Goal: Task Accomplishment & Management: Use online tool/utility

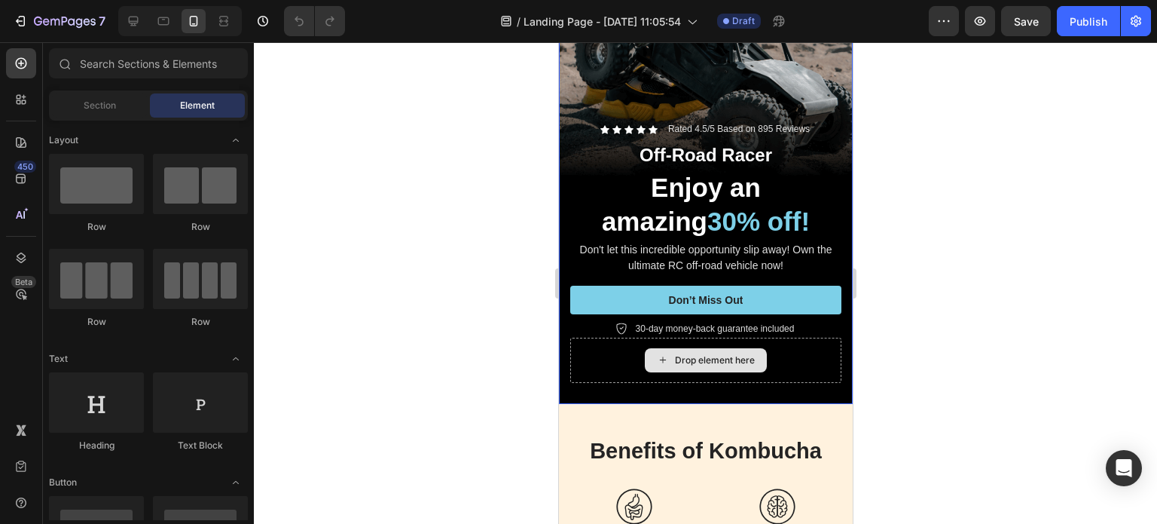
scroll to position [377, 0]
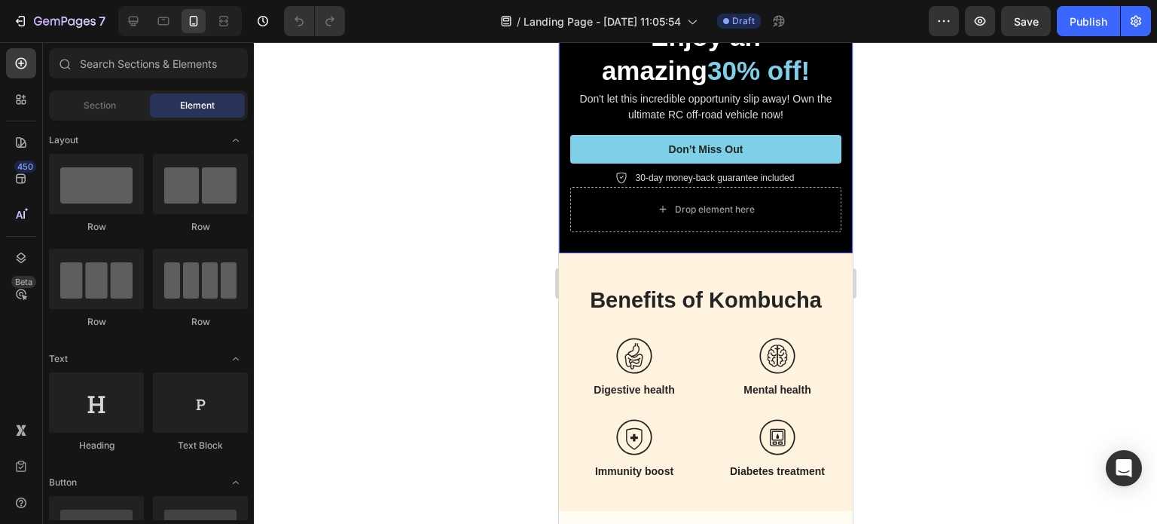
click at [686, 222] on div "Icon Icon Icon Icon Icon Icon List Rated 4.5/5 Based on 895 Reviews Text Block …" at bounding box center [705, 101] width 294 height 303
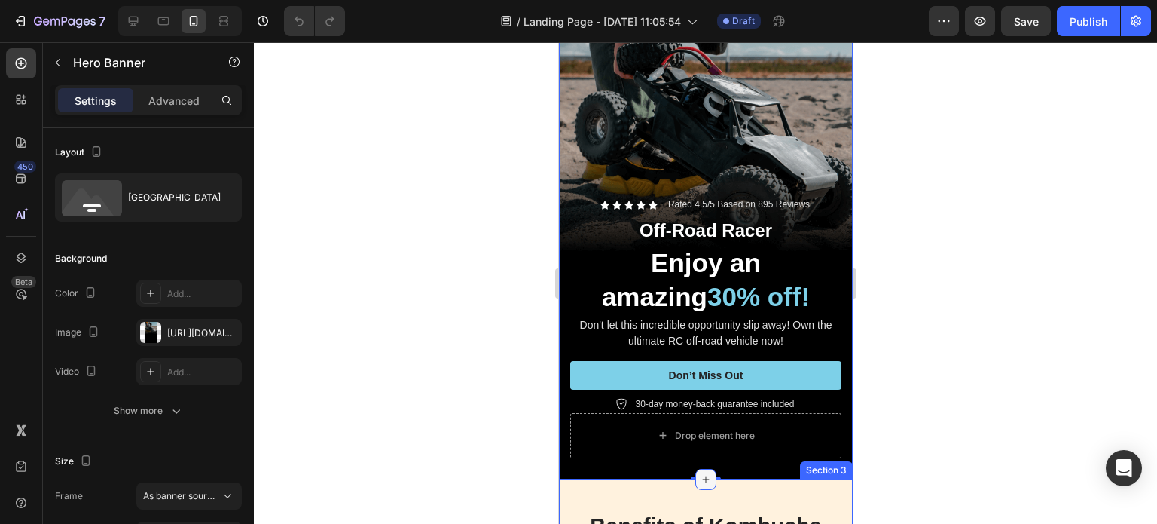
scroll to position [0, 0]
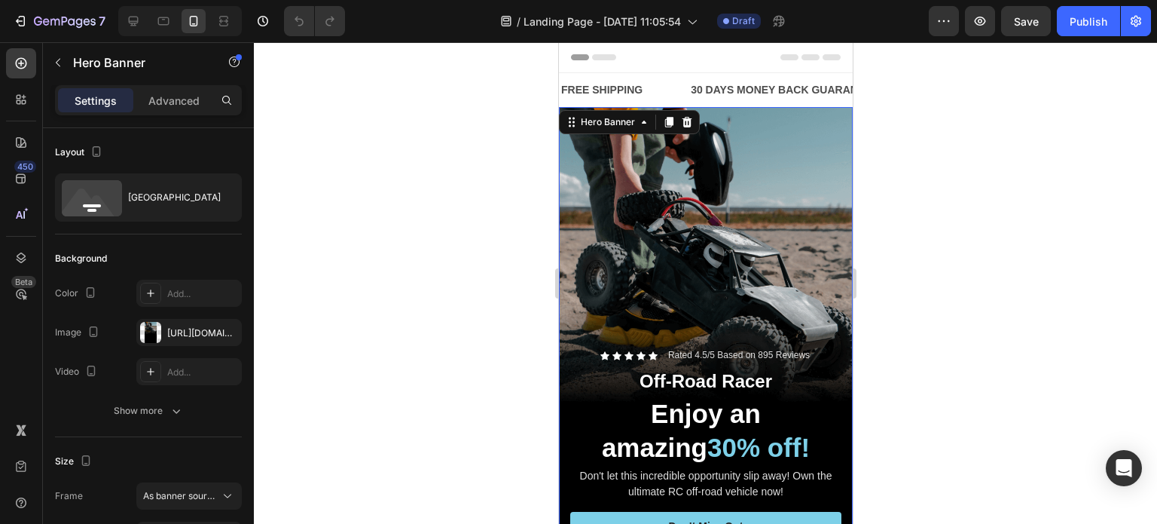
click at [701, 174] on div "Overlay" at bounding box center [705, 368] width 294 height 523
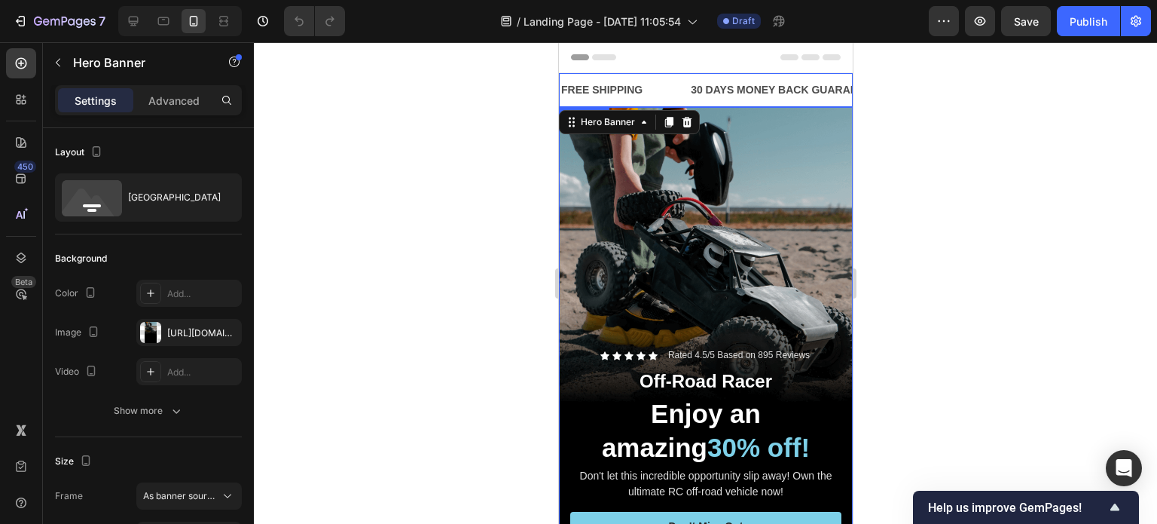
click at [671, 78] on div "FREE SHIPPING Text Block" at bounding box center [624, 90] width 130 height 34
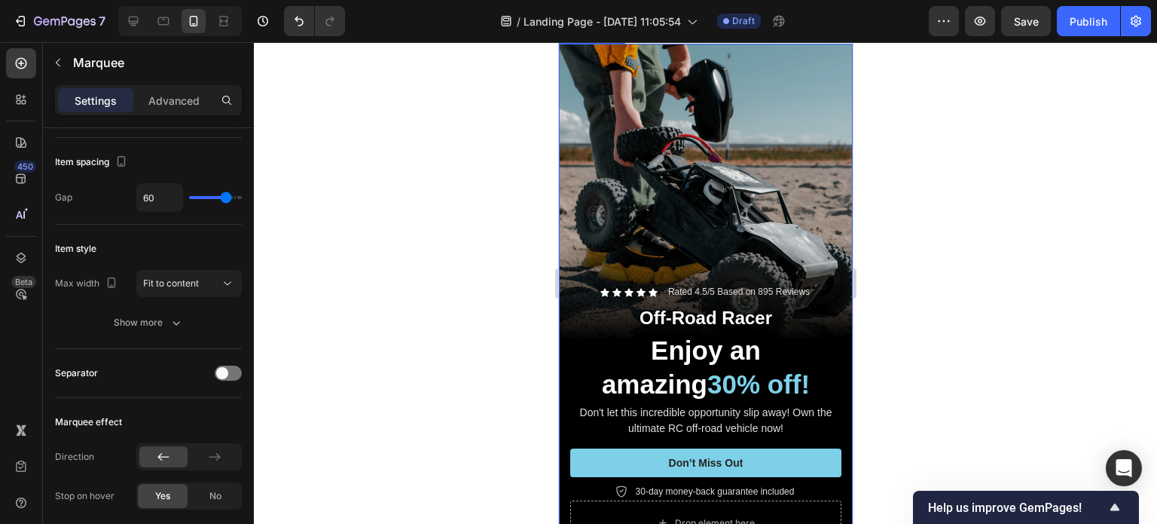
scroll to position [151, 0]
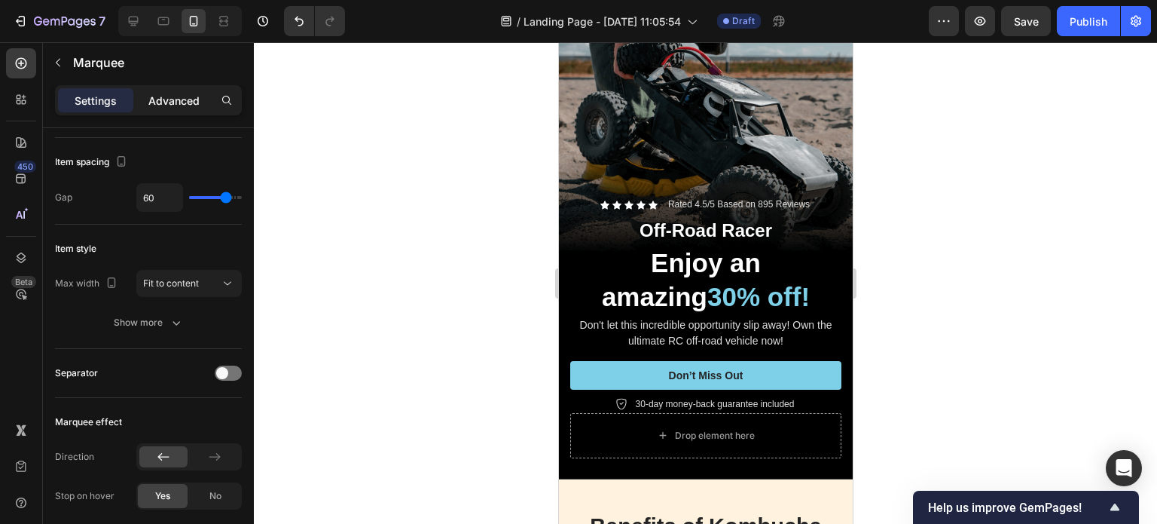
click at [187, 96] on p "Advanced" at bounding box center [173, 101] width 51 height 16
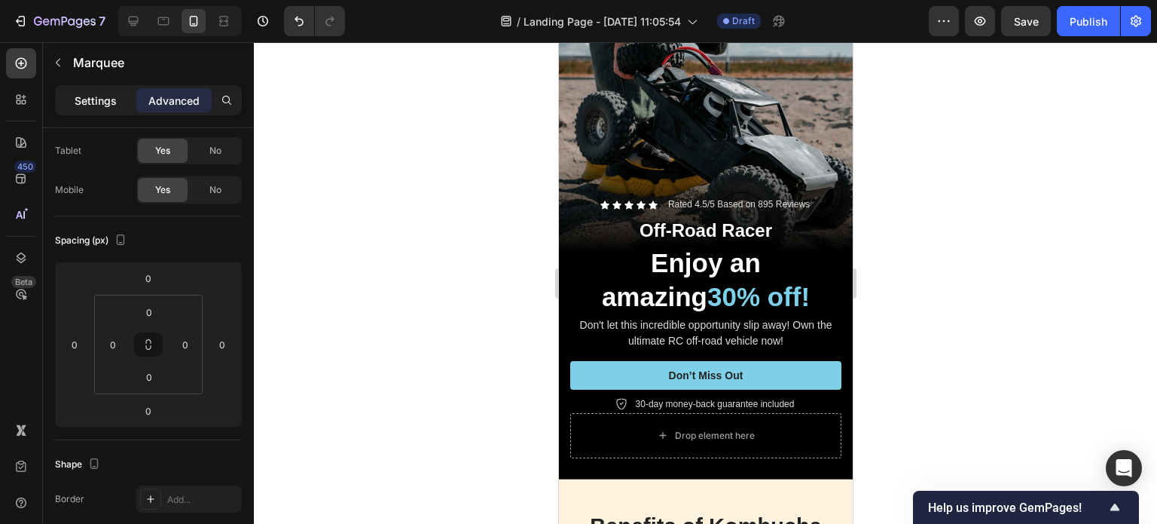
click at [99, 91] on div "Settings" at bounding box center [95, 100] width 75 height 24
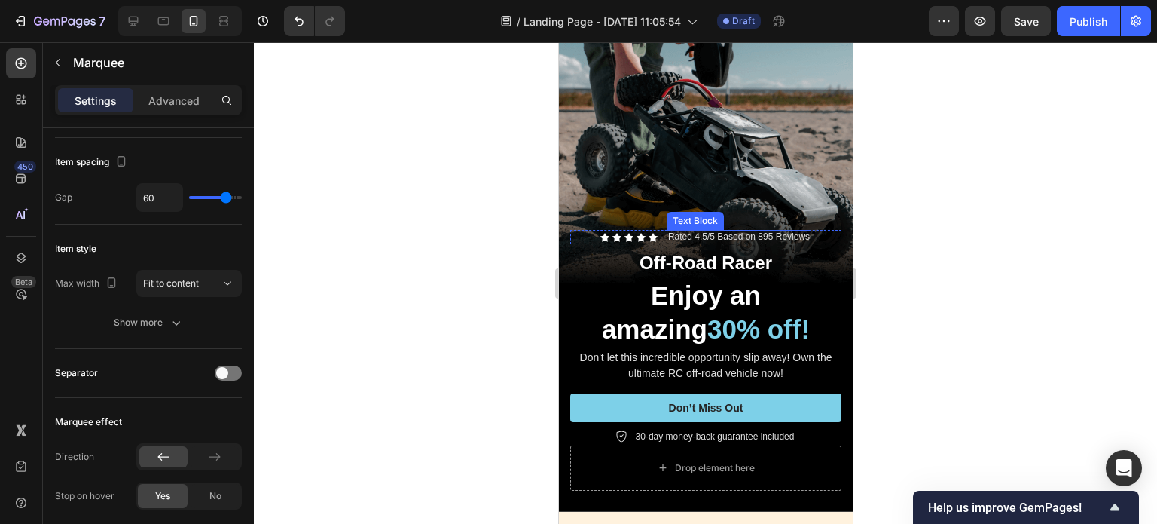
scroll to position [0, 0]
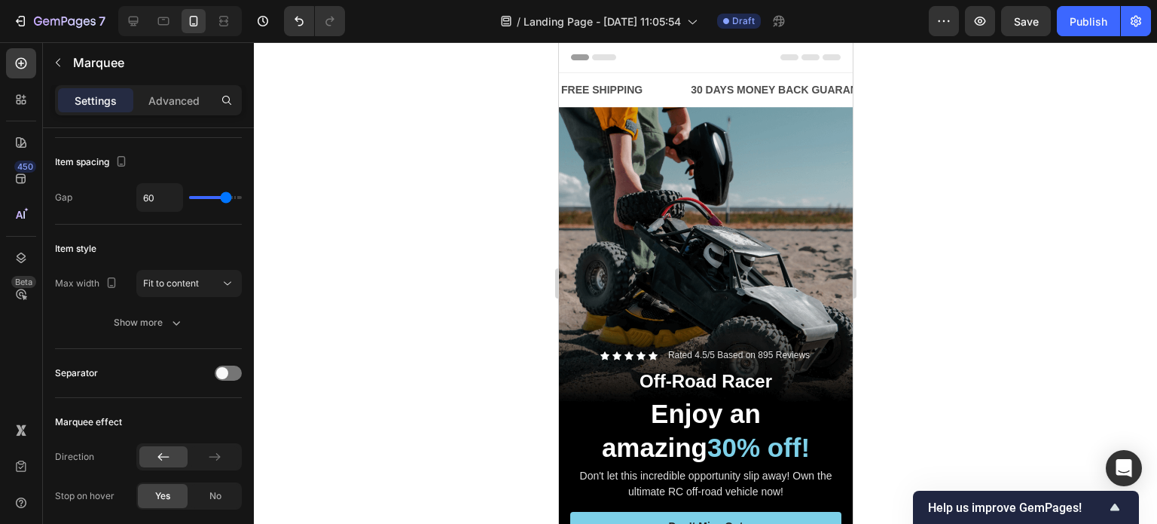
click at [660, 86] on div "FREE SHIPPING Text Block" at bounding box center [624, 90] width 130 height 34
click at [667, 81] on div "FREE SHIPPING Text Block" at bounding box center [624, 90] width 130 height 34
click at [667, 82] on div "FREE SHIPPING Text Block" at bounding box center [624, 90] width 130 height 34
click at [665, 90] on div "FREE SHIPPING Text Block" at bounding box center [624, 90] width 130 height 34
click at [666, 90] on div "FREE SHIPPING Text Block" at bounding box center [624, 90] width 130 height 34
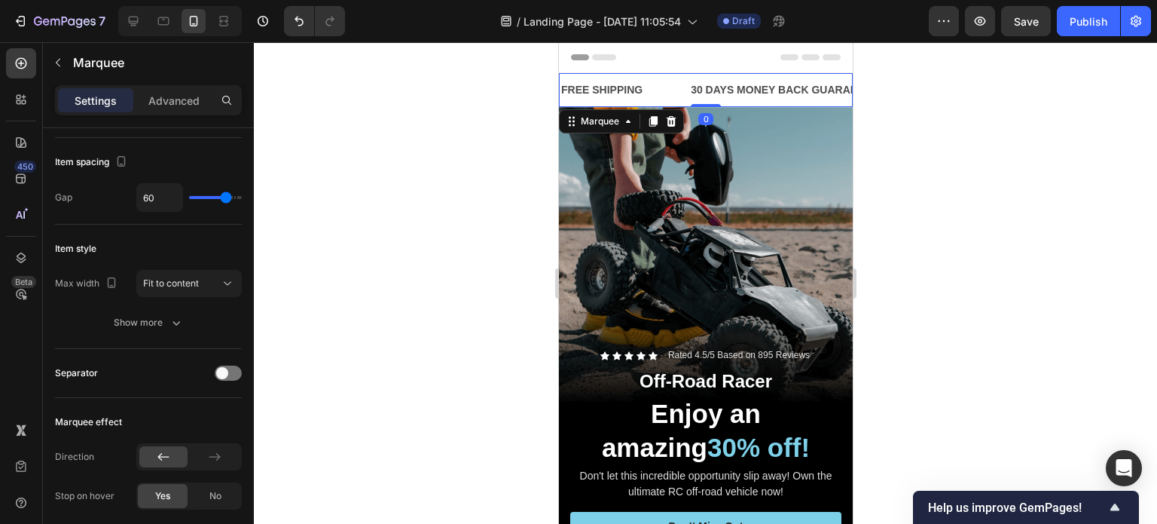
click at [679, 75] on div "FREE SHIPPING Text Block" at bounding box center [624, 90] width 130 height 34
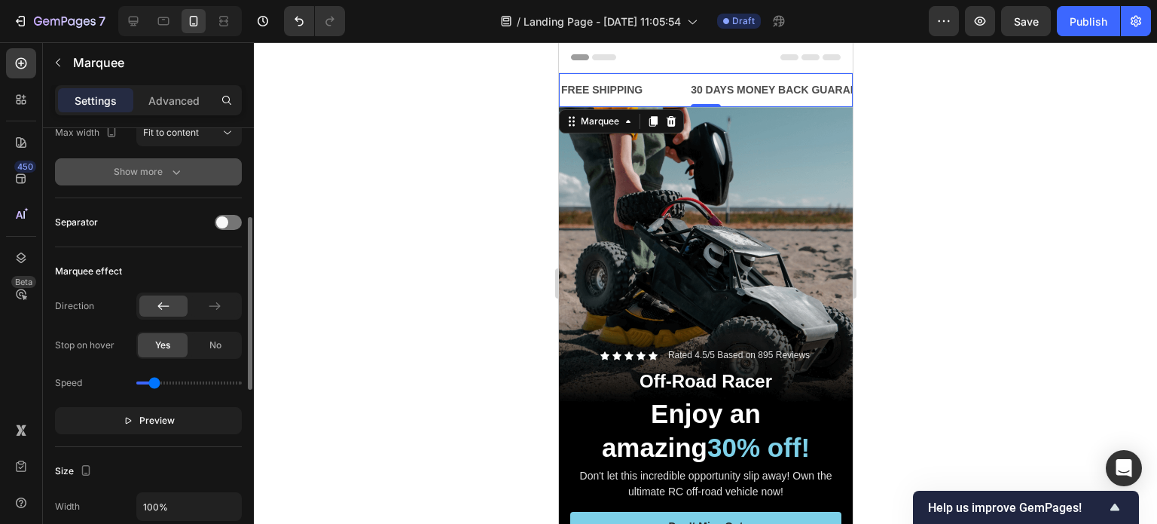
scroll to position [75, 0]
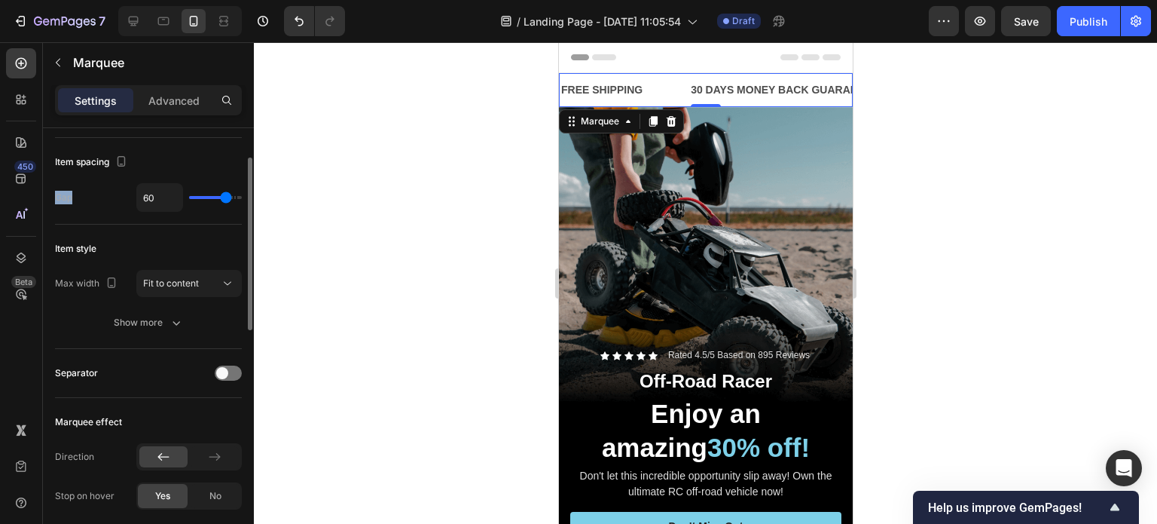
drag, startPoint x: 84, startPoint y: 194, endPoint x: 50, endPoint y: 199, distance: 34.2
click at [41, 203] on div at bounding box center [41, 203] width 0 height 0
click at [92, 189] on div "Gap 60" at bounding box center [148, 197] width 187 height 29
type input "51"
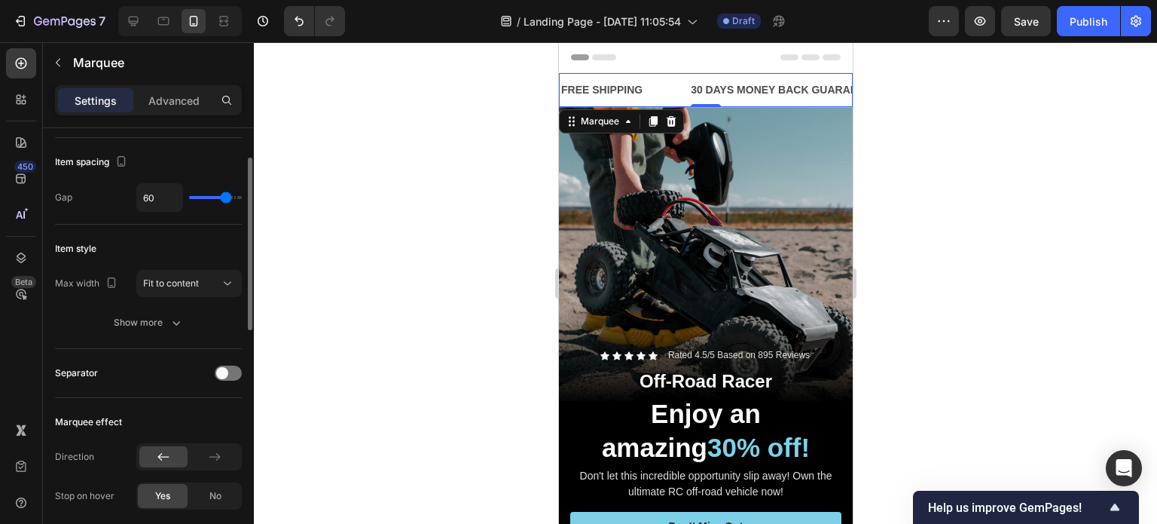
type input "51"
type input "50"
type input "49"
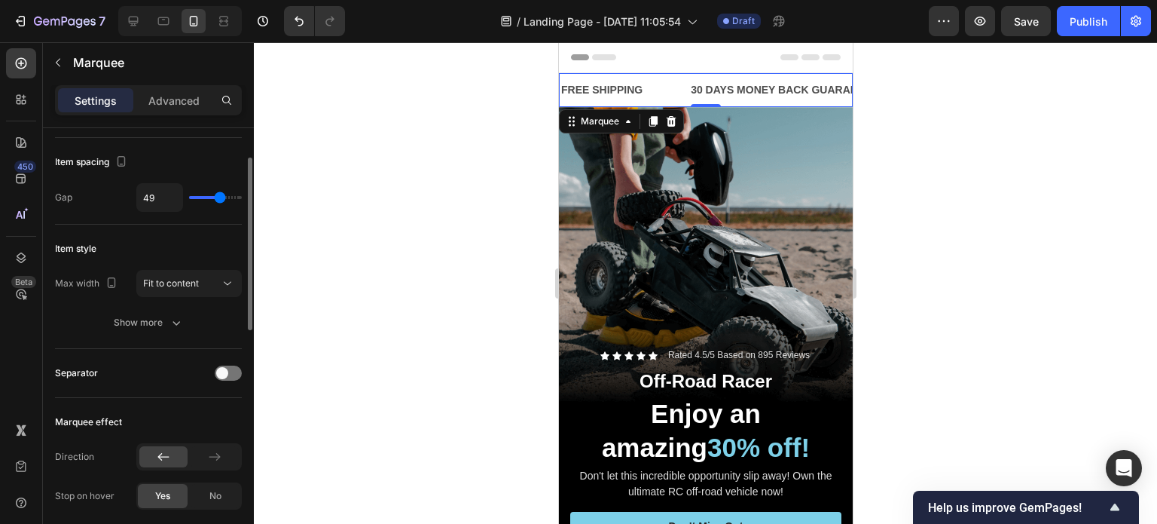
type input "38"
type input "36"
type input "32"
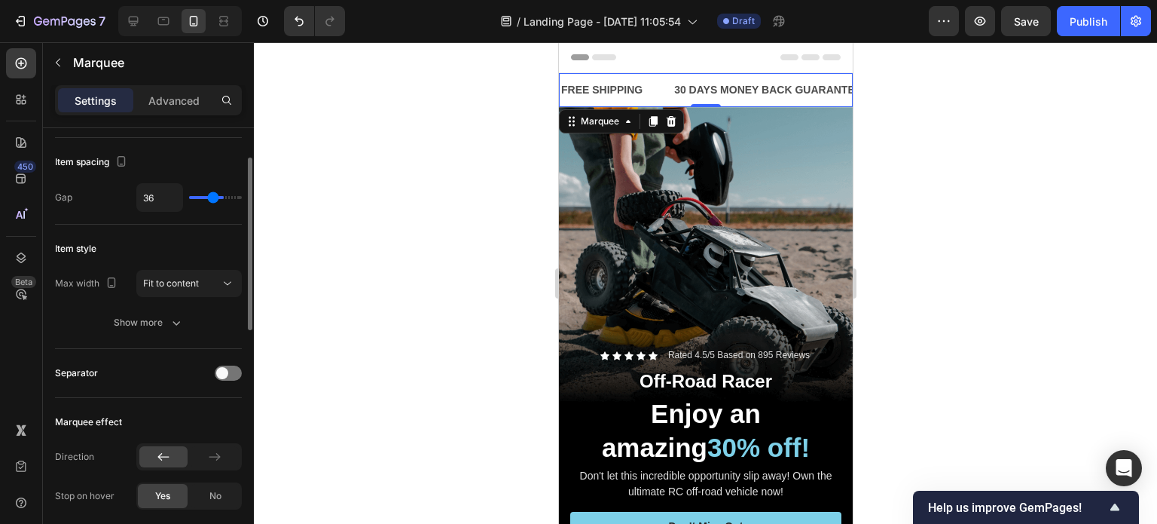
type input "32"
type input "30"
type input "26"
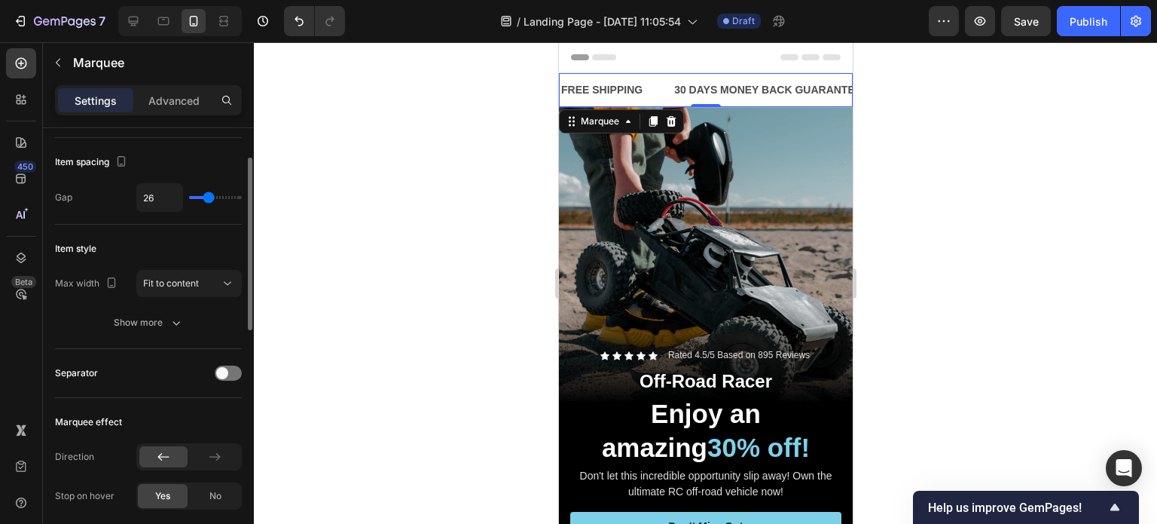
type input "25"
type input "23"
type input "22"
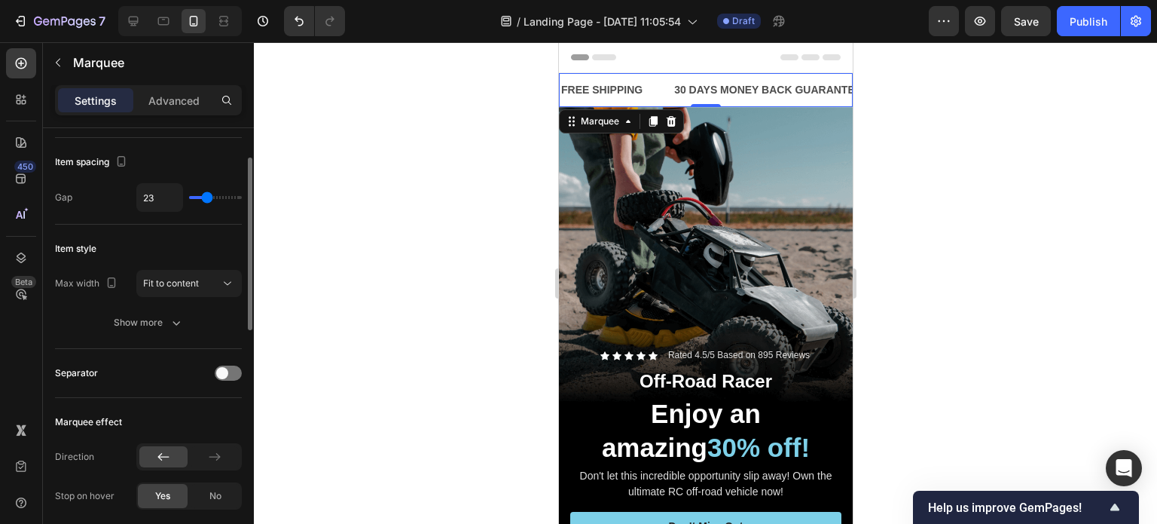
type input "22"
type input "19"
type input "18"
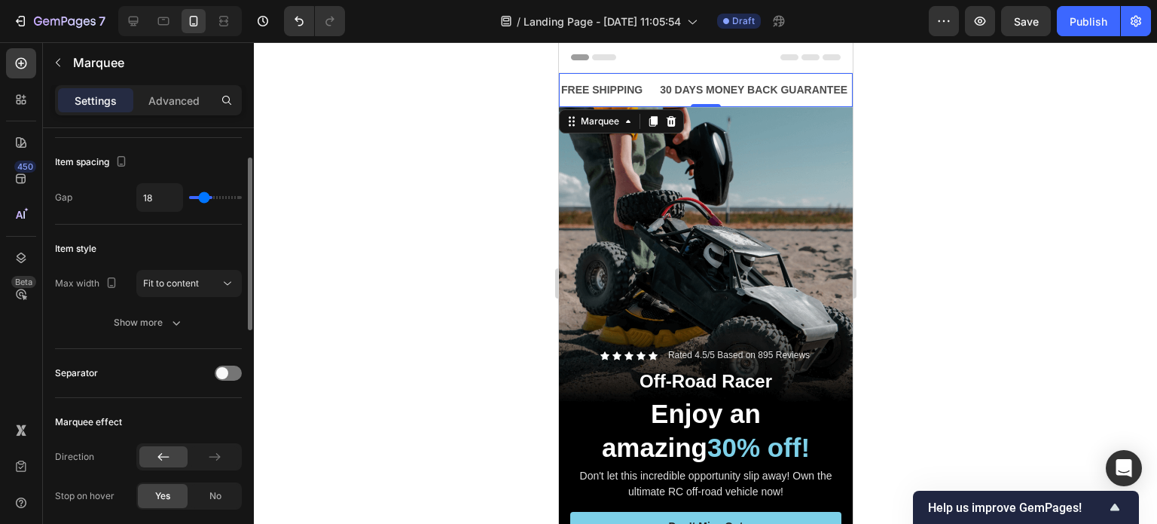
type input "15"
type input "11"
type input "10"
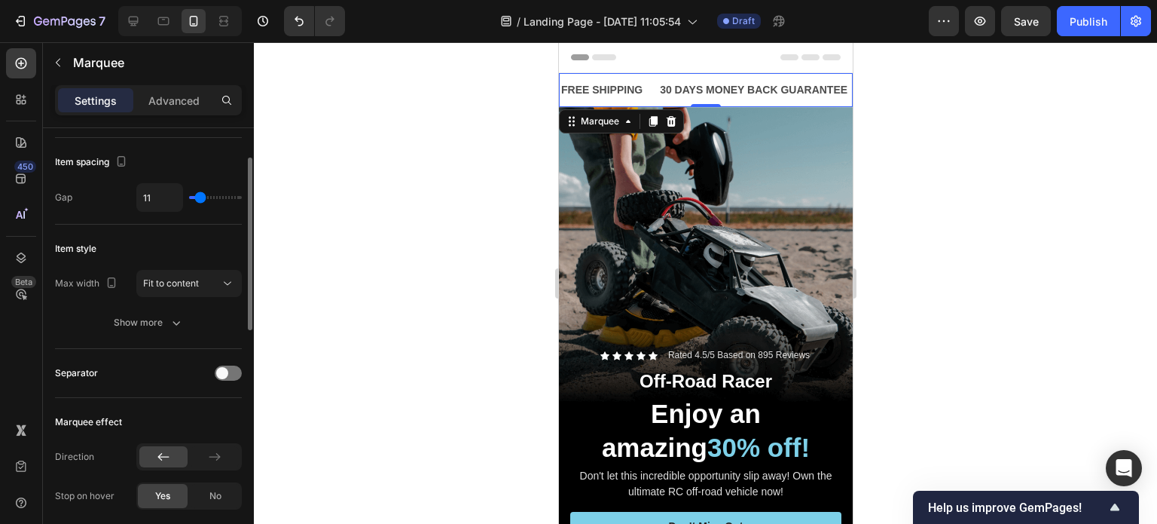
type input "10"
type input "7"
type input "6"
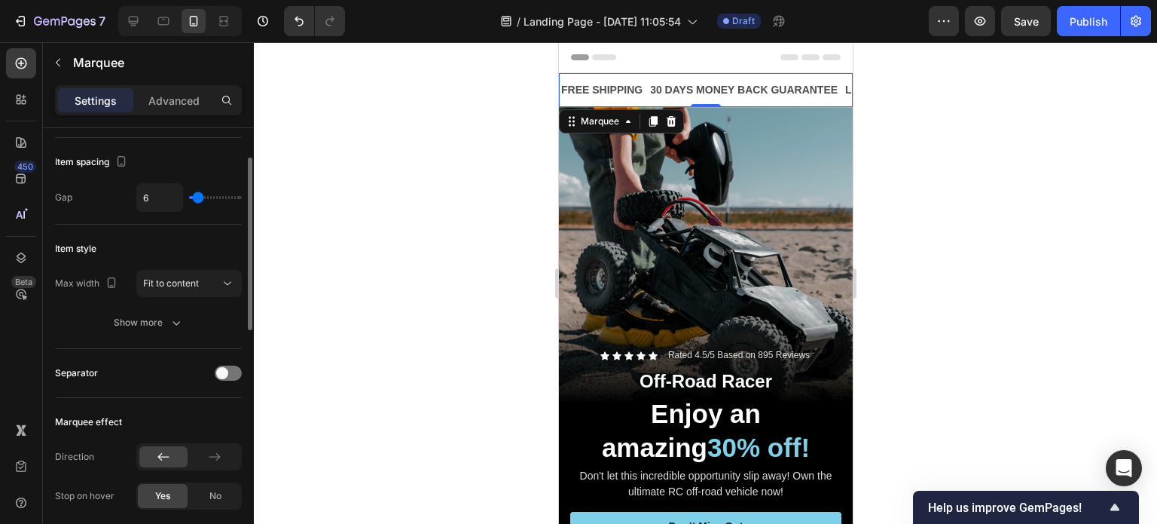
type input "7"
type input "9"
type input "10"
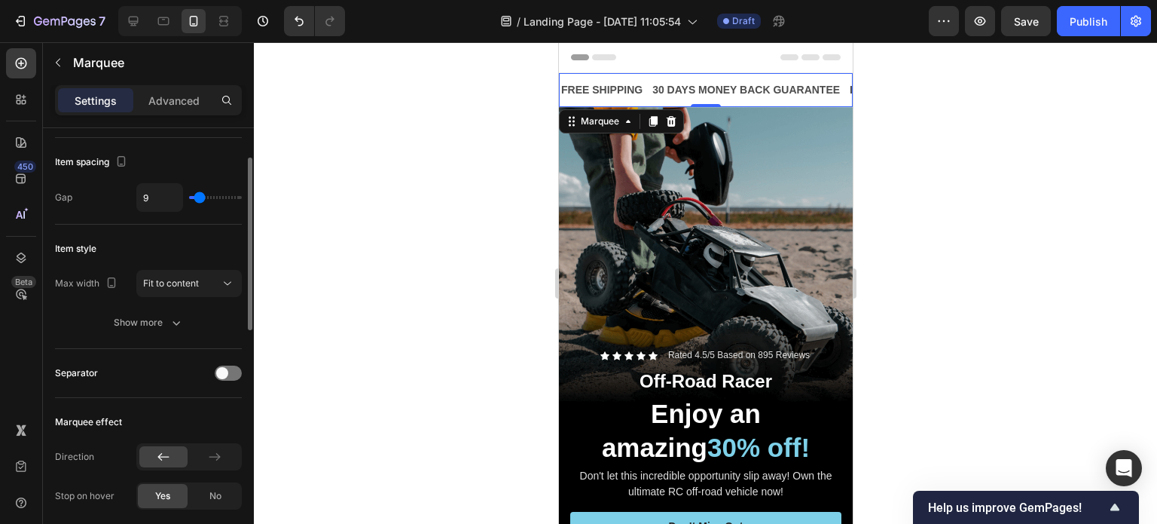
type input "10"
type input "11"
type input "13"
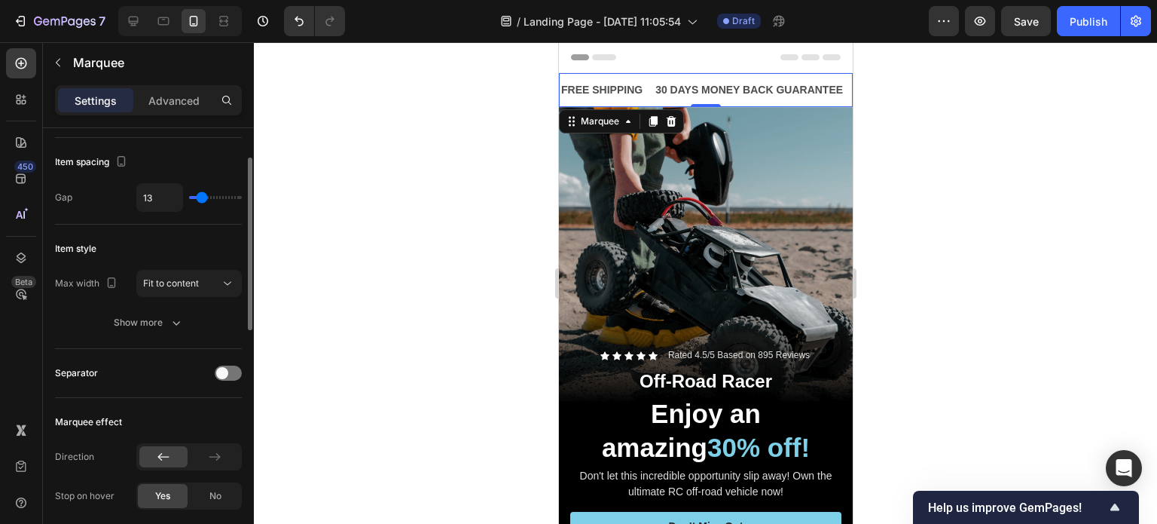
type input "15"
type input "16"
type input "17"
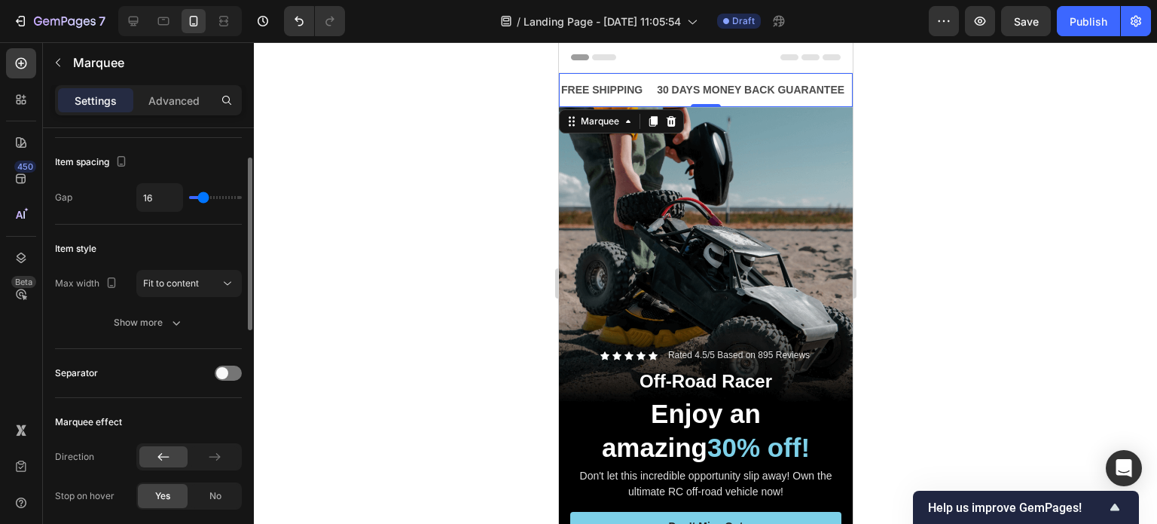
type input "17"
type input "18"
type input "22"
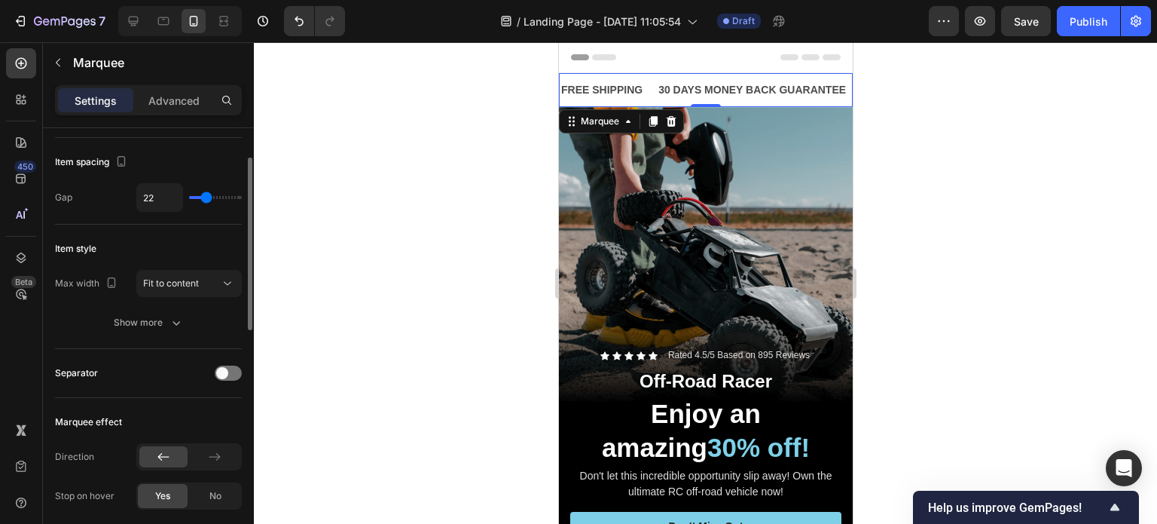
type input "23"
type input "24"
type input "26"
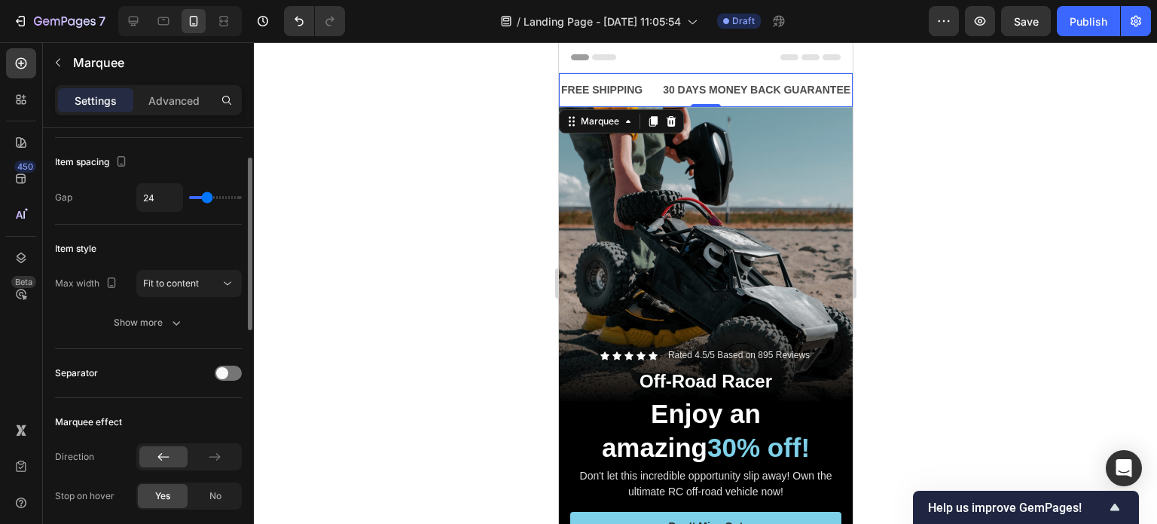
type input "26"
type input "28"
type input "32"
drag, startPoint x: 222, startPoint y: 200, endPoint x: 209, endPoint y: 214, distance: 18.1
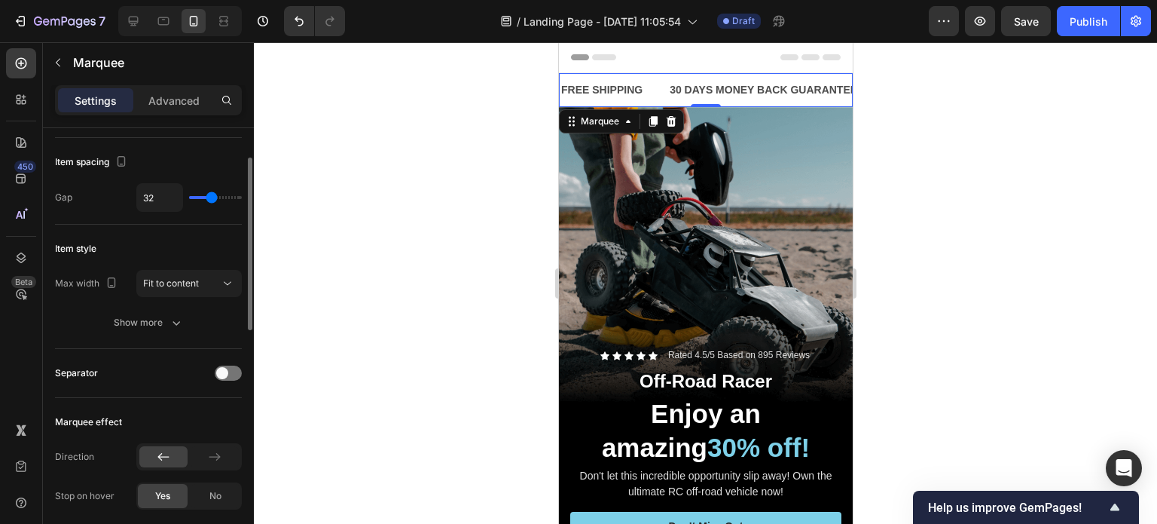
type input "31"
click at [211, 199] on input "range" at bounding box center [215, 197] width 53 height 3
type input "31"
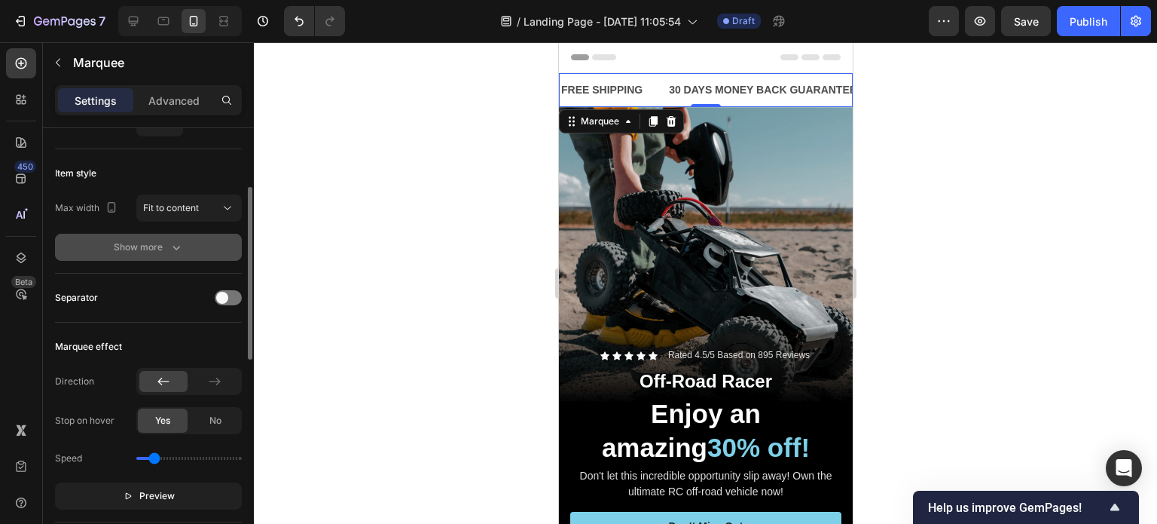
click at [154, 246] on div "Show more" at bounding box center [149, 247] width 70 height 15
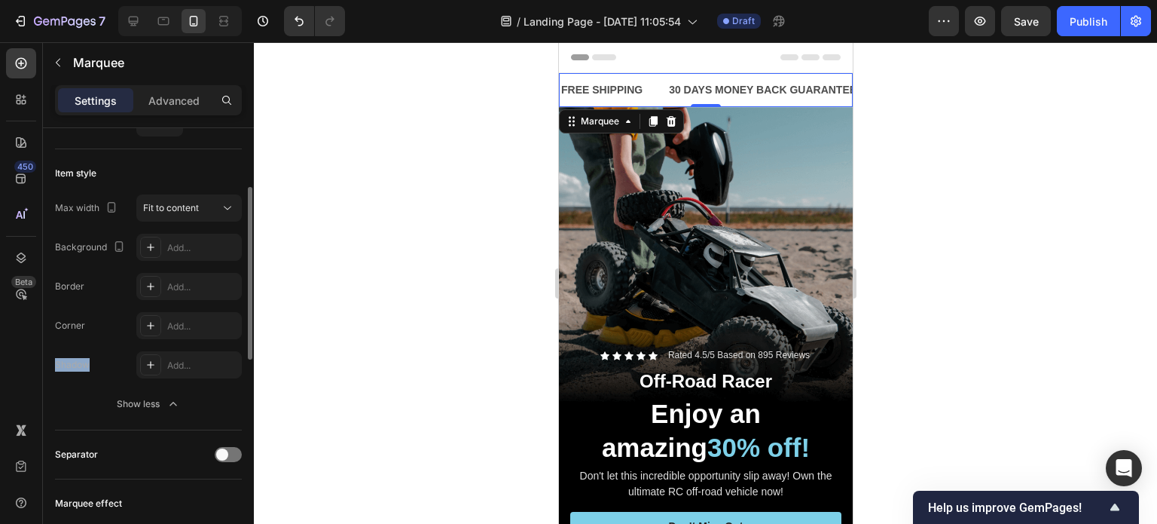
drag, startPoint x: 90, startPoint y: 364, endPoint x: 51, endPoint y: 357, distance: 39.8
click at [62, 354] on div "Shadow" at bounding box center [72, 365] width 35 height 24
click at [52, 337] on div at bounding box center [52, 337] width 0 height 0
drag, startPoint x: 73, startPoint y: 417, endPoint x: 65, endPoint y: 416, distance: 8.4
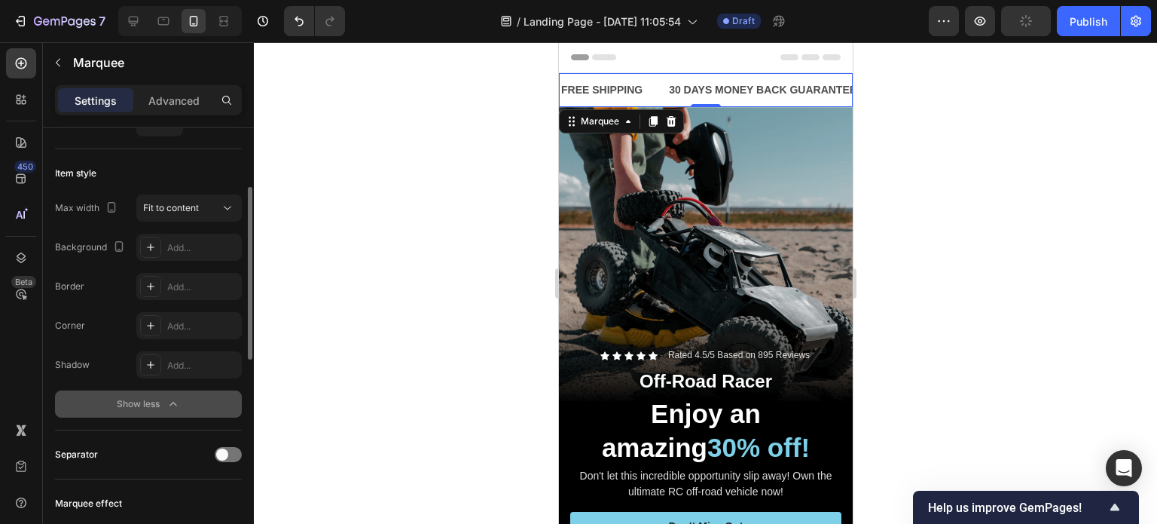
click at [71, 417] on div "Item style Max width Fit to content Background Add... Border Add... Corner Add.…" at bounding box center [148, 289] width 187 height 281
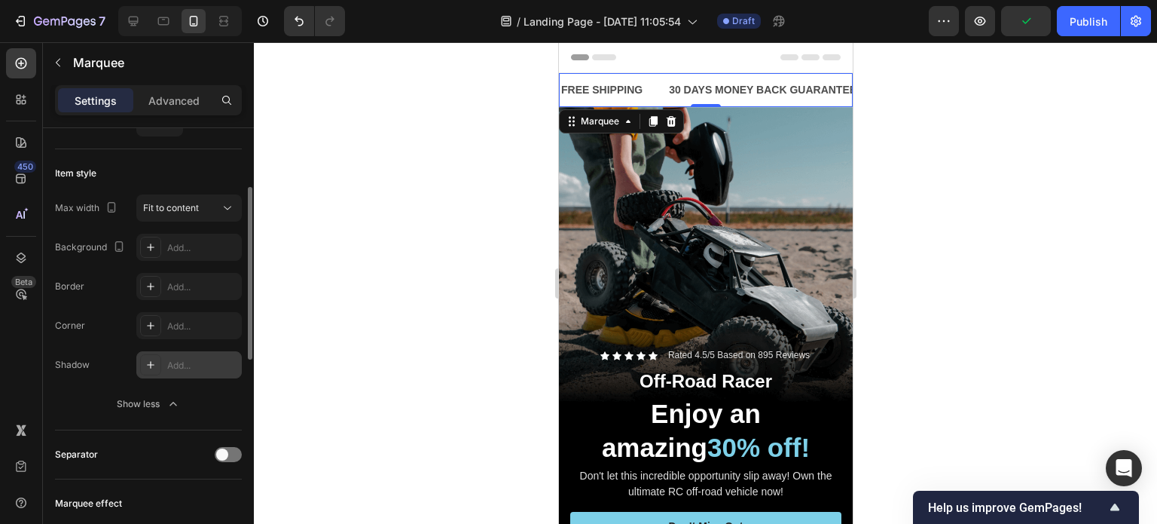
click at [154, 361] on icon at bounding box center [151, 365] width 12 height 12
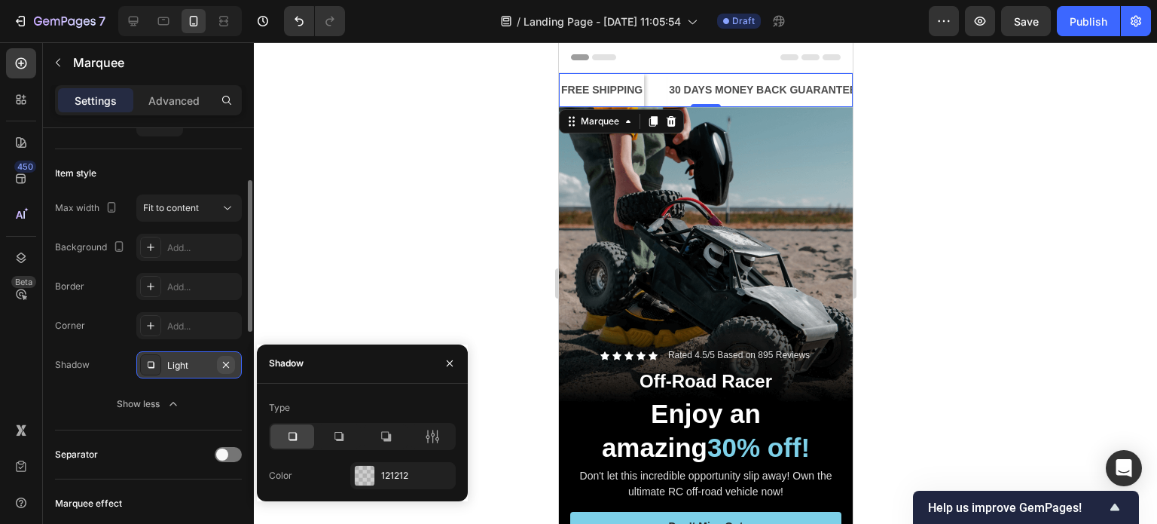
click at [229, 368] on icon "button" at bounding box center [226, 365] width 12 height 12
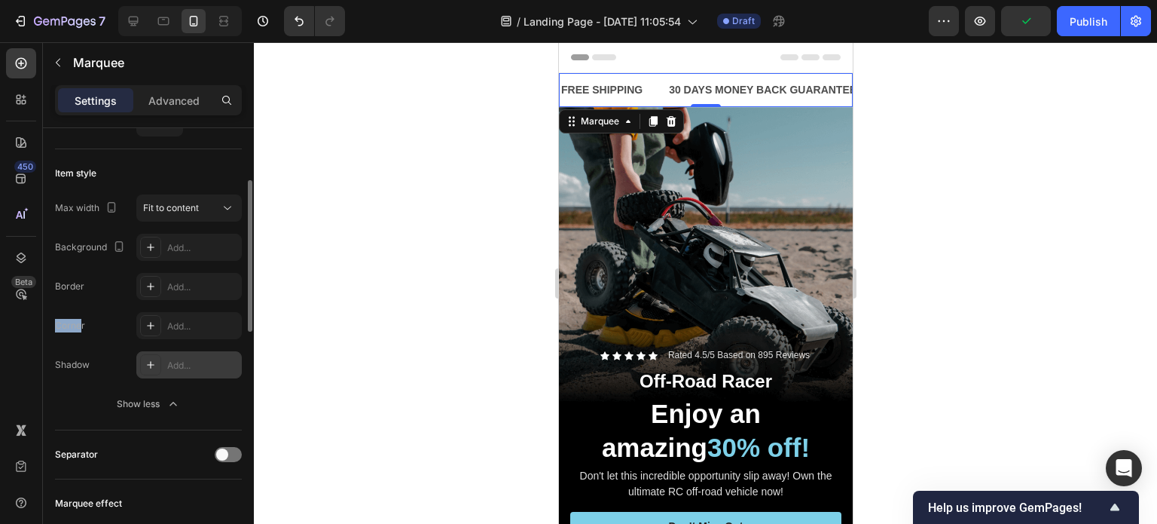
drag, startPoint x: 93, startPoint y: 320, endPoint x: 51, endPoint y: 326, distance: 41.9
click at [83, 326] on div "Corner" at bounding box center [70, 326] width 30 height 14
click at [84, 326] on div "Corner" at bounding box center [70, 326] width 30 height 14
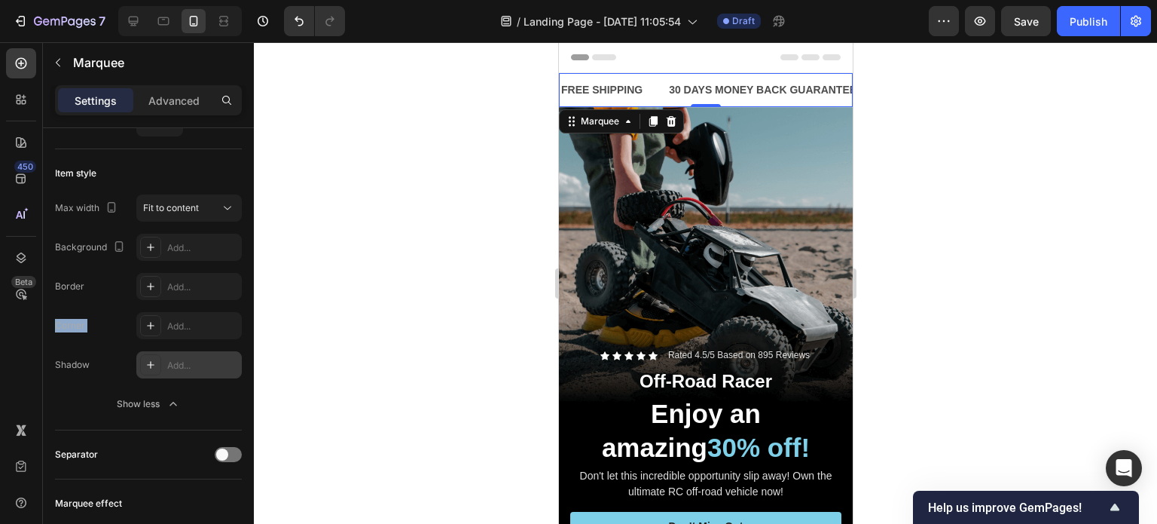
click at [74, 336] on div at bounding box center [74, 336] width 0 height 0
click at [110, 328] on div "Corner Add..." at bounding box center [148, 325] width 187 height 27
click at [176, 325] on div "Add..." at bounding box center [202, 326] width 71 height 14
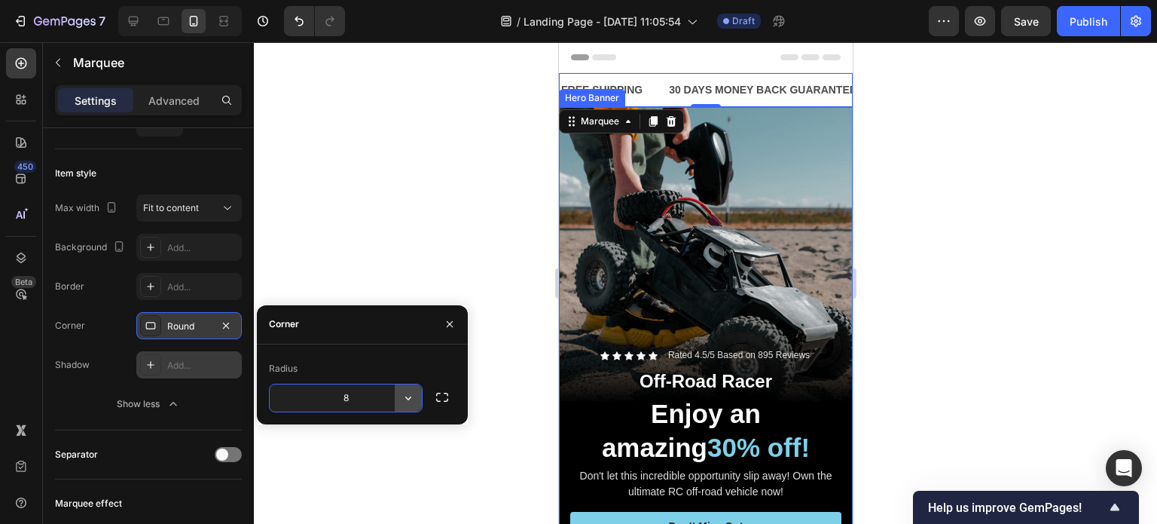
click at [402, 395] on icon "button" at bounding box center [408, 397] width 15 height 15
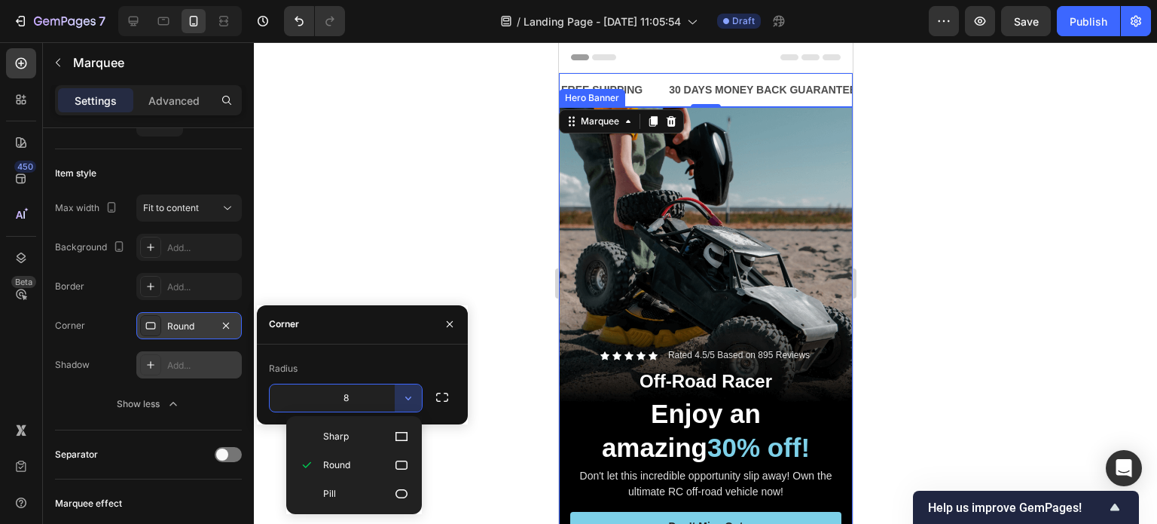
click at [374, 490] on p "Pill" at bounding box center [366, 493] width 86 height 15
type input "9999"
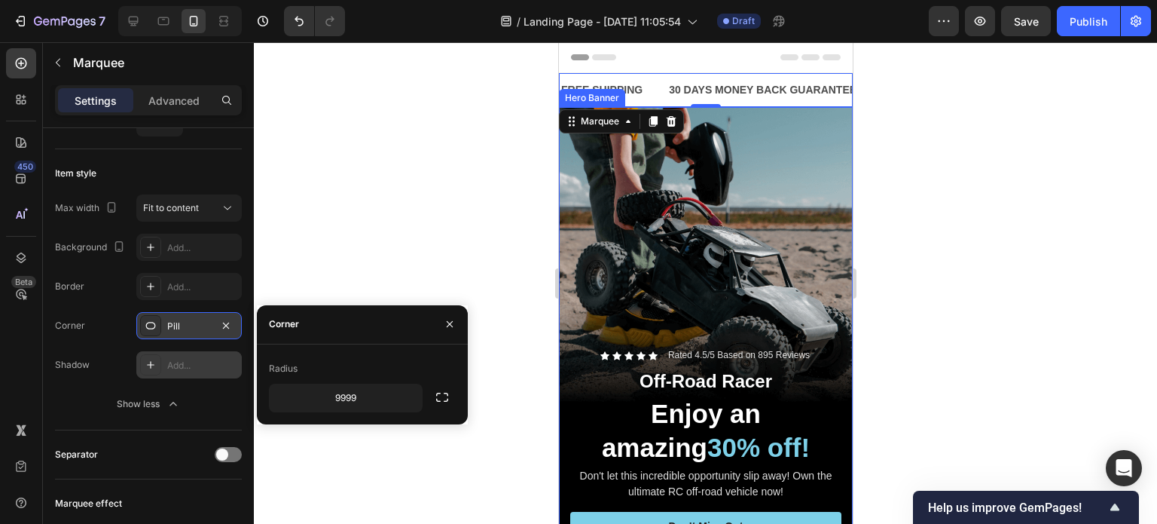
scroll to position [0, 0]
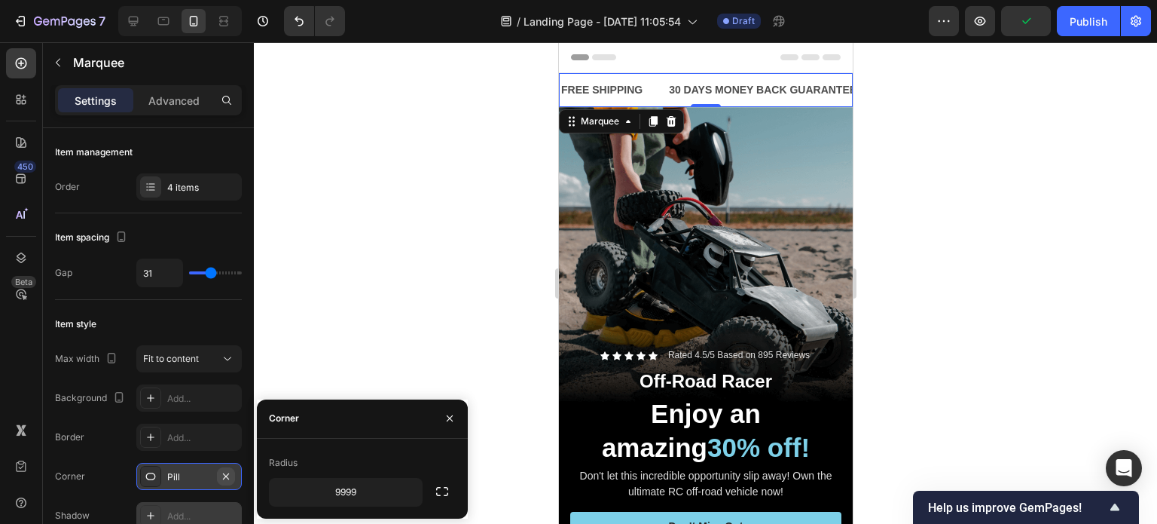
click at [225, 467] on button "button" at bounding box center [226, 476] width 18 height 18
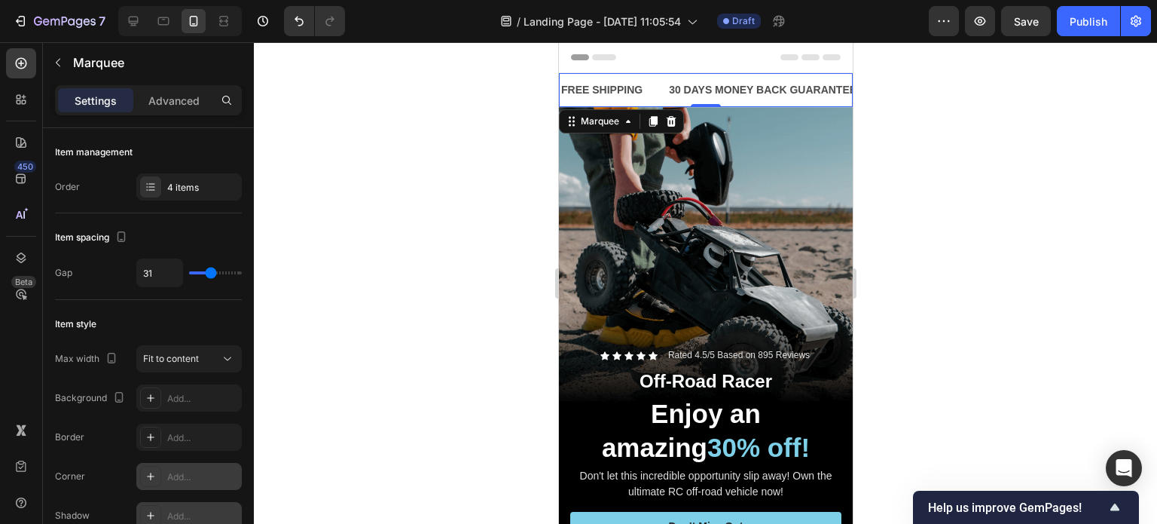
click at [67, 436] on div "Border" at bounding box center [69, 437] width 29 height 14
click at [75, 435] on div "Border" at bounding box center [69, 437] width 29 height 14
click at [66, 409] on div at bounding box center [66, 409] width 0 height 0
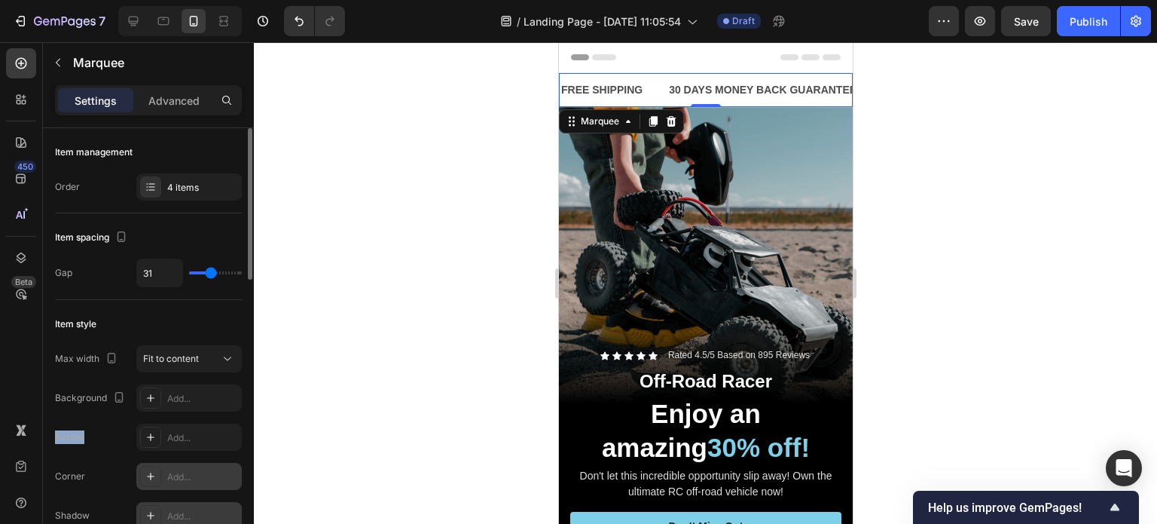
click at [97, 440] on div "Border Add..." at bounding box center [148, 436] width 187 height 27
click at [84, 391] on div "Background" at bounding box center [91, 398] width 73 height 20
drag, startPoint x: 84, startPoint y: 391, endPoint x: 78, endPoint y: 397, distance: 8.0
click at [82, 394] on div "Background" at bounding box center [91, 398] width 73 height 20
click at [78, 397] on div "Background" at bounding box center [91, 398] width 73 height 20
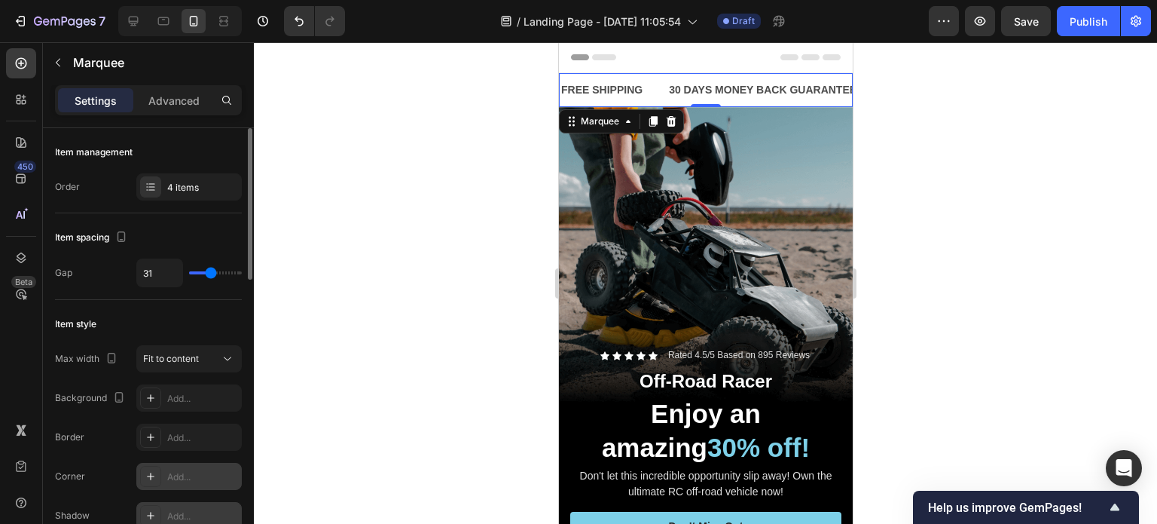
click at [78, 396] on div "Background" at bounding box center [91, 398] width 73 height 20
click at [144, 391] on div at bounding box center [150, 397] width 21 height 21
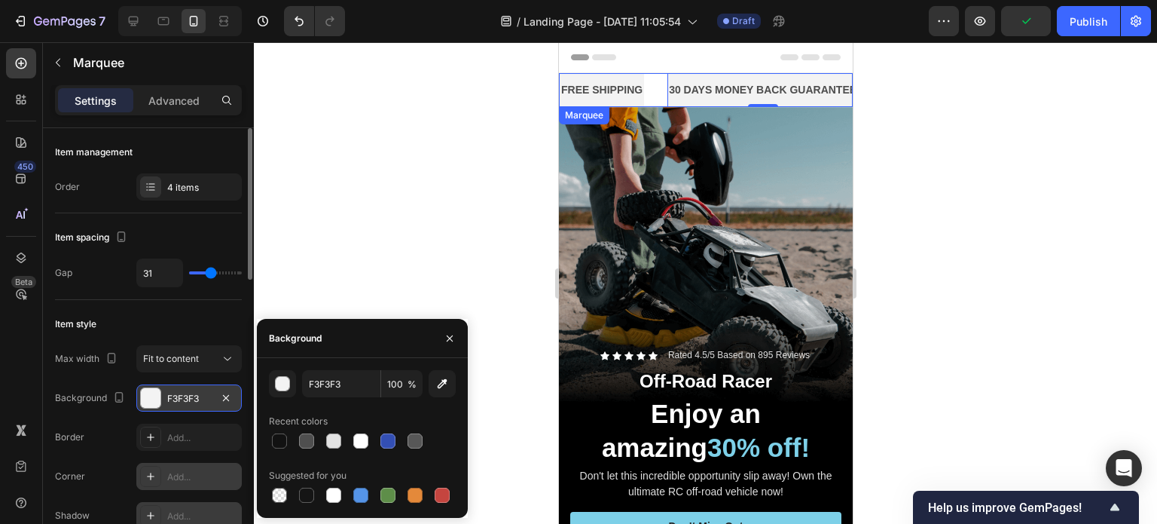
drag, startPoint x: 665, startPoint y: 89, endPoint x: 658, endPoint y: 90, distance: 7.6
click at [664, 89] on div "FREE SHIPPING Text Block 30 DAYS MONEY BACK GUARANTEE Text Block 0 LIMITED TIME…" at bounding box center [878, 90] width 639 height 34
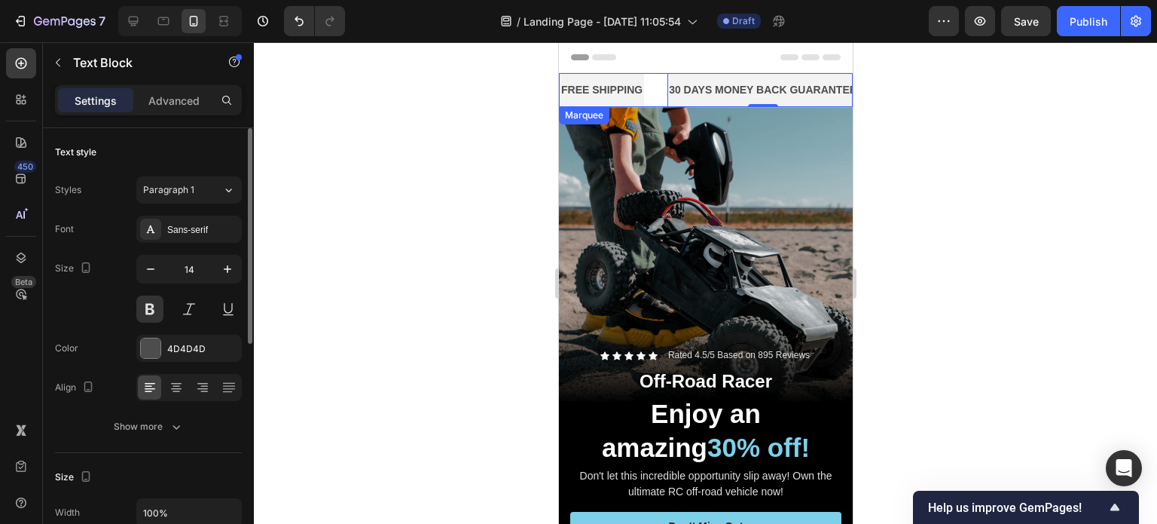
drag, startPoint x: 655, startPoint y: 87, endPoint x: 657, endPoint y: 74, distance: 12.9
click at [657, 75] on div "FREE SHIPPING Text Block" at bounding box center [613, 90] width 108 height 34
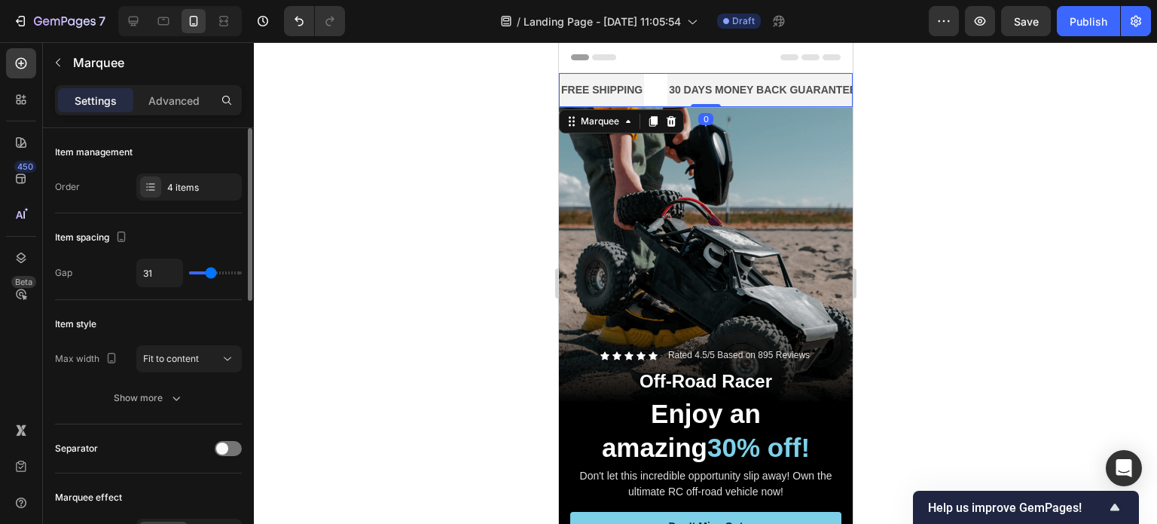
click at [656, 84] on div "FREE SHIPPING Text Block" at bounding box center [613, 90] width 108 height 34
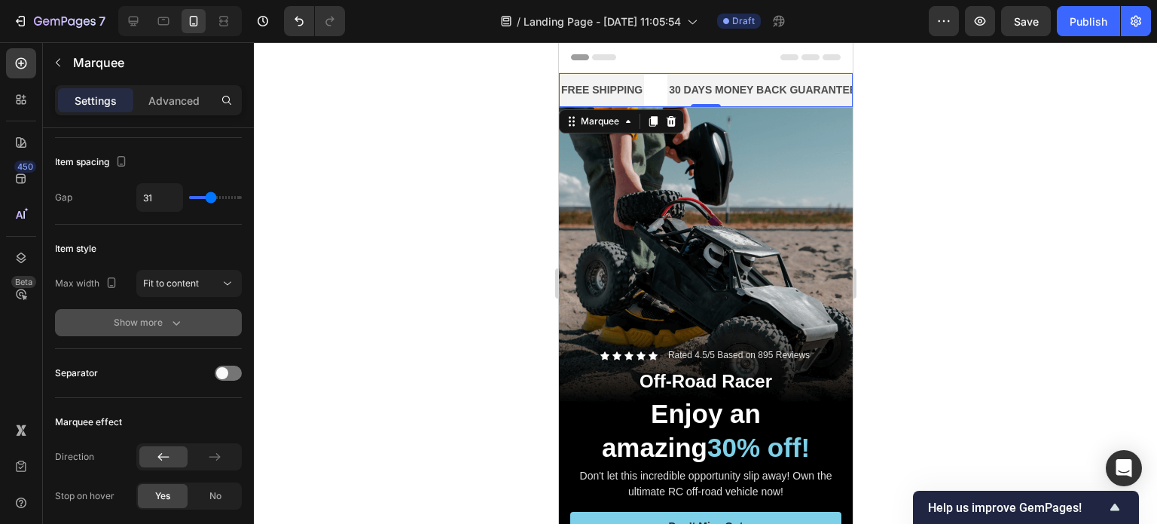
click at [161, 319] on div "Show more" at bounding box center [149, 322] width 70 height 15
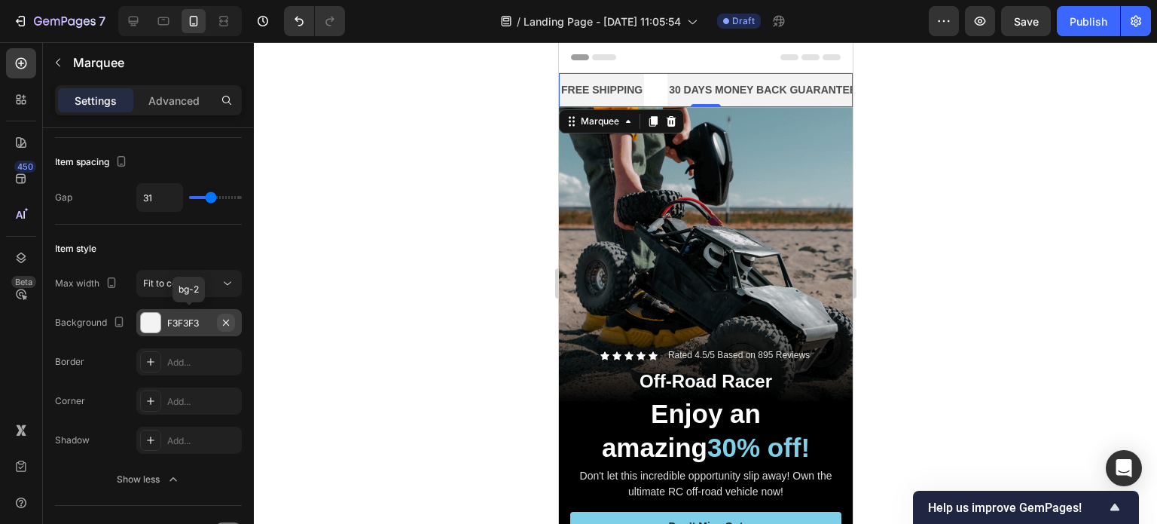
click at [229, 322] on icon "button" at bounding box center [226, 322] width 12 height 12
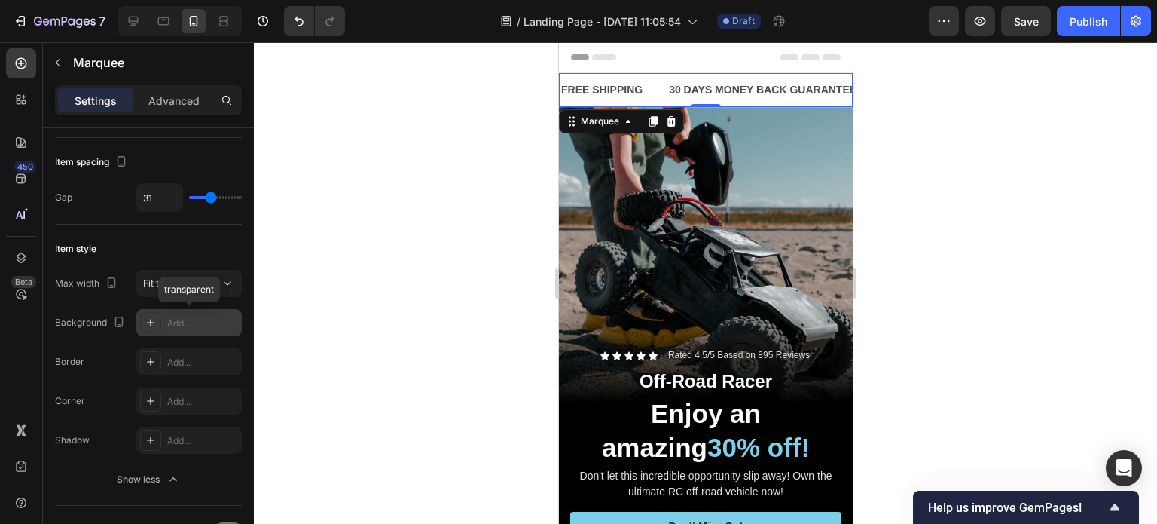
click at [163, 326] on div "Add..." at bounding box center [188, 322] width 105 height 27
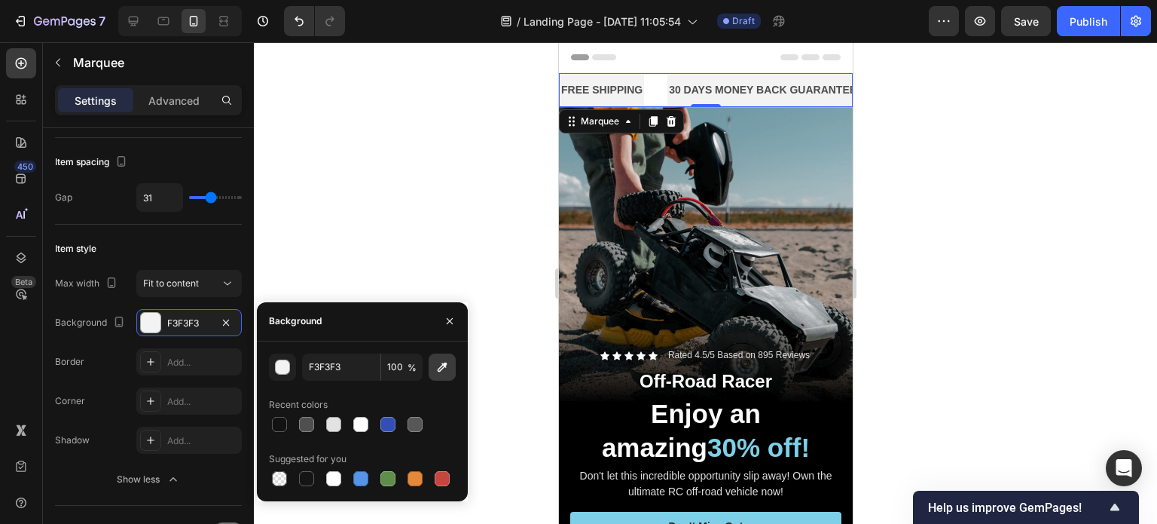
click at [440, 369] on icon "button" at bounding box center [442, 366] width 15 height 15
type input "151515"
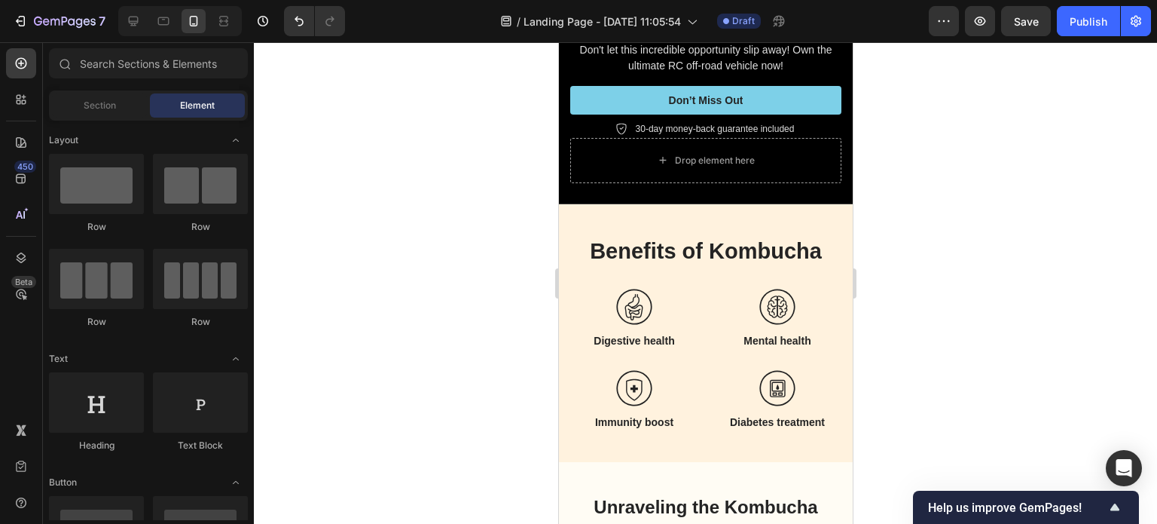
scroll to position [0, 0]
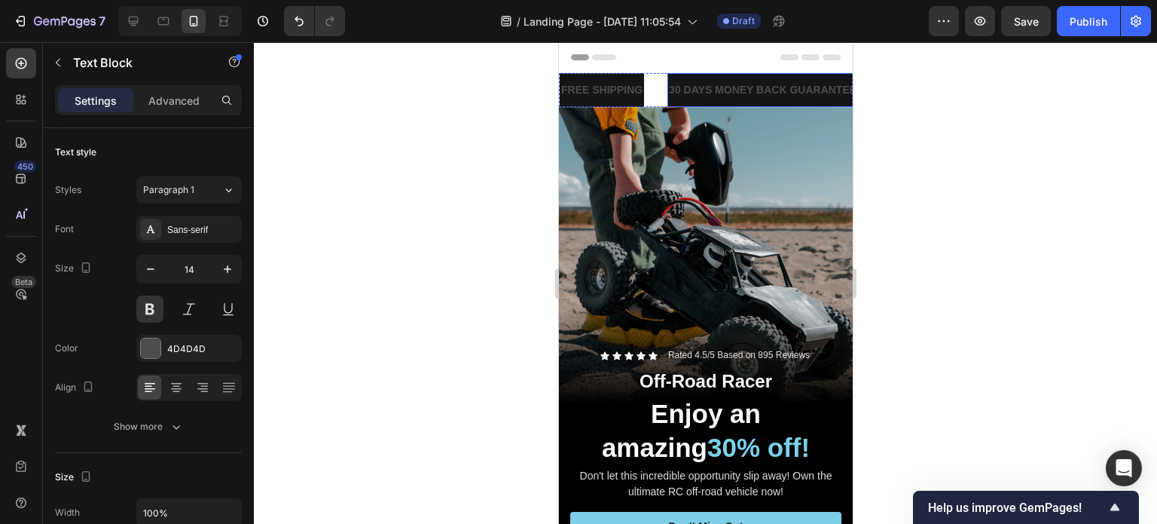
click at [705, 82] on div "30 DAYS MONEY BACK GUARANTEE" at bounding box center [762, 90] width 191 height 22
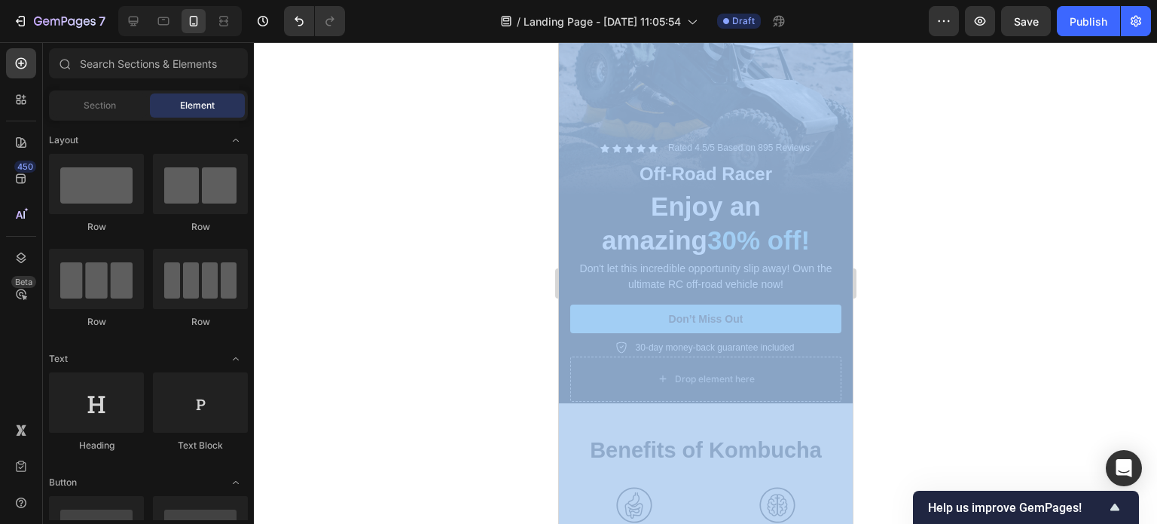
scroll to position [171, 0]
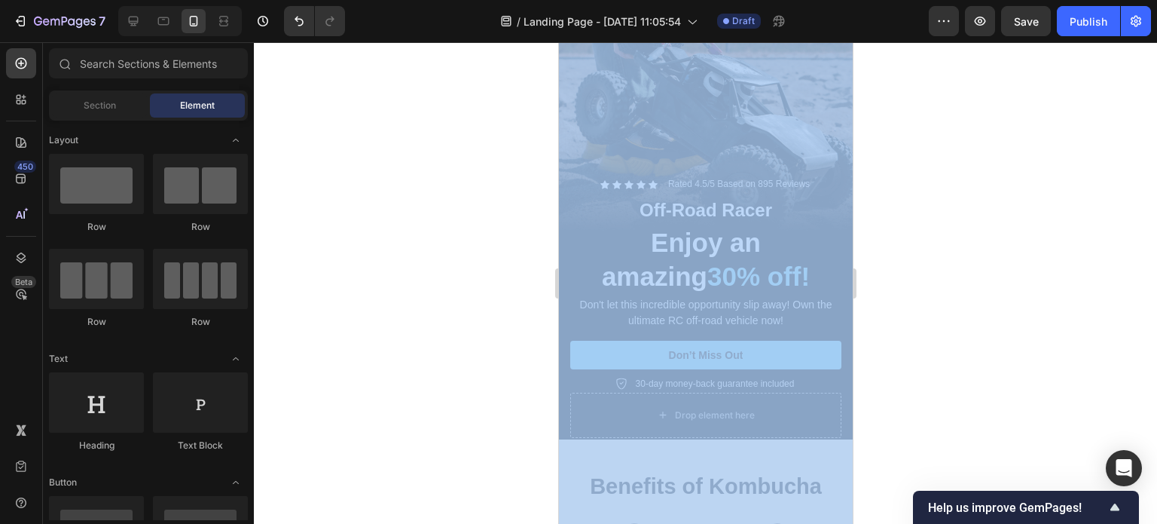
drag, startPoint x: 847, startPoint y: 75, endPoint x: 1431, endPoint y: 133, distance: 586.8
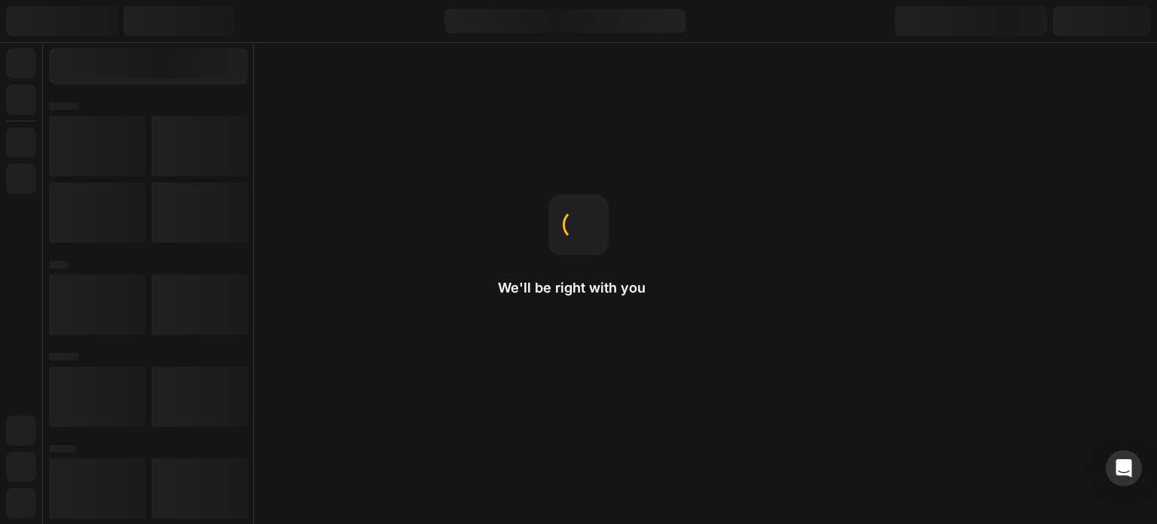
drag, startPoint x: 808, startPoint y: 226, endPoint x: 797, endPoint y: 222, distance: 11.2
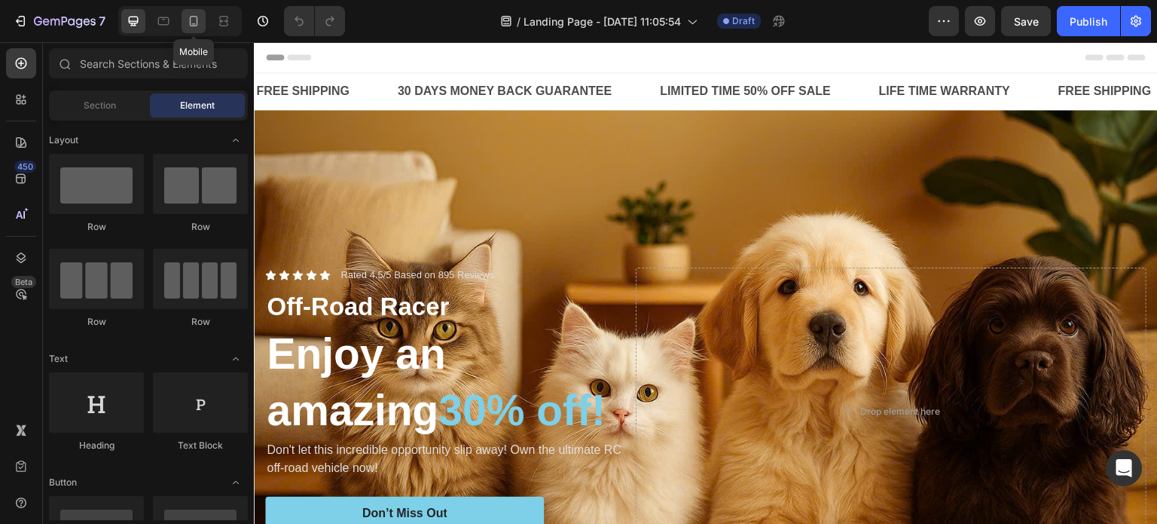
click at [194, 14] on icon at bounding box center [193, 21] width 15 height 15
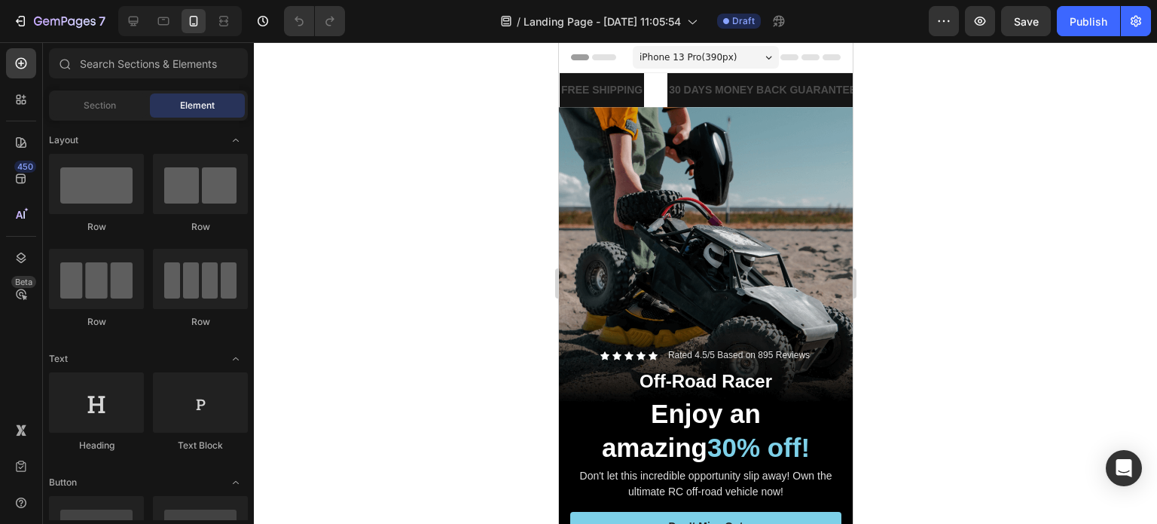
click at [1015, 171] on div at bounding box center [705, 282] width 903 height 481
click at [646, 87] on div "FREE SHIPPING Text Block" at bounding box center [613, 90] width 108 height 34
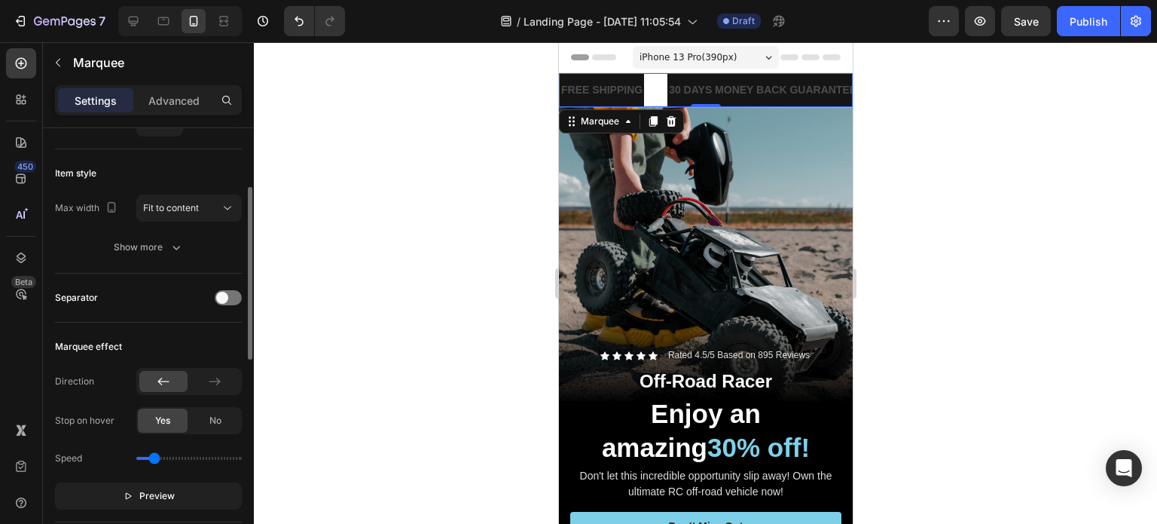
scroll to position [226, 0]
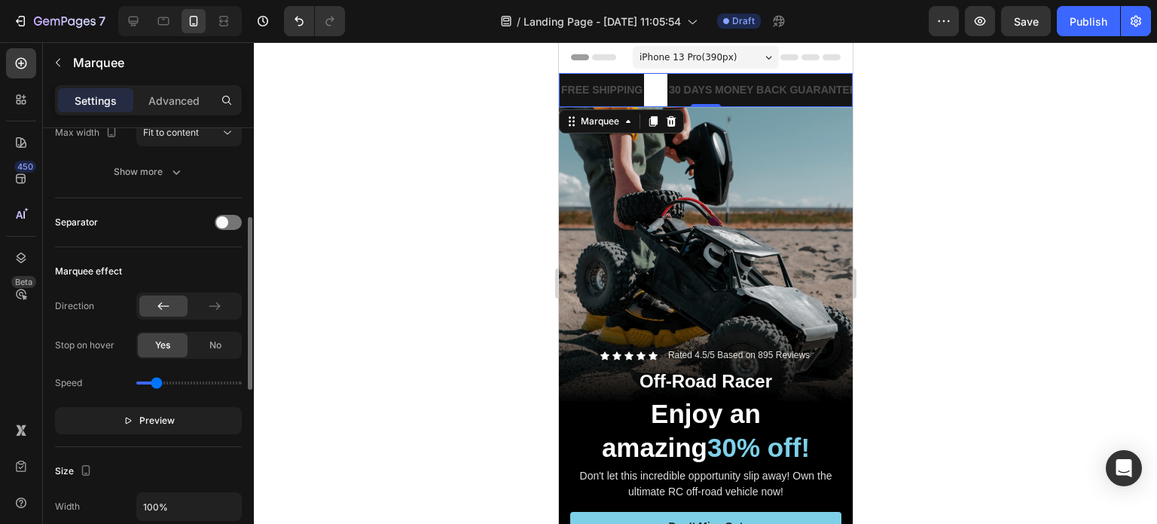
type input "0.5"
click at [154, 384] on input "range" at bounding box center [188, 382] width 105 height 3
click at [172, 210] on div "Separator" at bounding box center [148, 222] width 187 height 24
drag, startPoint x: 130, startPoint y: 337, endPoint x: 54, endPoint y: 350, distance: 77.2
click at [55, 350] on div "Stop on hover Yes No" at bounding box center [148, 344] width 187 height 27
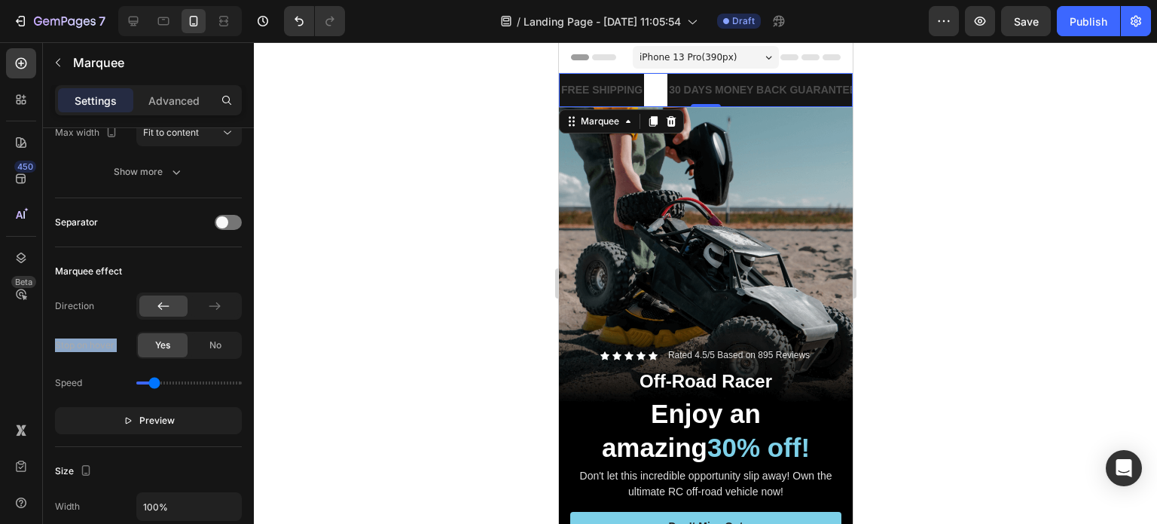
click at [44, 358] on div at bounding box center [44, 358] width 0 height 0
click at [86, 344] on div "Stop on hover" at bounding box center [85, 345] width 60 height 14
drag, startPoint x: 87, startPoint y: 318, endPoint x: 74, endPoint y: 321, distance: 13.2
click at [89, 320] on div "Direction Stop on hover Yes No Speed Preview" at bounding box center [148, 363] width 187 height 142
drag, startPoint x: 53, startPoint y: 305, endPoint x: 92, endPoint y: 304, distance: 38.4
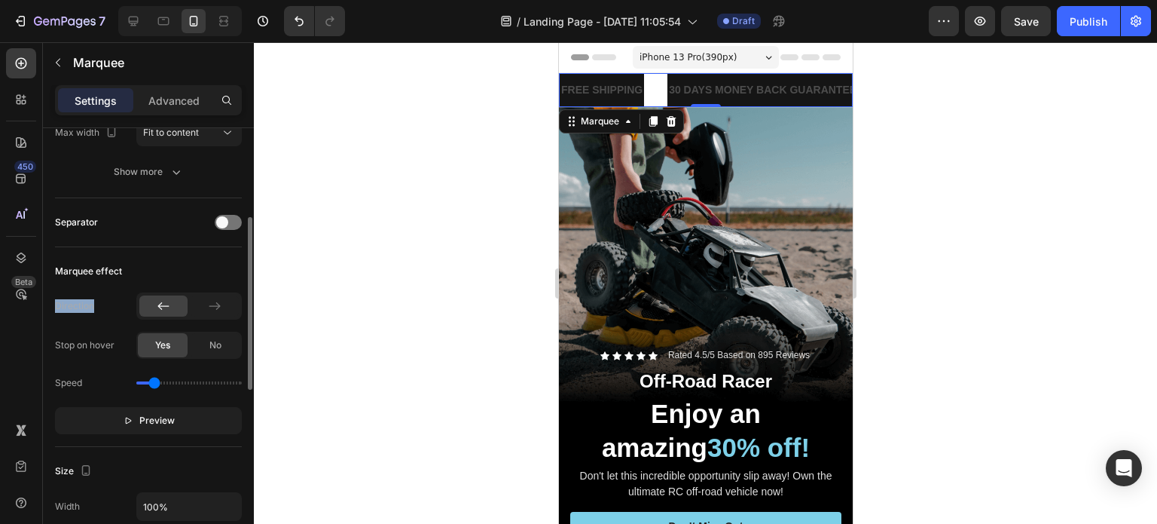
click at [92, 304] on div "Item management Order 4 items Item spacing Gap 31 Item style Max width Fit to c…" at bounding box center [148, 459] width 211 height 1114
click at [82, 310] on div at bounding box center [82, 310] width 0 height 0
click at [108, 320] on div "Direction Stop on hover Yes No Speed Preview" at bounding box center [148, 363] width 187 height 142
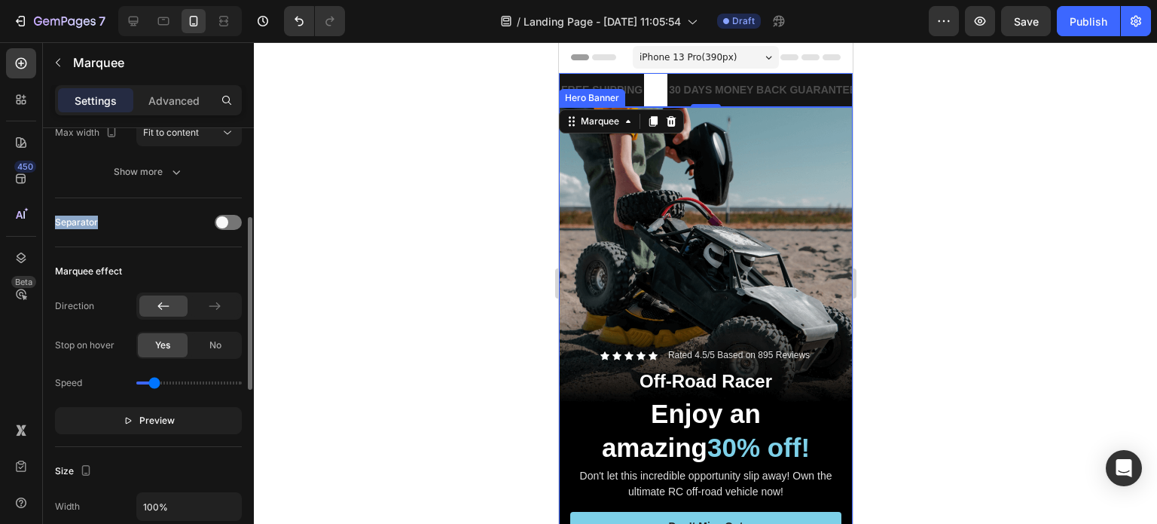
drag, startPoint x: 102, startPoint y: 223, endPoint x: 57, endPoint y: 228, distance: 46.3
click at [57, 228] on div "Separator" at bounding box center [148, 222] width 187 height 24
click at [47, 228] on div at bounding box center [47, 228] width 0 height 0
click at [145, 201] on div "Separator" at bounding box center [148, 222] width 187 height 49
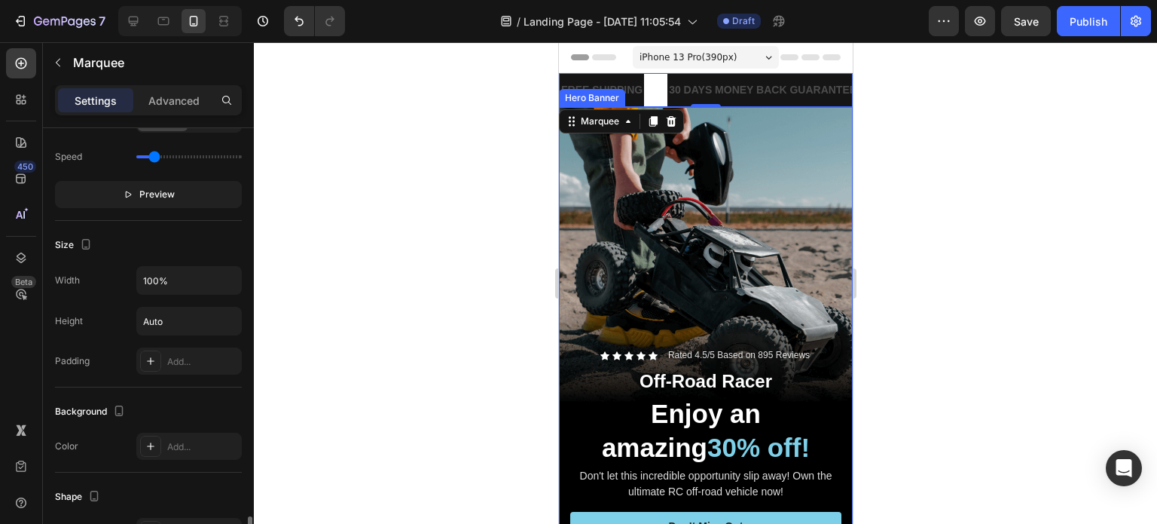
scroll to position [603, 0]
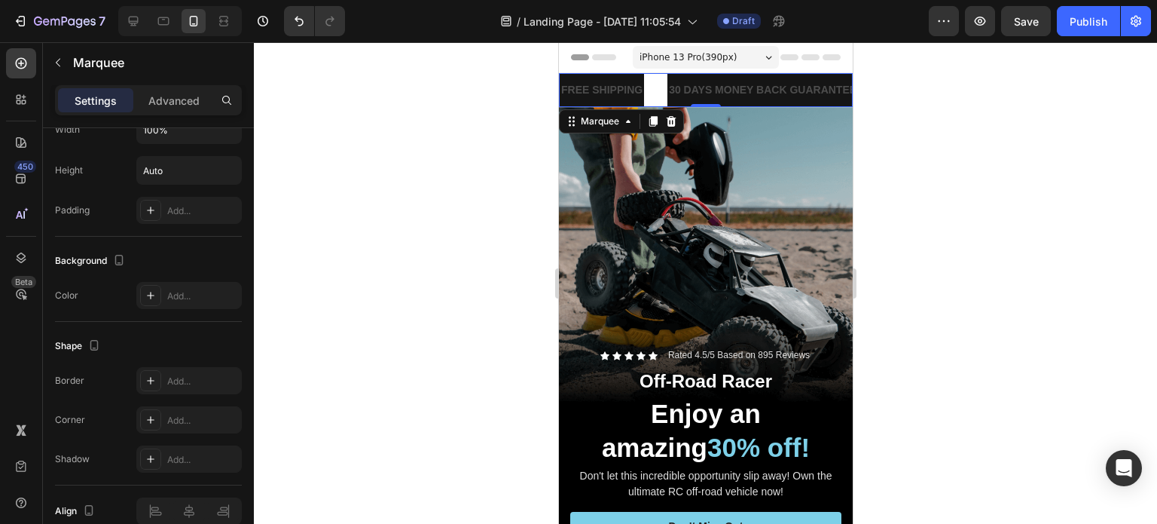
click at [958, 252] on div at bounding box center [705, 282] width 903 height 481
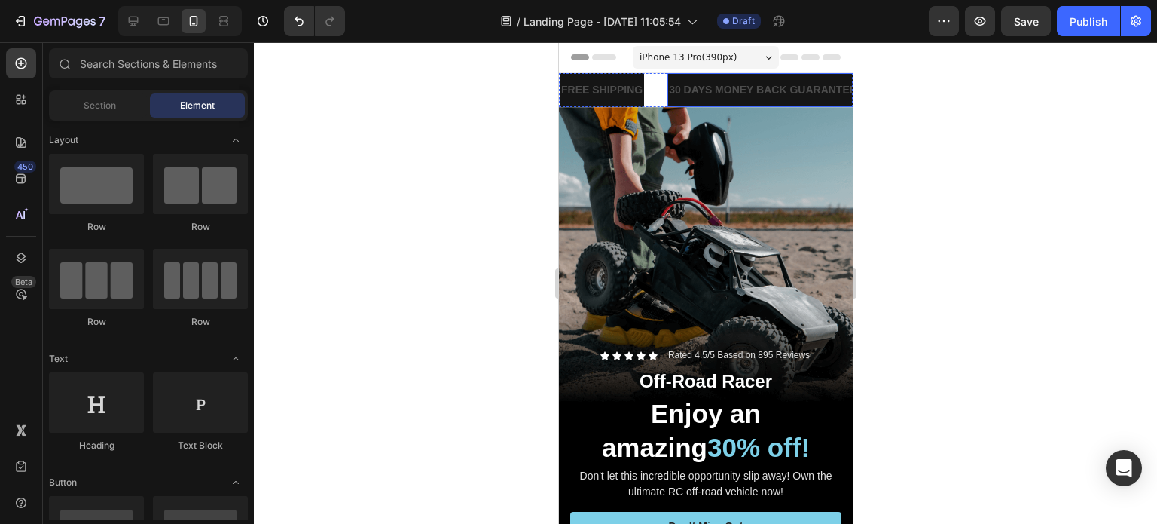
click at [736, 81] on div "30 DAYS MONEY BACK GUARANTEE" at bounding box center [760, 90] width 191 height 22
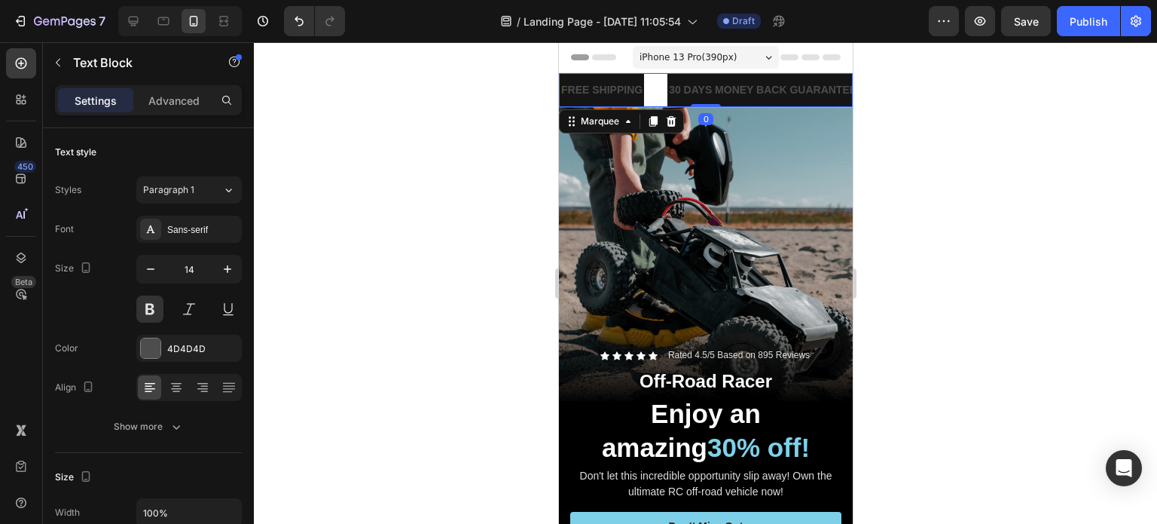
click at [656, 78] on div "FREE SHIPPING Text Block" at bounding box center [611, 90] width 108 height 34
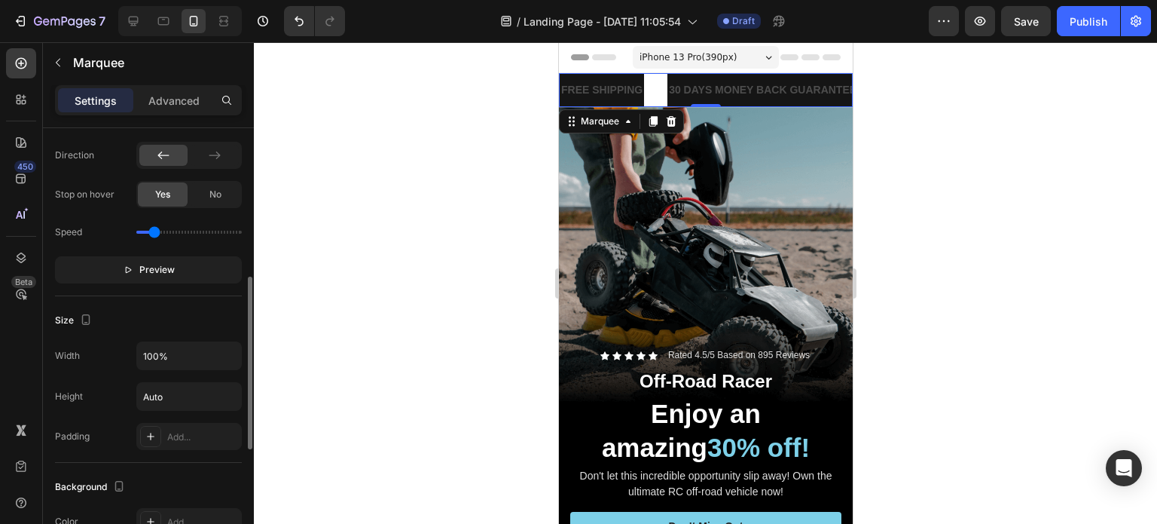
scroll to position [527, 0]
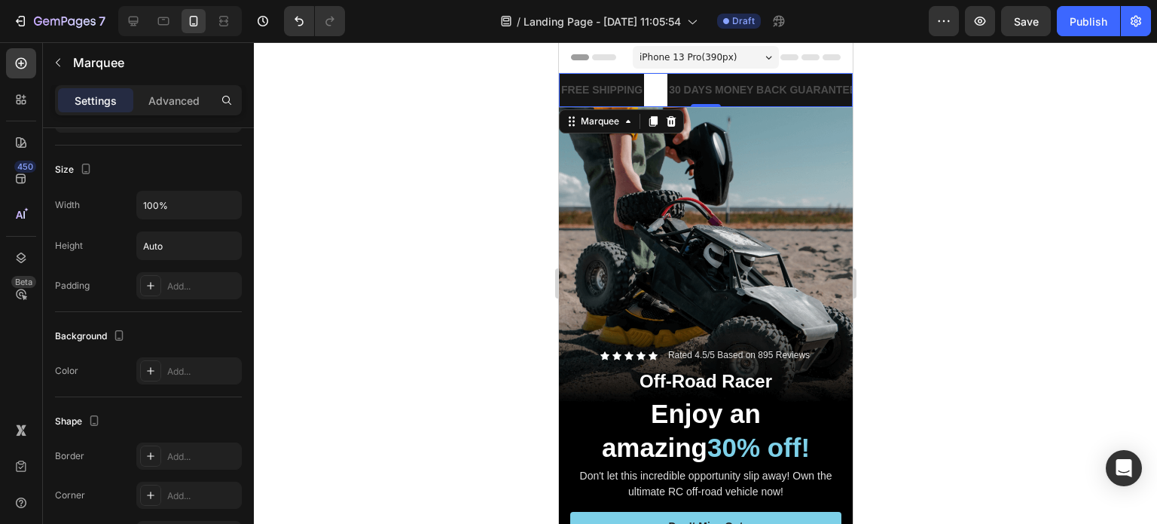
drag, startPoint x: 176, startPoint y: 298, endPoint x: 280, endPoint y: 264, distance: 109.4
drag, startPoint x: 280, startPoint y: 264, endPoint x: 97, endPoint y: 222, distance: 187.0
click at [105, 233] on div "Height Auto" at bounding box center [148, 245] width 187 height 29
drag, startPoint x: 93, startPoint y: 201, endPoint x: 48, endPoint y: 203, distance: 45.3
click at [48, 203] on div "Item management Order 4 items Item spacing Gap 31 Item style Max width Fit to c…" at bounding box center [148, 158] width 211 height 1114
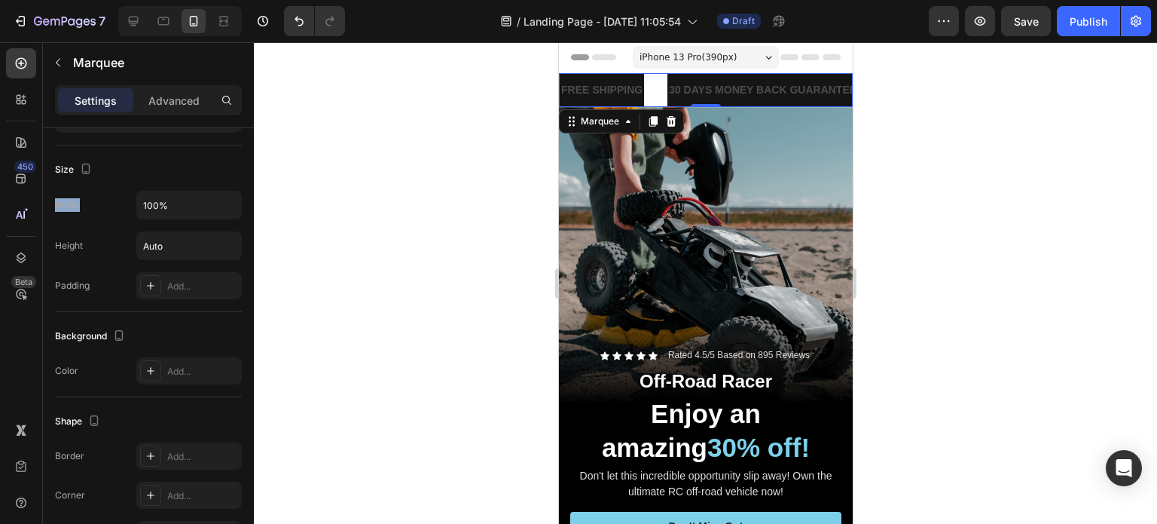
click at [38, 209] on div at bounding box center [38, 209] width 0 height 0
click at [115, 194] on div "Width 100%" at bounding box center [148, 205] width 187 height 29
click at [190, 206] on input "100%" at bounding box center [189, 204] width 104 height 27
type input "%"
click at [370, 314] on div at bounding box center [705, 282] width 903 height 481
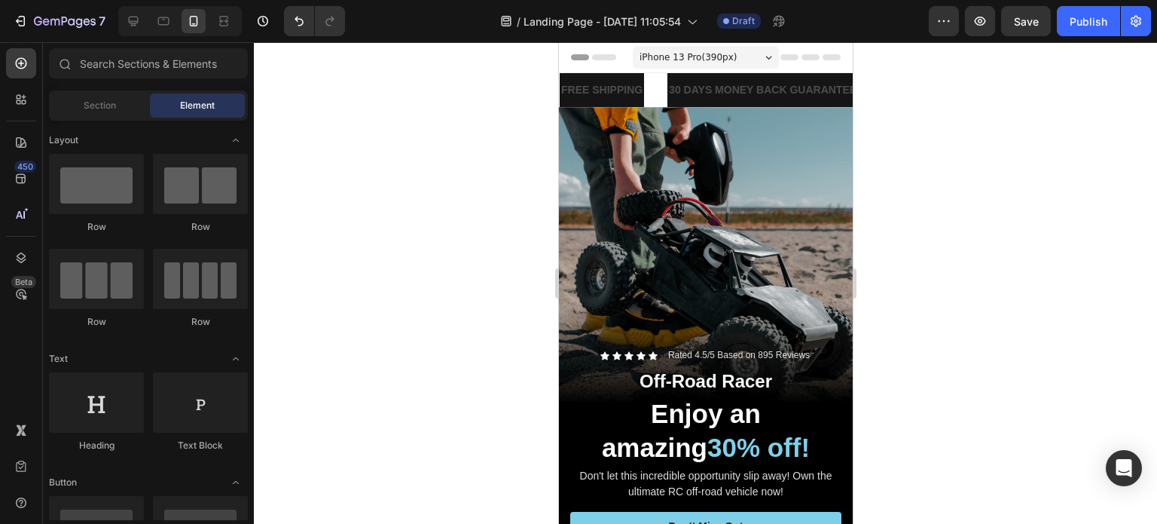
drag, startPoint x: 532, startPoint y: 318, endPoint x: 552, endPoint y: 321, distance: 20.6
click at [530, 319] on div at bounding box center [705, 282] width 903 height 481
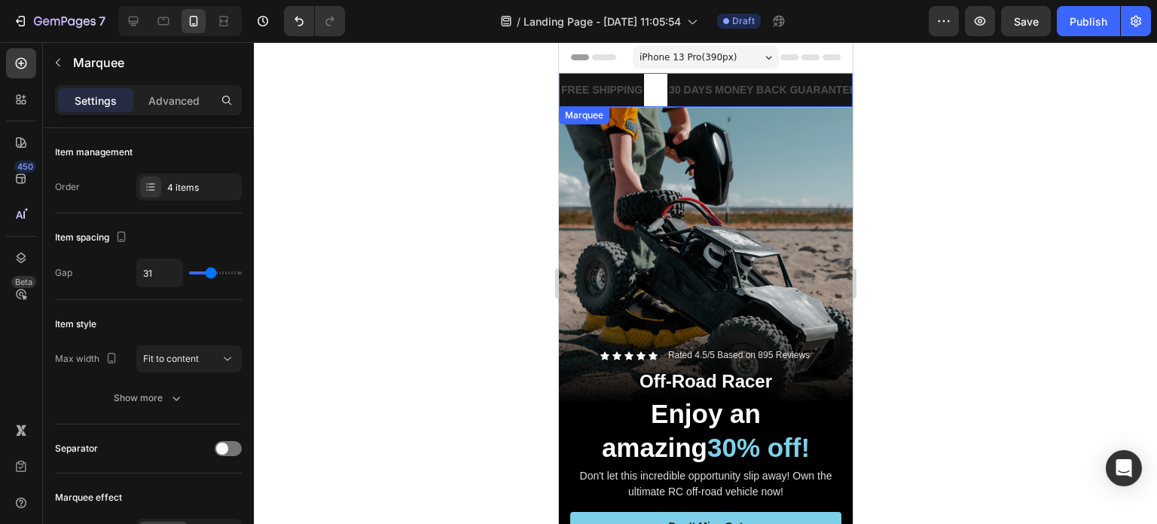
click at [655, 81] on div "FREE SHIPPING Text Block" at bounding box center [613, 90] width 108 height 34
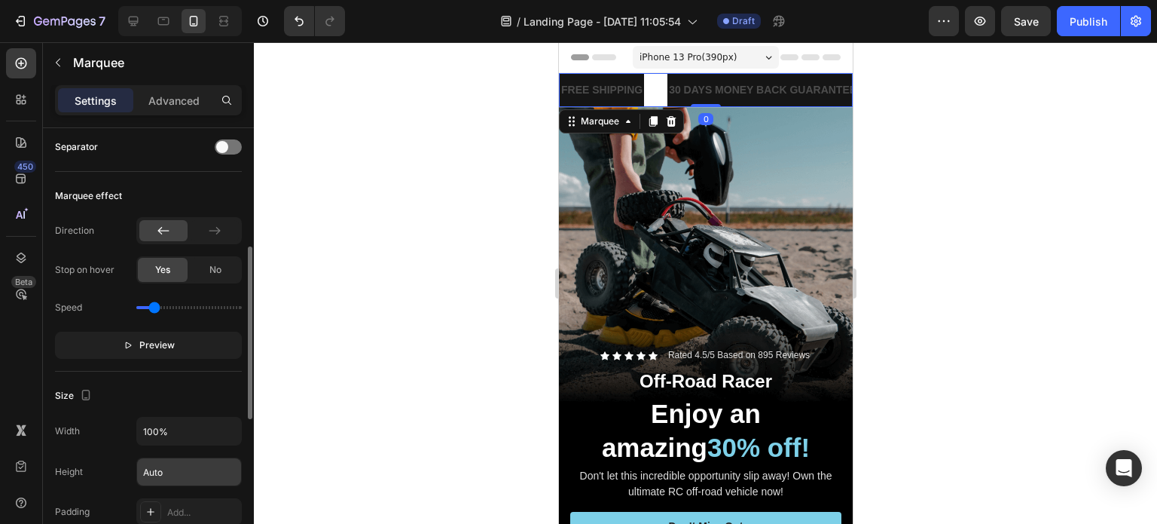
scroll to position [452, 0]
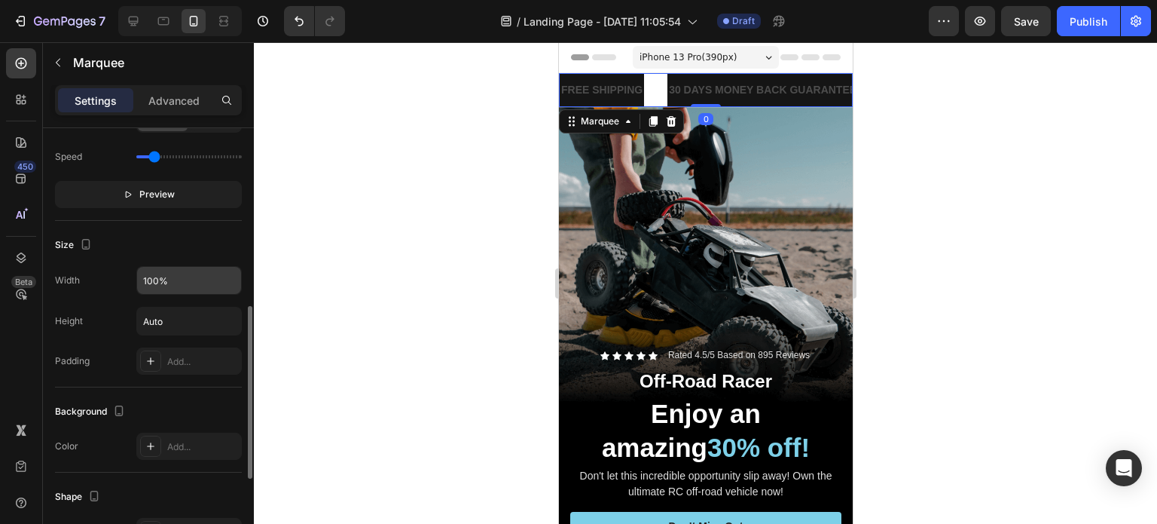
click at [184, 287] on input "100%" at bounding box center [189, 280] width 104 height 27
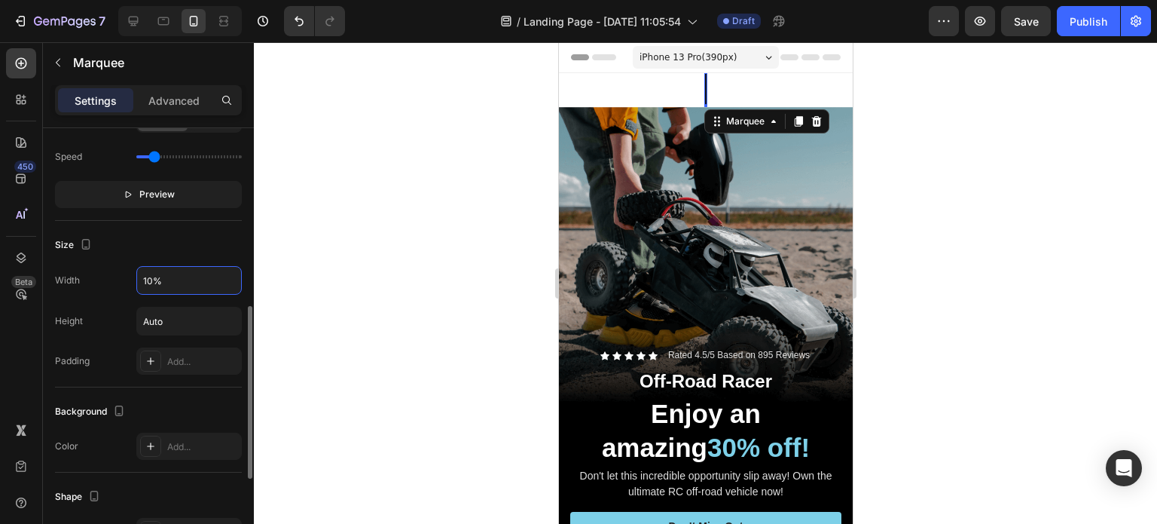
type input "100%"
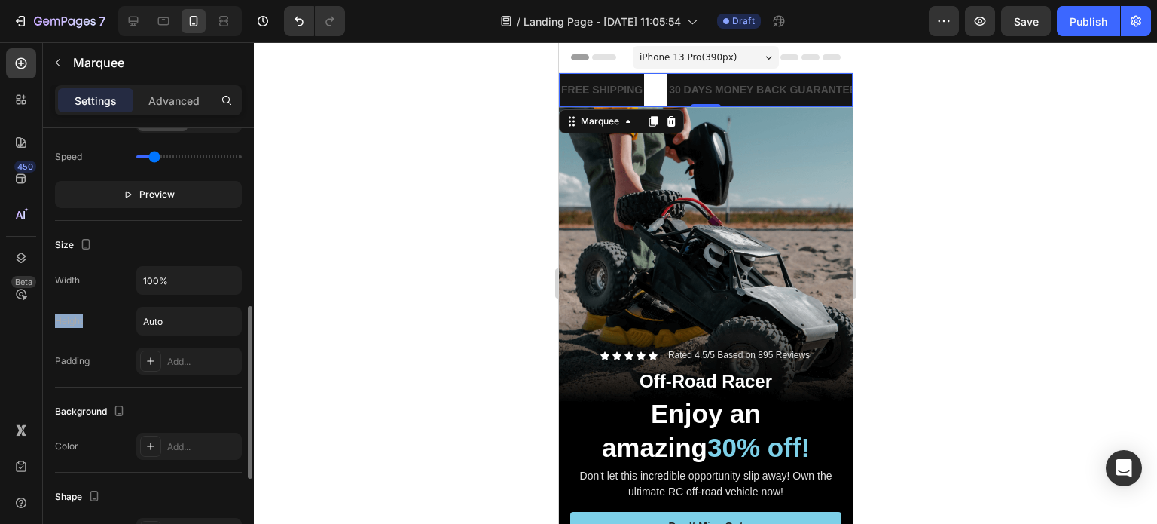
drag, startPoint x: 82, startPoint y: 311, endPoint x: 53, endPoint y: 319, distance: 29.8
click at [53, 319] on div "Item management Order 4 items Item spacing Gap 31 Item style Max width Fit to c…" at bounding box center [148, 233] width 211 height 1114
click at [64, 336] on div "Width 100% Height Auto Padding Add..." at bounding box center [148, 320] width 187 height 108
drag, startPoint x: 93, startPoint y: 311, endPoint x: 51, endPoint y: 321, distance: 43.3
click at [51, 319] on div "Item management Order 4 items Item spacing Gap 31 Item style Max width Fit to c…" at bounding box center [148, 233] width 211 height 1114
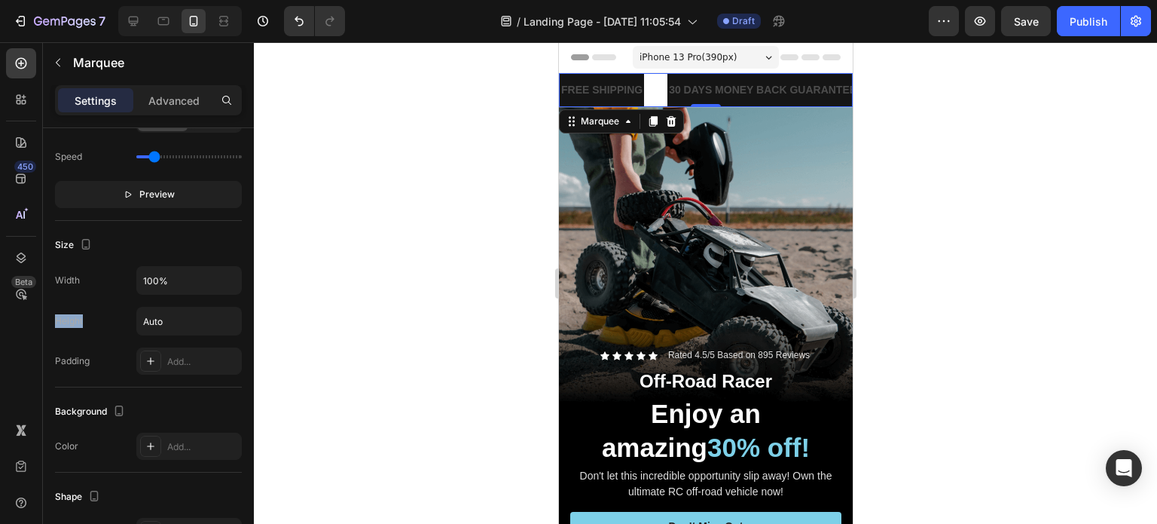
click at [41, 292] on div at bounding box center [41, 292] width 0 height 0
click at [99, 319] on div "Height Auto" at bounding box center [148, 321] width 187 height 29
click at [174, 315] on input "Auto" at bounding box center [189, 320] width 104 height 27
click at [223, 315] on icon "button" at bounding box center [227, 320] width 15 height 15
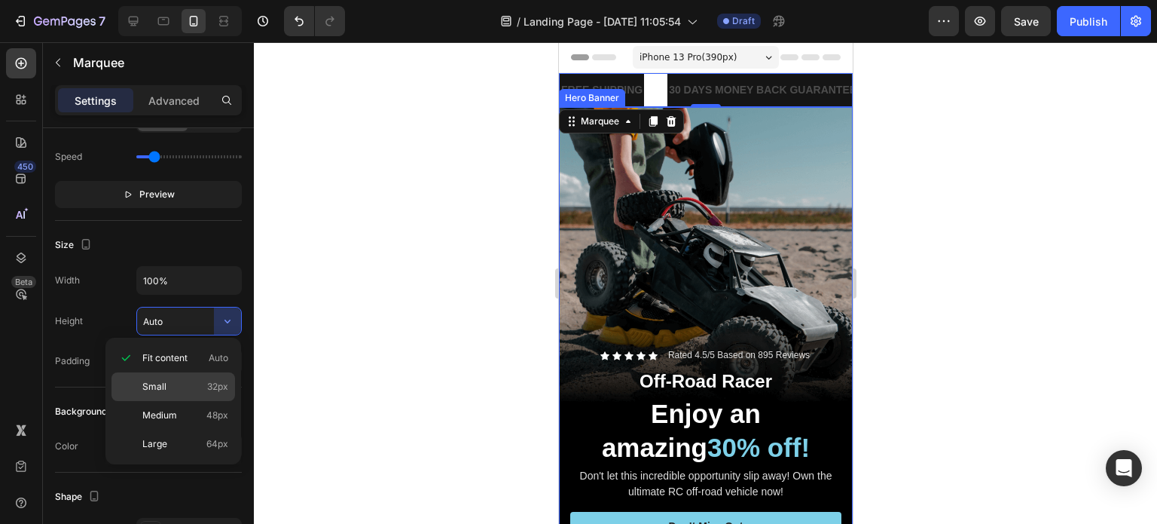
click at [174, 382] on p "Small 32px" at bounding box center [185, 387] width 86 height 14
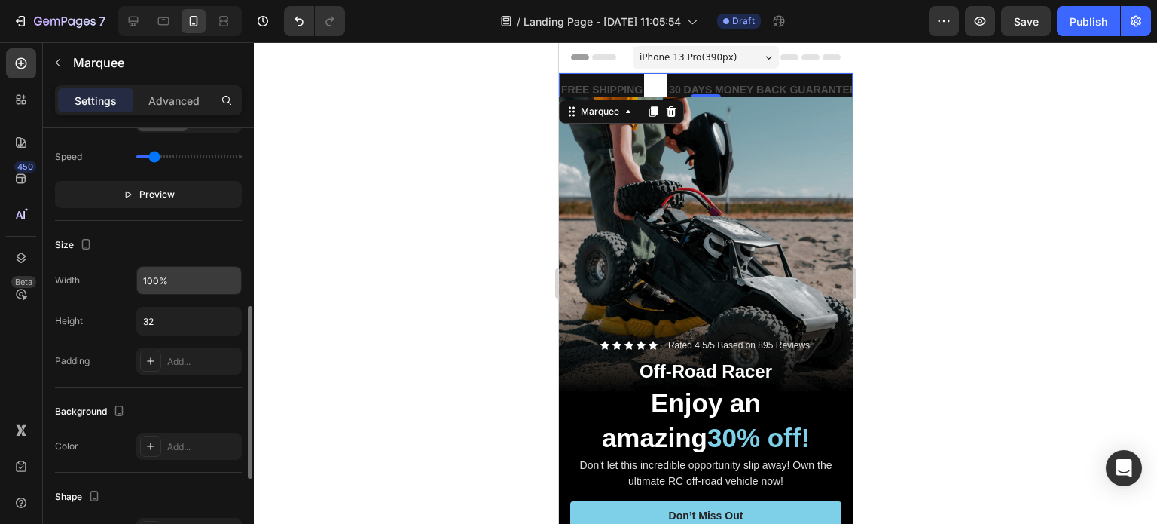
scroll to position [377, 0]
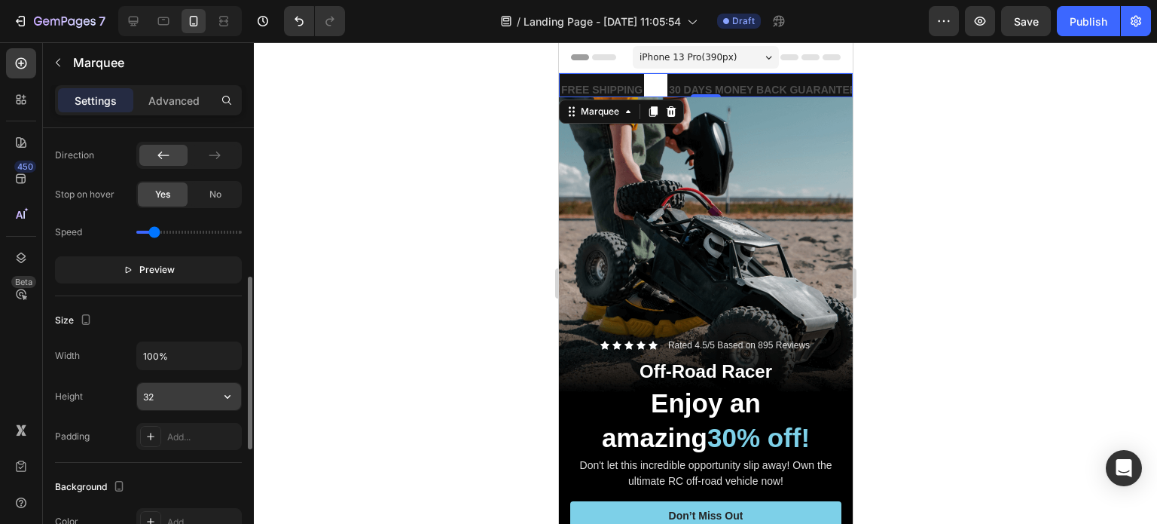
click at [193, 391] on input "32" at bounding box center [189, 396] width 104 height 27
click at [222, 394] on icon "button" at bounding box center [227, 396] width 15 height 15
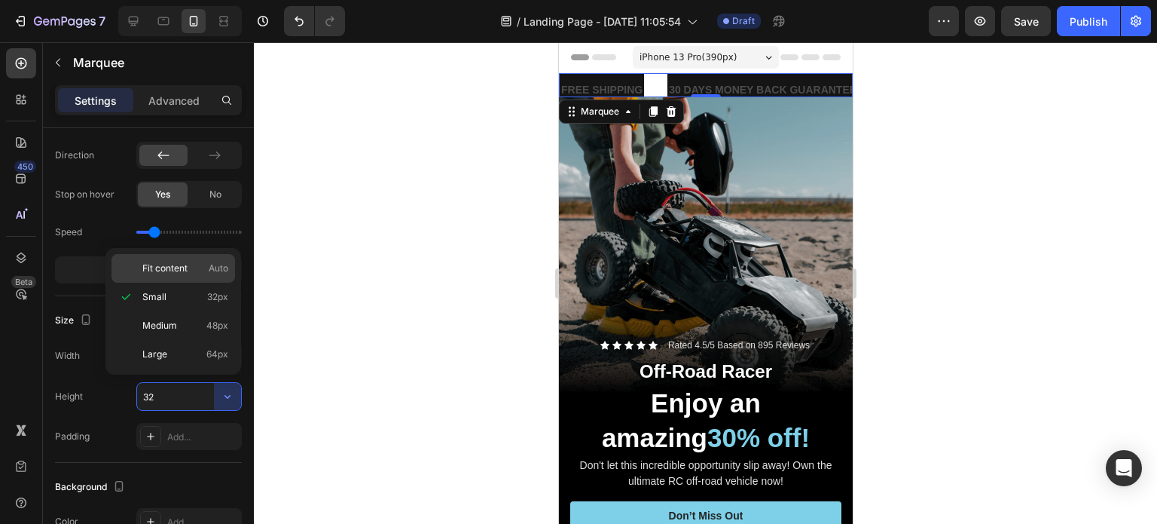
click at [188, 273] on p "Fit content Auto" at bounding box center [185, 268] width 86 height 14
type input "Auto"
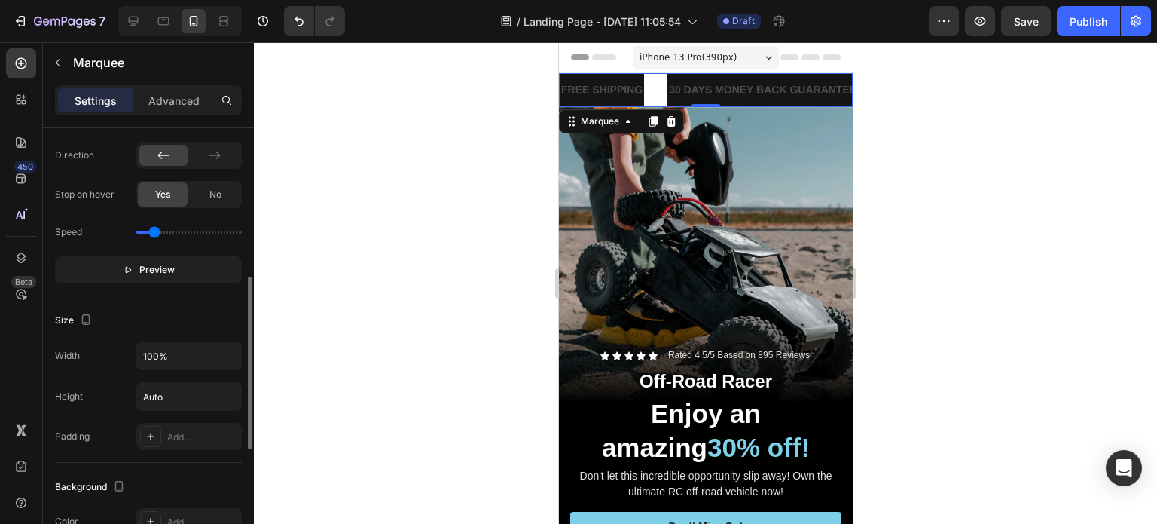
drag, startPoint x: 190, startPoint y: 327, endPoint x: 182, endPoint y: 322, distance: 9.8
click at [190, 327] on div "Size" at bounding box center [148, 320] width 187 height 24
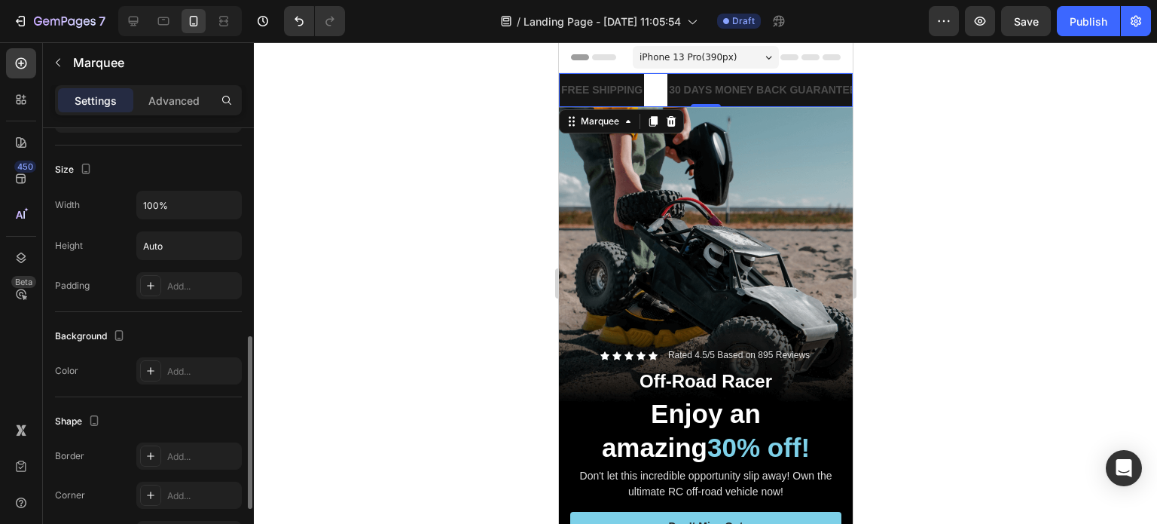
click at [79, 281] on div "Padding" at bounding box center [72, 286] width 35 height 14
click at [78, 281] on div "Padding" at bounding box center [72, 286] width 35 height 14
click at [80, 279] on div "Padding" at bounding box center [72, 286] width 35 height 14
click at [78, 286] on div "Padding" at bounding box center [72, 286] width 35 height 14
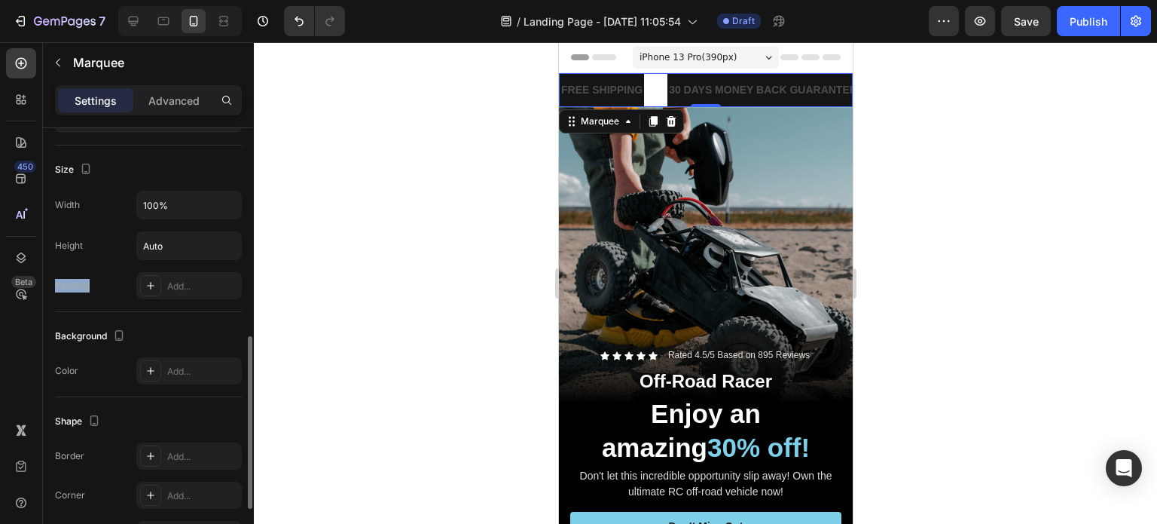
click at [78, 292] on div "Padding" at bounding box center [72, 285] width 35 height 24
click at [75, 289] on div "Padding" at bounding box center [72, 286] width 35 height 14
click at [78, 282] on div "Padding" at bounding box center [72, 286] width 35 height 14
click at [69, 256] on div at bounding box center [69, 256] width 0 height 0
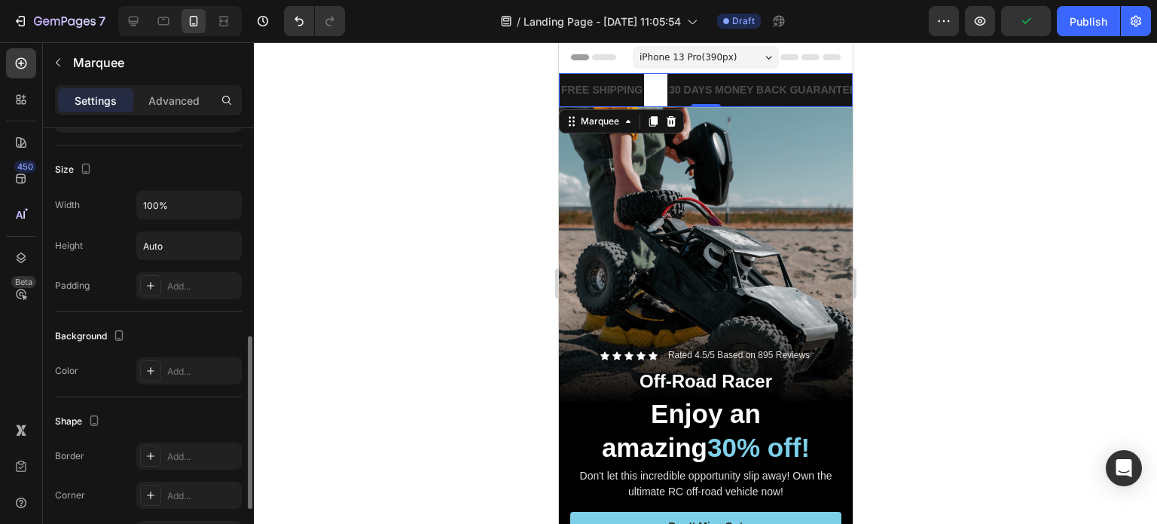
click at [117, 295] on div "Padding Add..." at bounding box center [148, 285] width 187 height 27
click at [148, 282] on icon at bounding box center [151, 286] width 12 height 12
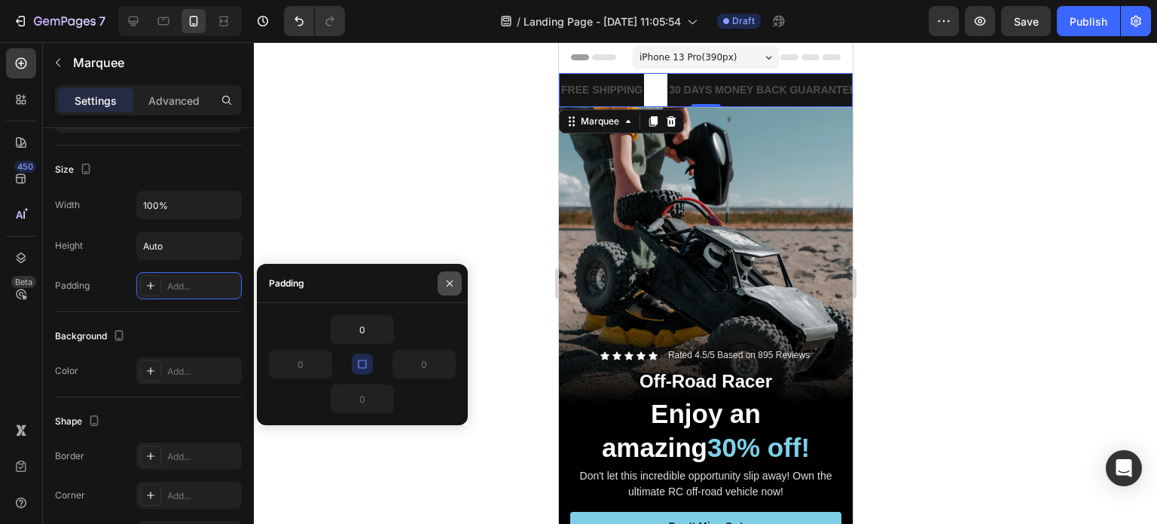
click at [449, 283] on icon "button" at bounding box center [450, 283] width 12 height 12
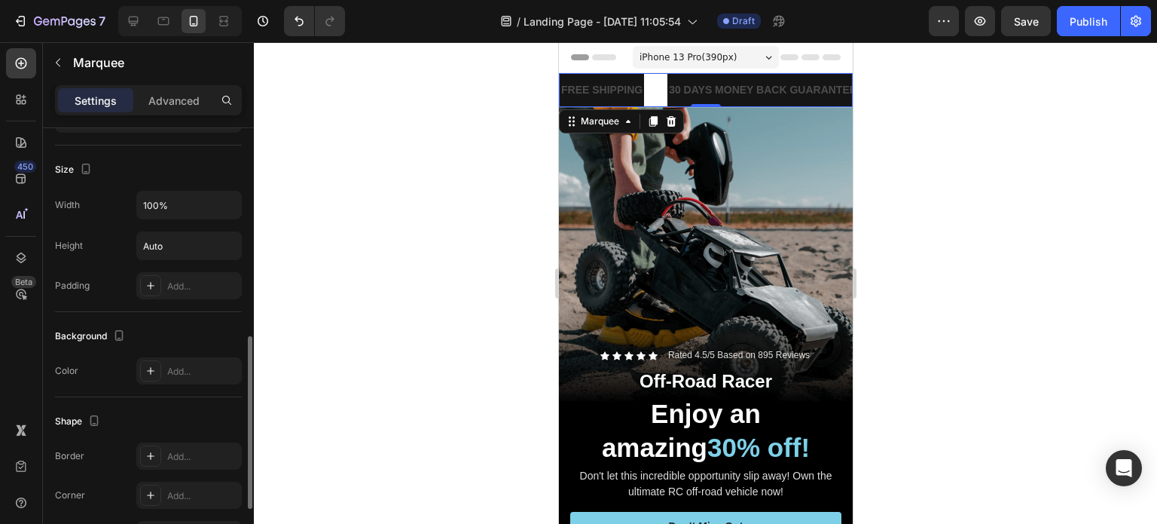
scroll to position [673, 0]
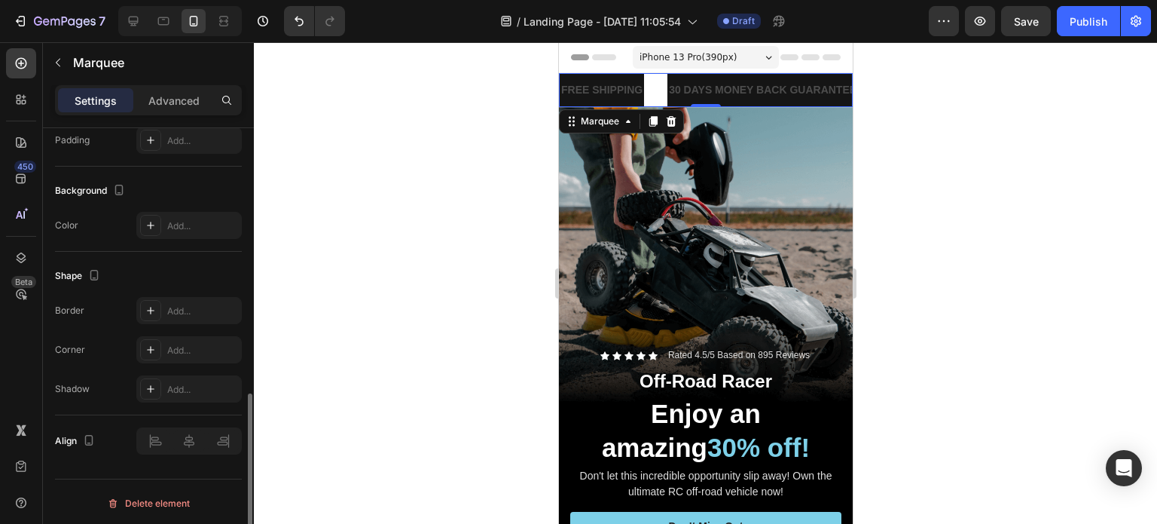
click at [66, 219] on div "Color" at bounding box center [66, 225] width 23 height 14
click at [56, 195] on div at bounding box center [56, 195] width 0 height 0
click at [290, 0] on div "Close" at bounding box center [578, 0] width 1157 height 0
click at [190, 234] on div "Add..." at bounding box center [188, 225] width 105 height 27
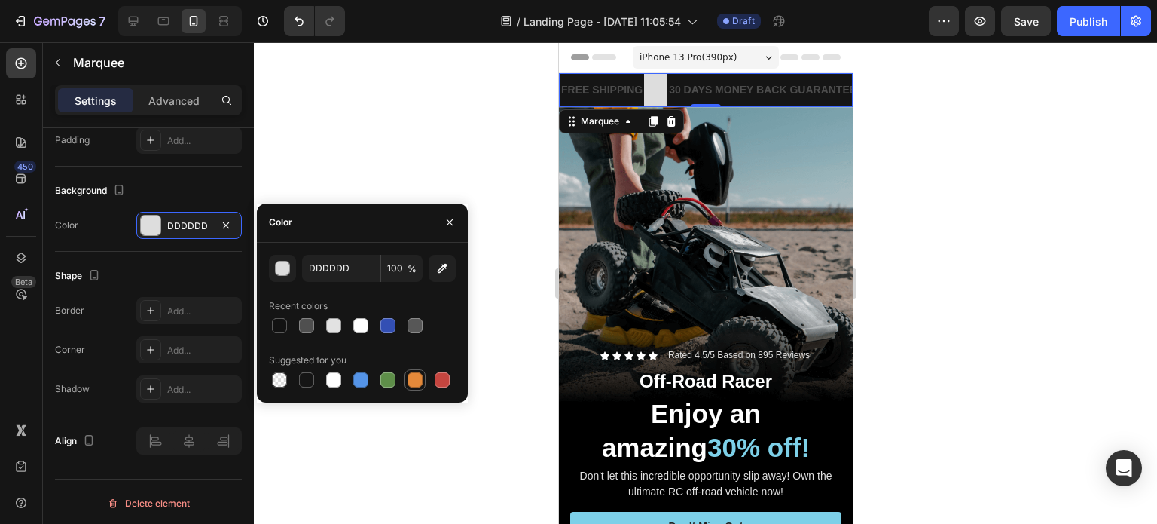
click at [423, 373] on div at bounding box center [415, 380] width 18 height 18
type input "E4893A"
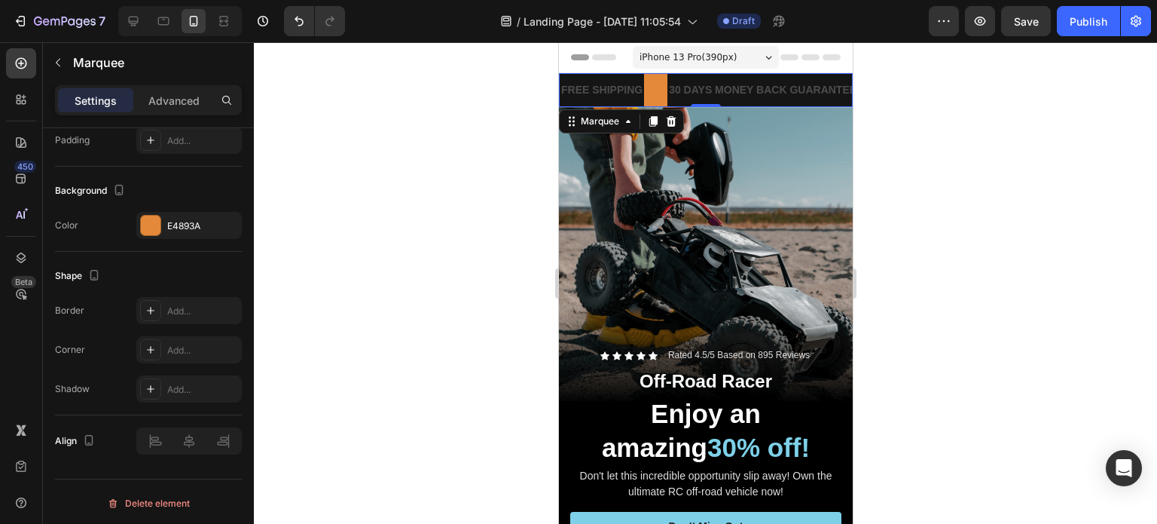
click at [322, 123] on div at bounding box center [705, 282] width 903 height 481
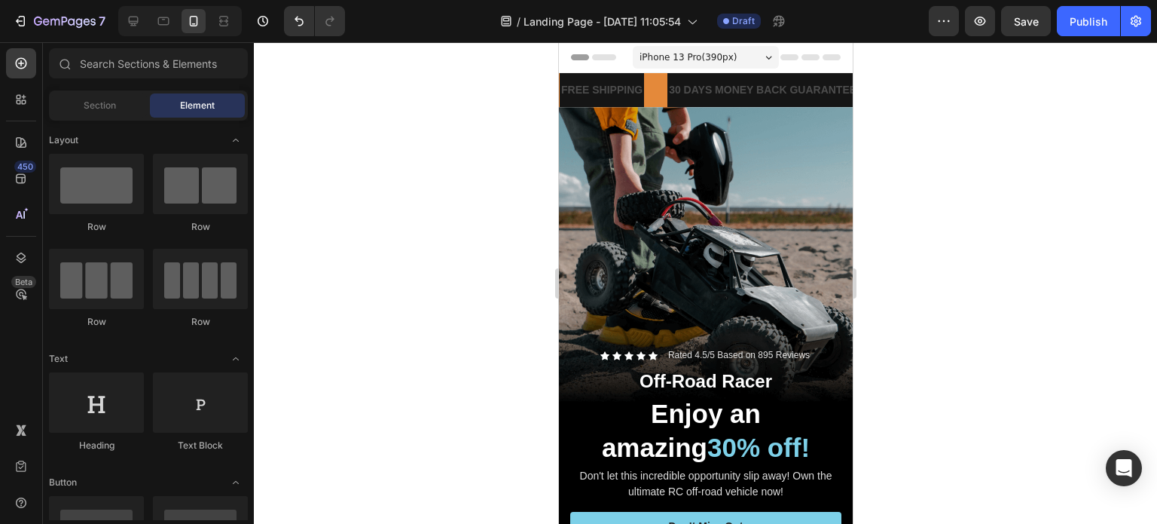
click at [617, 87] on div "FREE SHIPPING" at bounding box center [600, 90] width 84 height 22
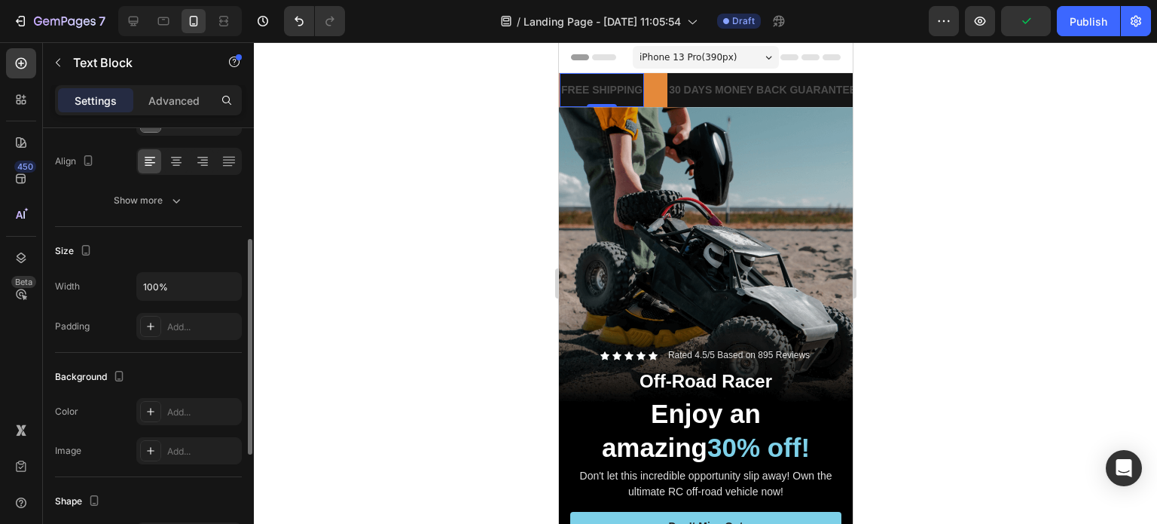
scroll to position [151, 0]
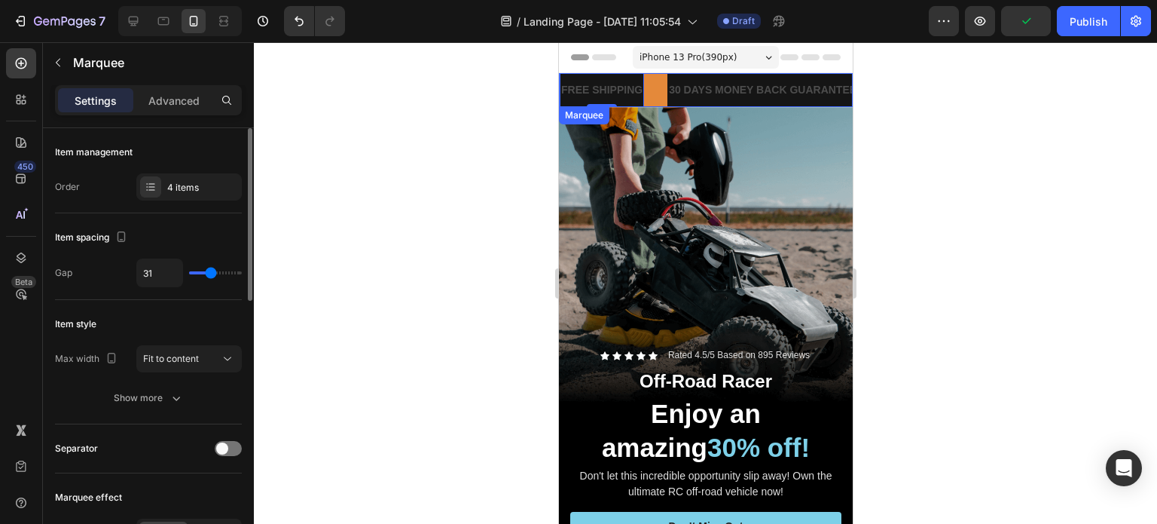
click at [651, 90] on div "FREE SHIPPING Text Block 0" at bounding box center [613, 90] width 108 height 34
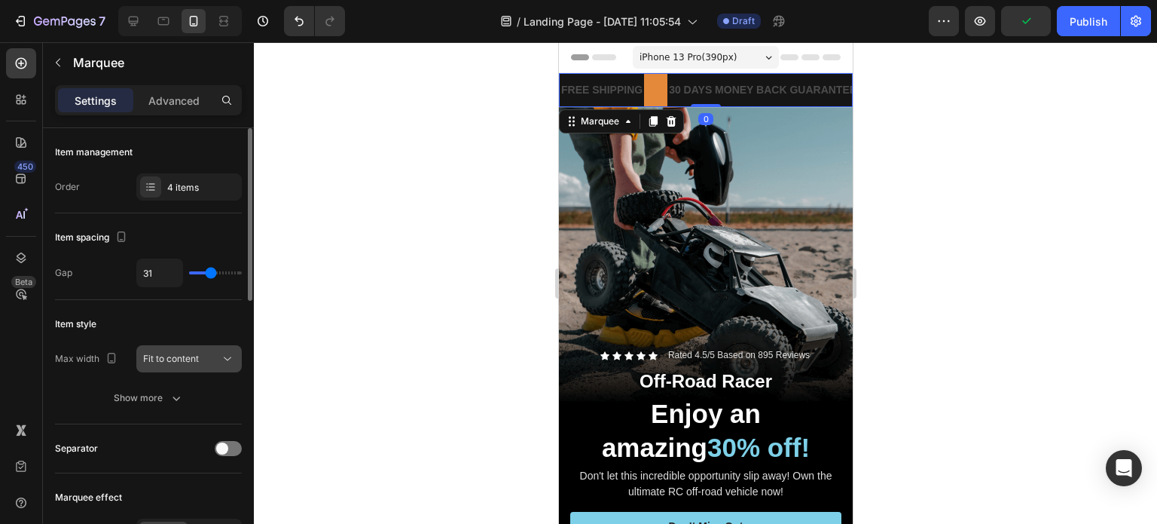
scroll to position [75, 0]
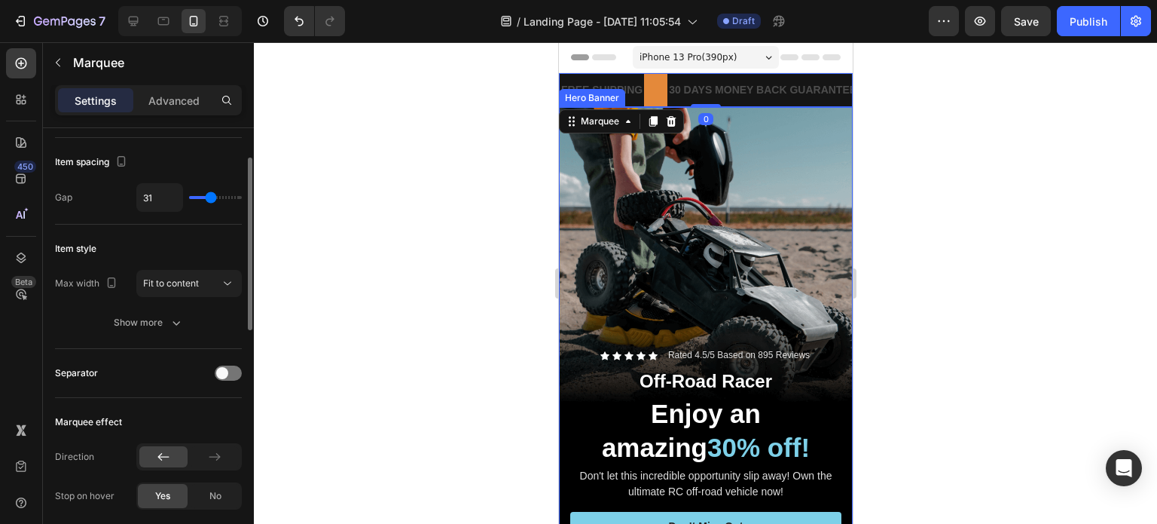
click at [612, 96] on div "Hero Banner" at bounding box center [591, 98] width 60 height 14
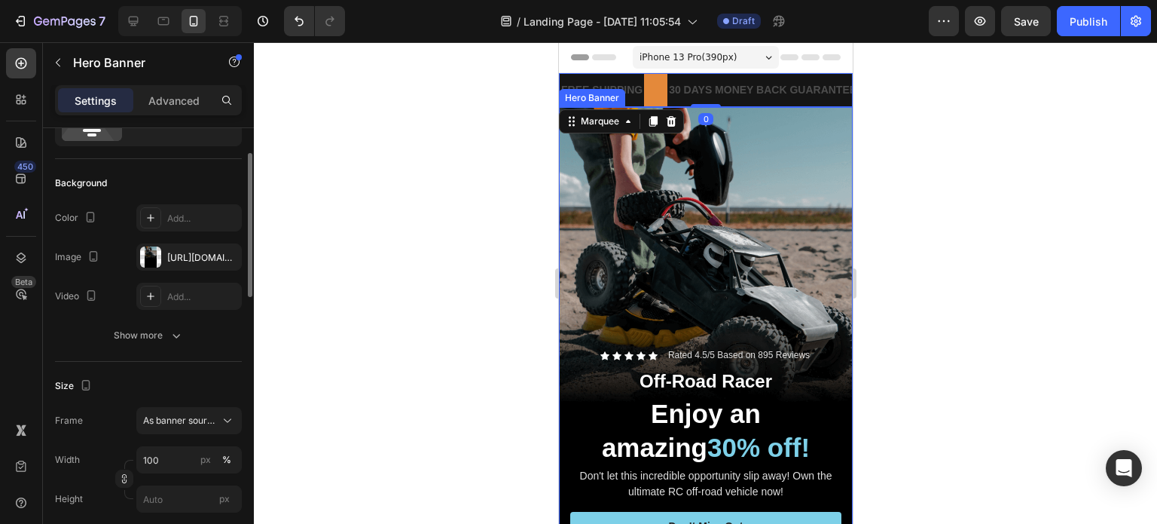
scroll to position [0, 0]
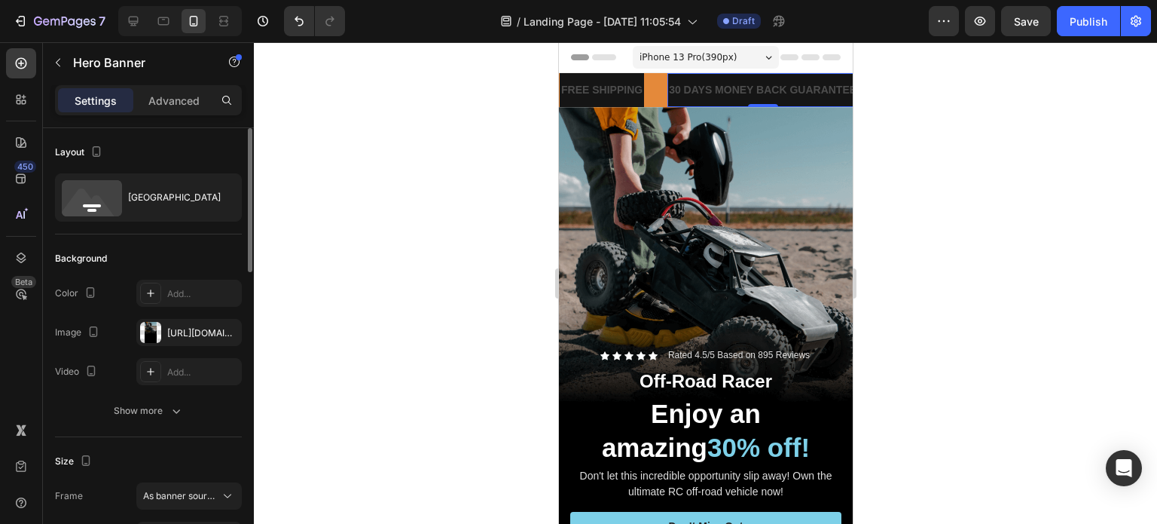
click at [733, 81] on div "30 DAYS MONEY BACK GUARANTEE" at bounding box center [758, 90] width 191 height 22
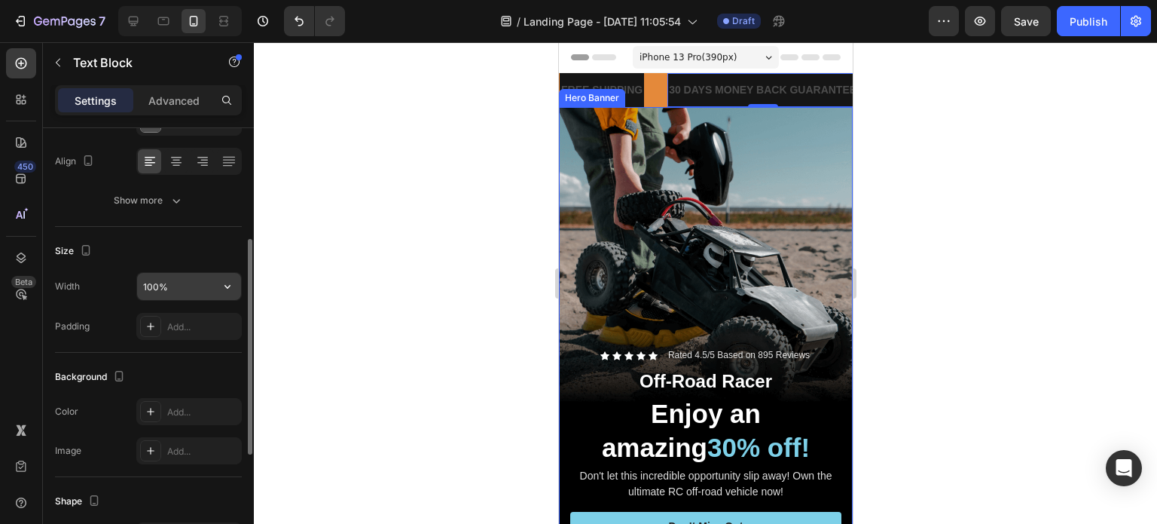
scroll to position [301, 0]
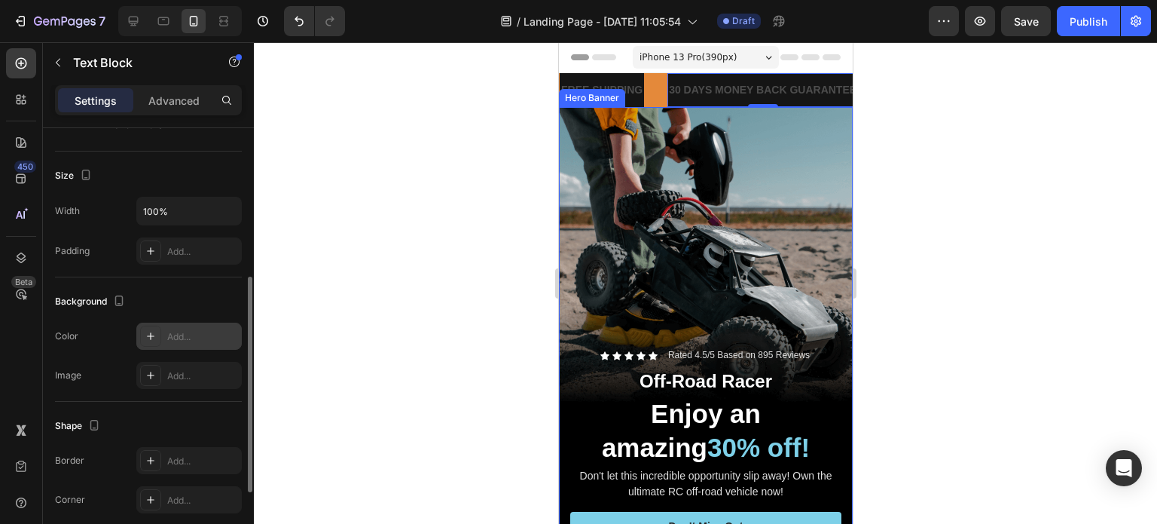
click at [159, 340] on div at bounding box center [150, 335] width 21 height 21
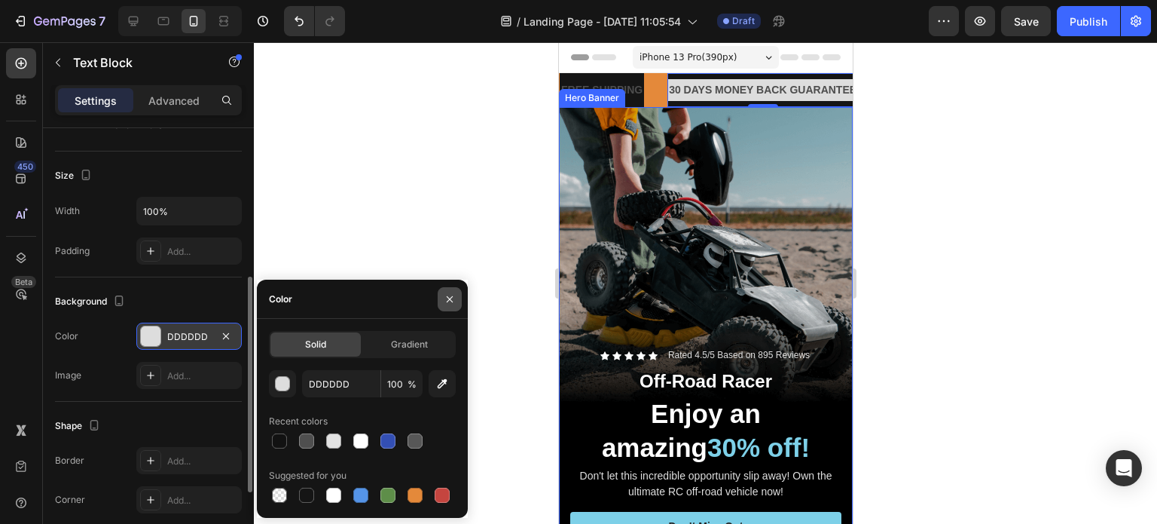
click at [448, 300] on icon "button" at bounding box center [450, 299] width 6 height 6
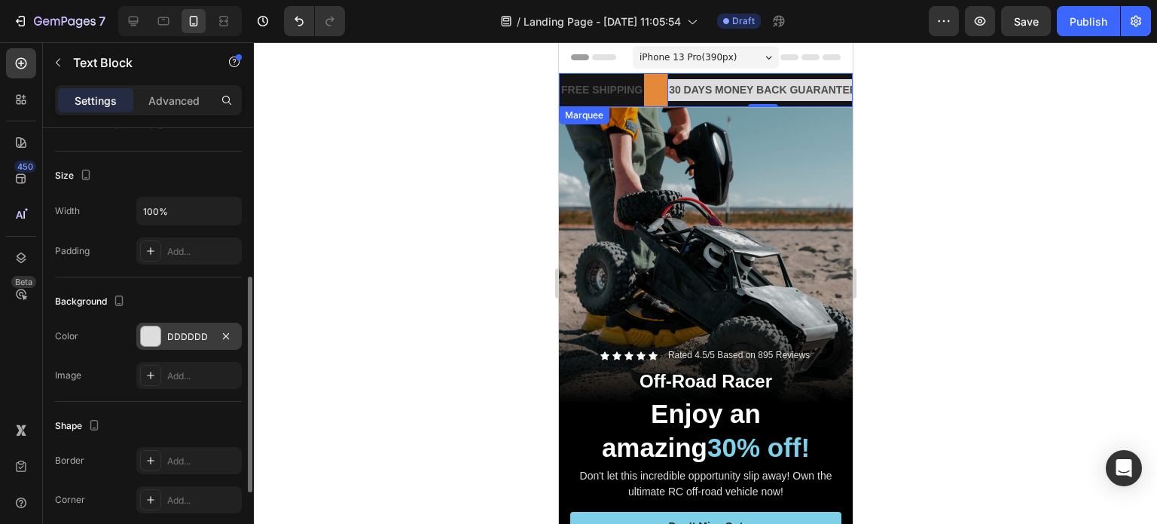
click at [657, 105] on div "FREE SHIPPING Text Block" at bounding box center [612, 90] width 108 height 34
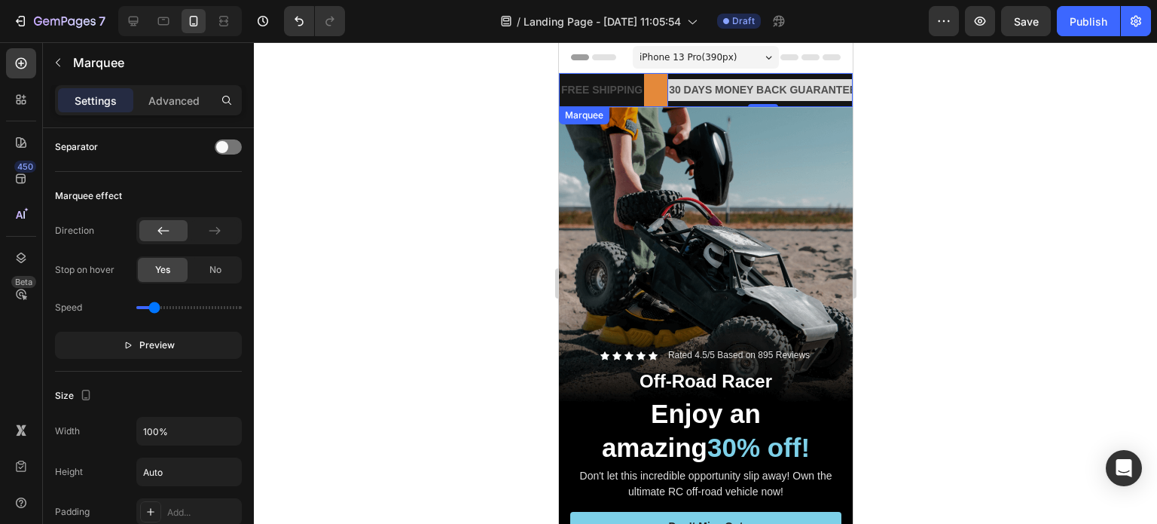
scroll to position [0, 0]
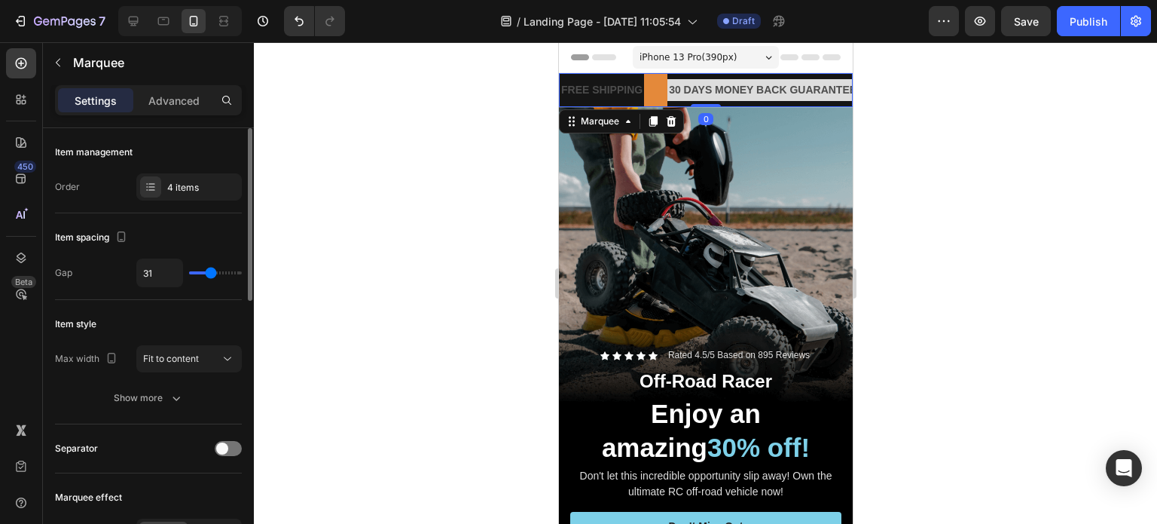
click at [657, 96] on div "FREE SHIPPING Text Block" at bounding box center [613, 90] width 108 height 34
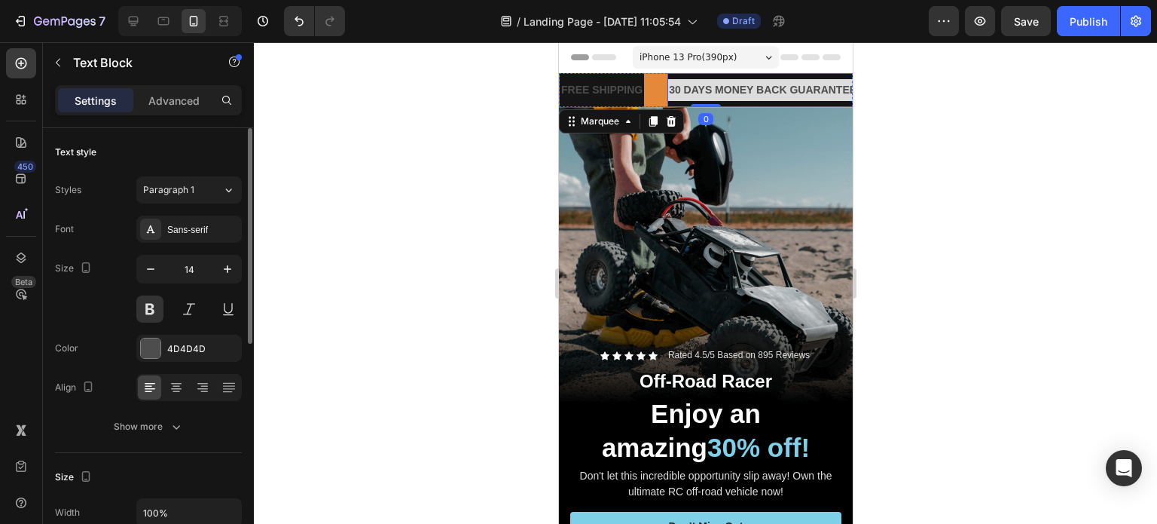
click at [674, 102] on div "30 DAYS MONEY BACK GUARANTEE Text Block" at bounding box center [762, 90] width 191 height 34
click at [658, 72] on div "iPhone 13 Pro ( 390 px) iPhone 13 Mini iPhone 13 Pro iPhone 11 Pro Max iPhone 1…" at bounding box center [705, 59] width 146 height 30
click at [661, 81] on div "FREE SHIPPING Text Block" at bounding box center [612, 90] width 108 height 34
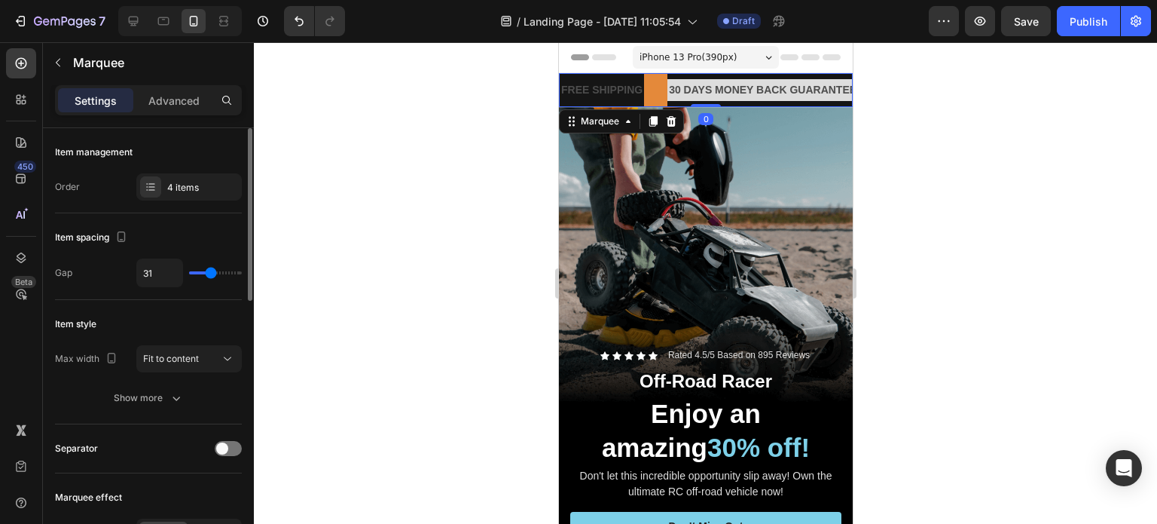
click at [652, 88] on div "FREE SHIPPING Text Block" at bounding box center [612, 90] width 108 height 34
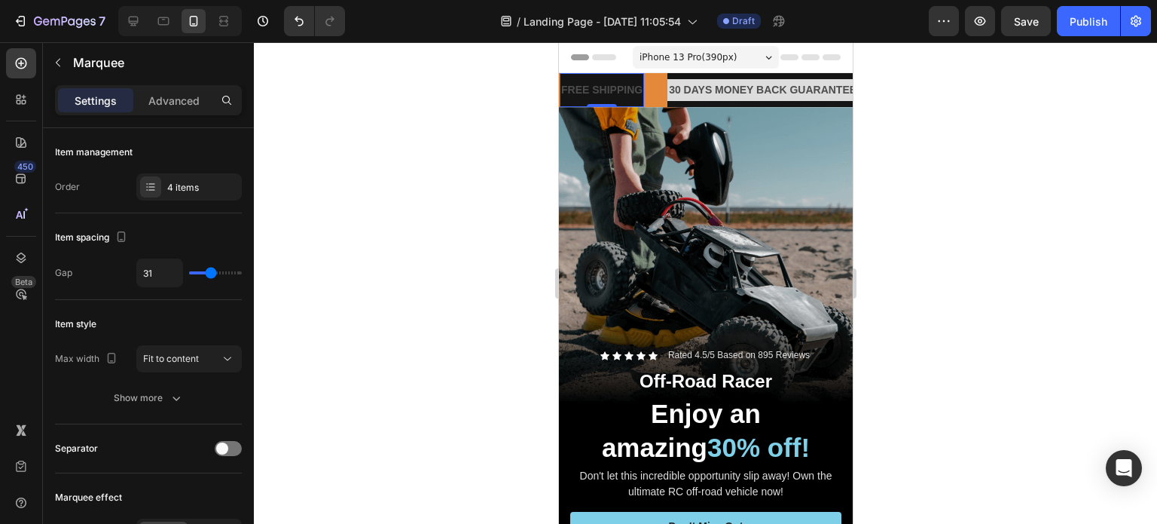
click at [640, 80] on div "FREE SHIPPING" at bounding box center [601, 90] width 84 height 22
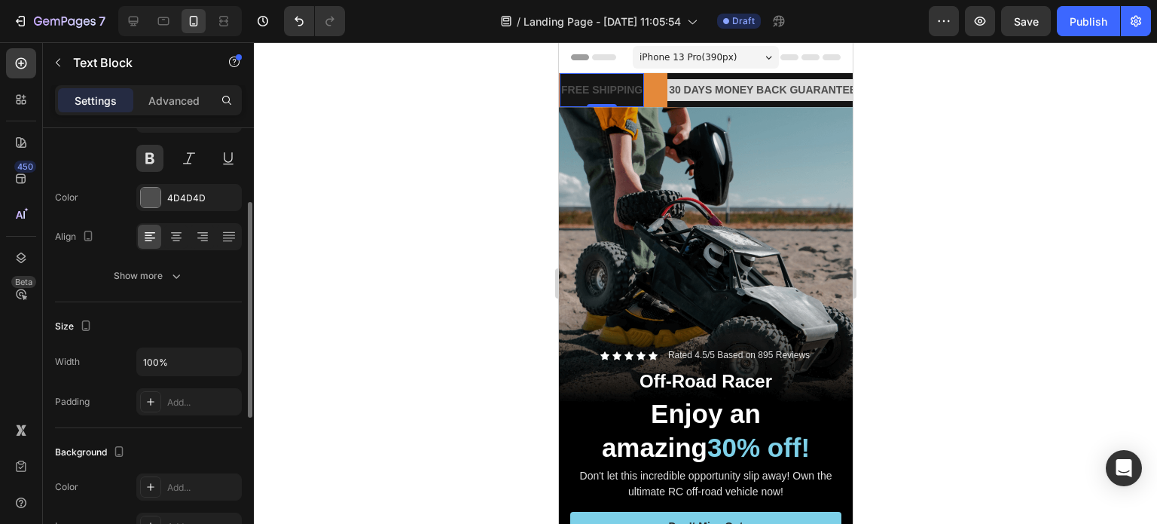
scroll to position [226, 0]
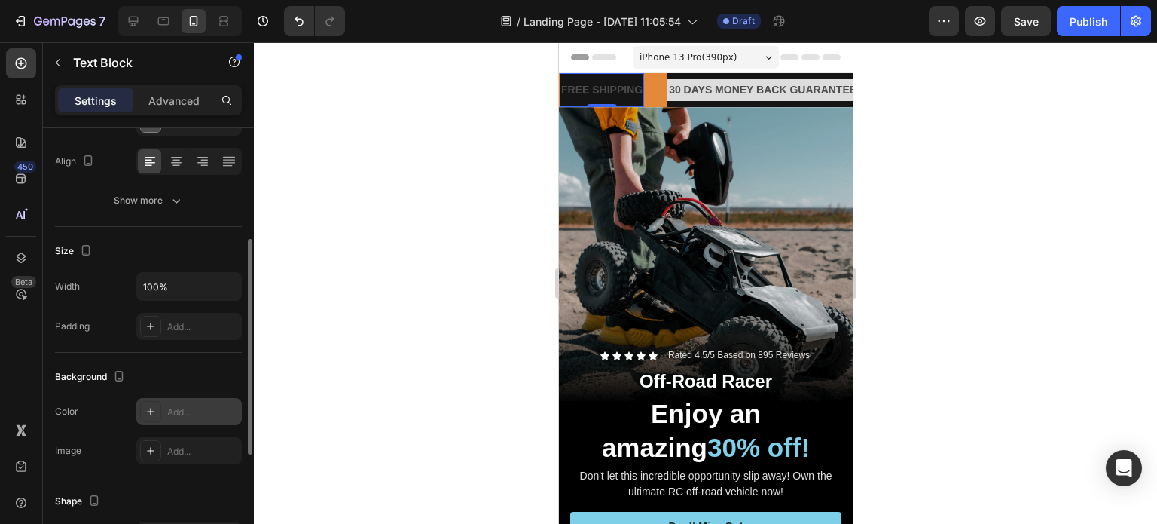
click at [185, 401] on div "Add..." at bounding box center [188, 411] width 105 height 27
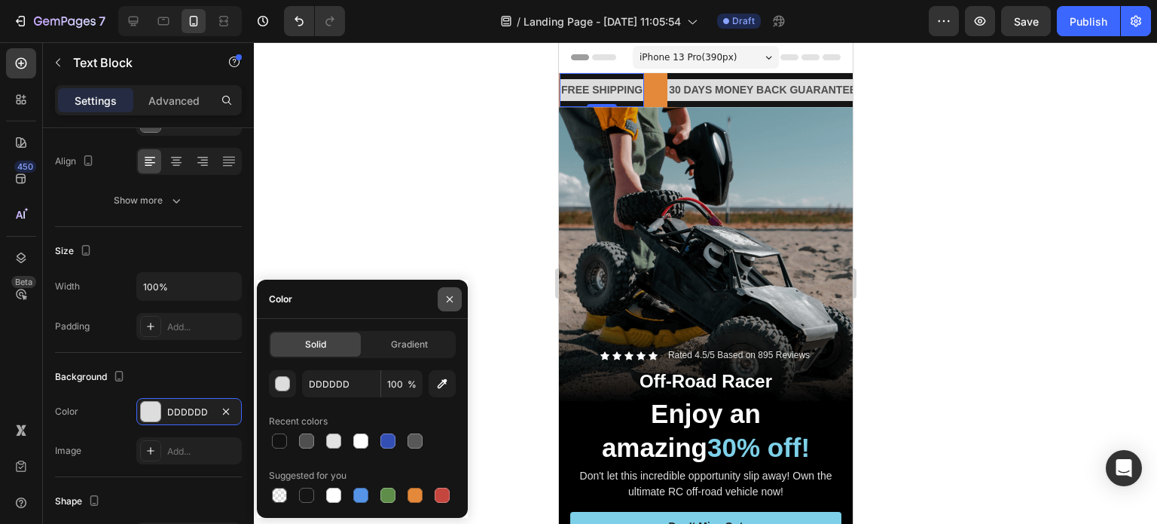
click at [455, 301] on icon "button" at bounding box center [450, 299] width 12 height 12
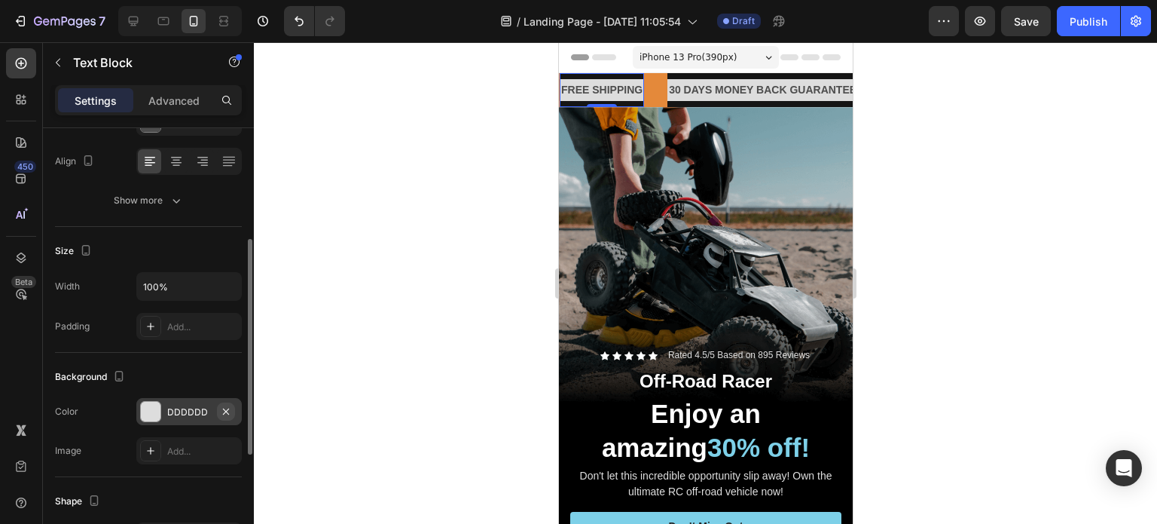
click at [225, 408] on icon "button" at bounding box center [226, 411] width 6 height 6
click at [632, 57] on div "iPhone 13 Pro ( 390 px)" at bounding box center [705, 57] width 146 height 23
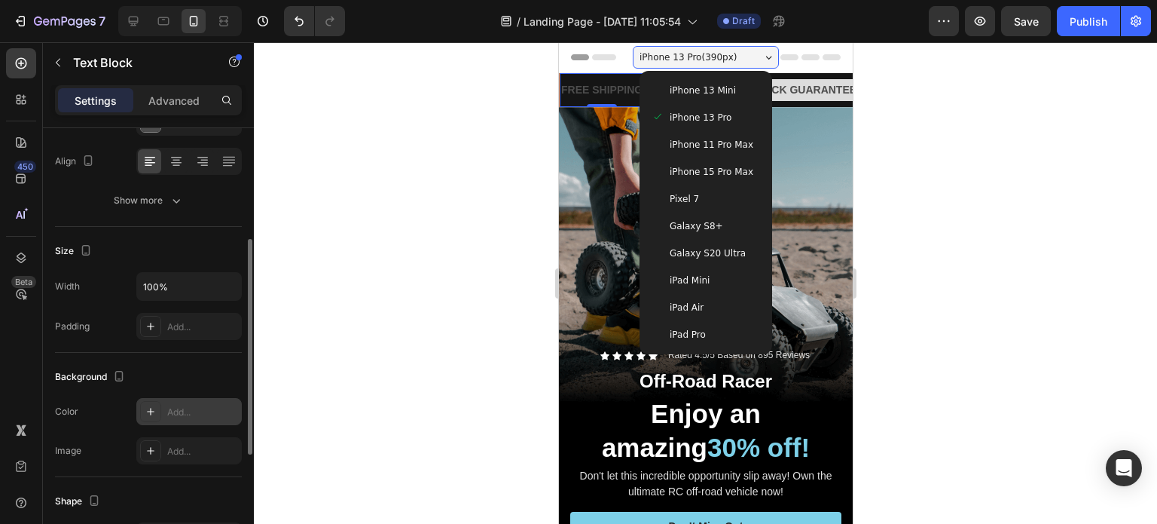
click at [602, 85] on div "FREE SHIPPING" at bounding box center [601, 90] width 84 height 22
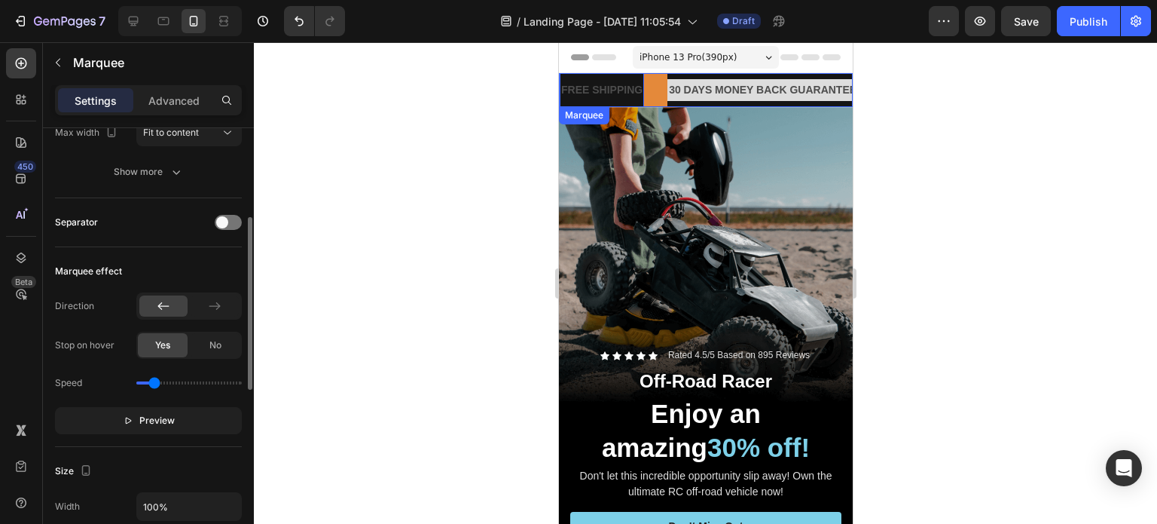
click at [646, 85] on div "FREE SHIPPING Text Block 0" at bounding box center [612, 90] width 108 height 34
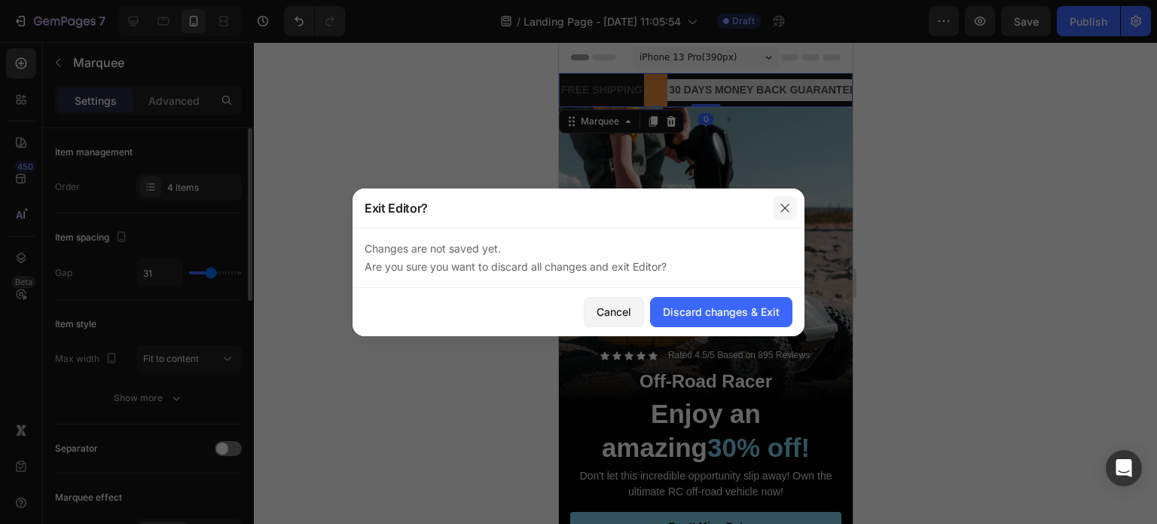
click at [781, 198] on button "button" at bounding box center [785, 208] width 24 height 24
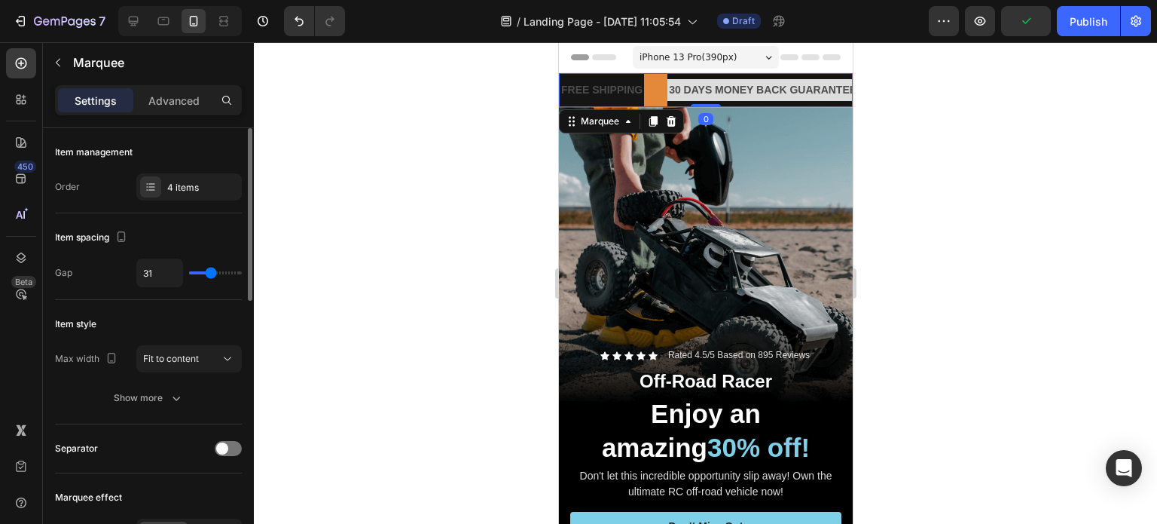
click at [646, 95] on div "FREE SHIPPING Text Block" at bounding box center [613, 90] width 108 height 34
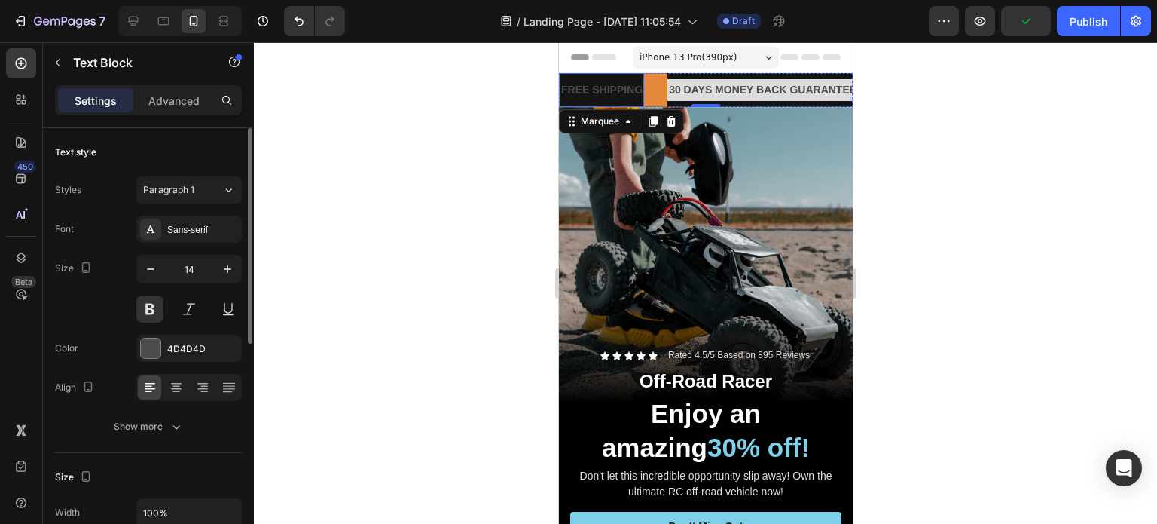
click at [640, 91] on p "FREE SHIPPING" at bounding box center [601, 90] width 81 height 19
click at [632, 78] on div "FREE SHIPPING Text Block 0" at bounding box center [600, 90] width 84 height 34
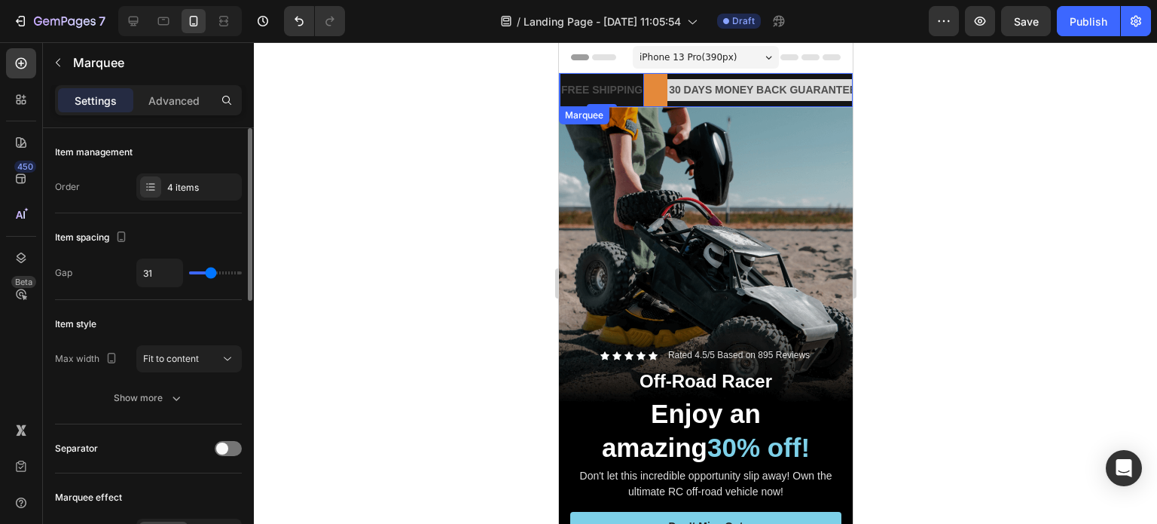
click at [662, 102] on div "FREE SHIPPING Text Block 0" at bounding box center [612, 90] width 108 height 34
click at [651, 94] on div "FREE SHIPPING Text Block" at bounding box center [612, 90] width 108 height 34
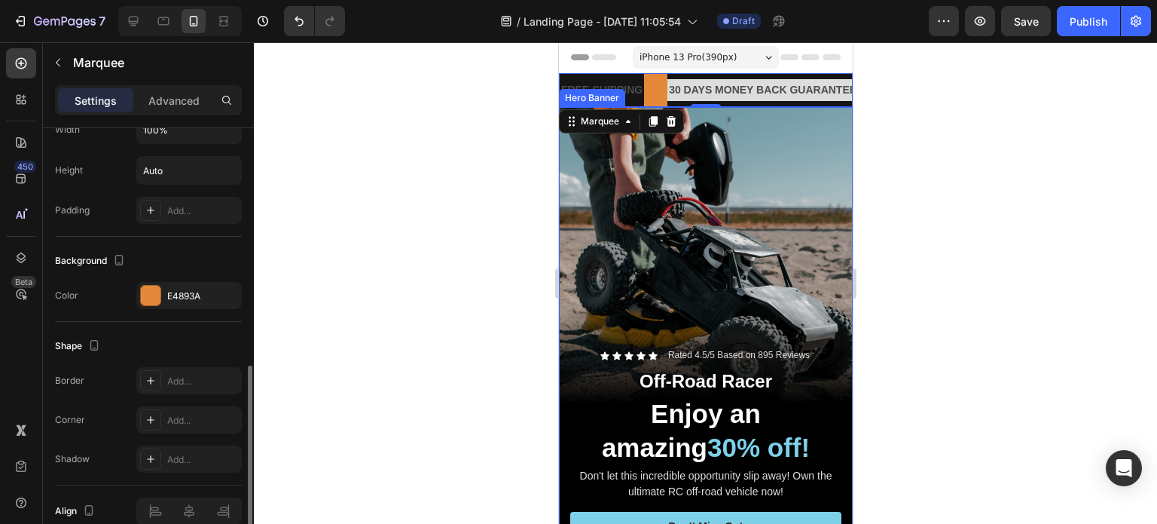
scroll to position [673, 0]
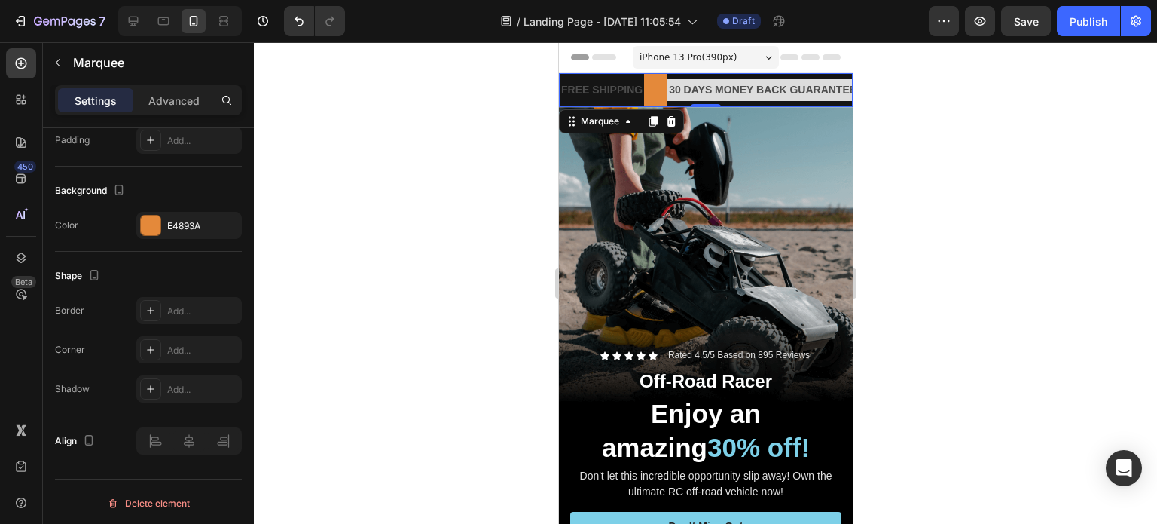
click at [643, 73] on div "FREE SHIPPING Text Block" at bounding box center [612, 90] width 108 height 34
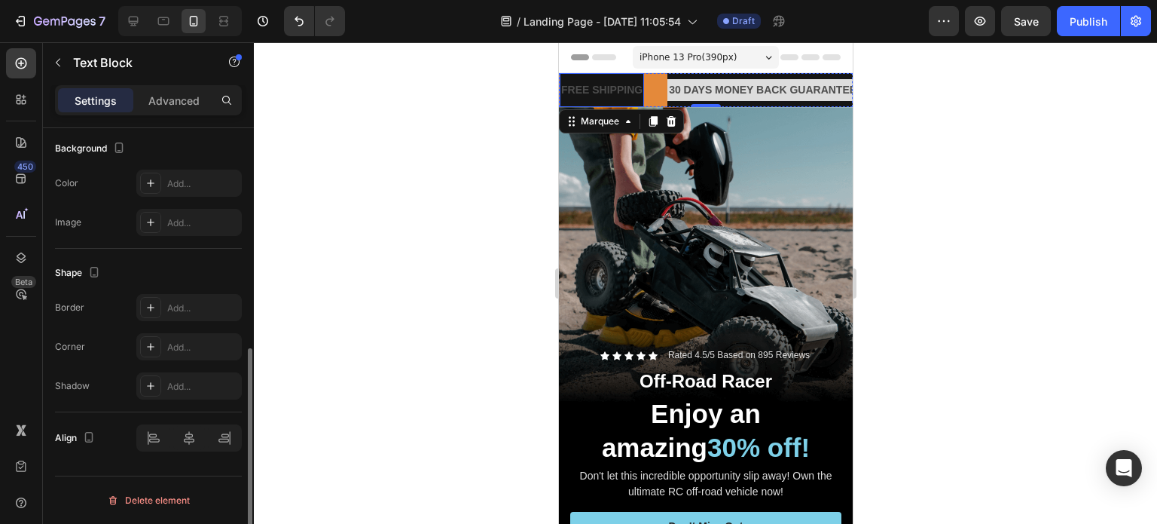
click at [640, 75] on div "FREE SHIPPING Text Block" at bounding box center [600, 90] width 84 height 34
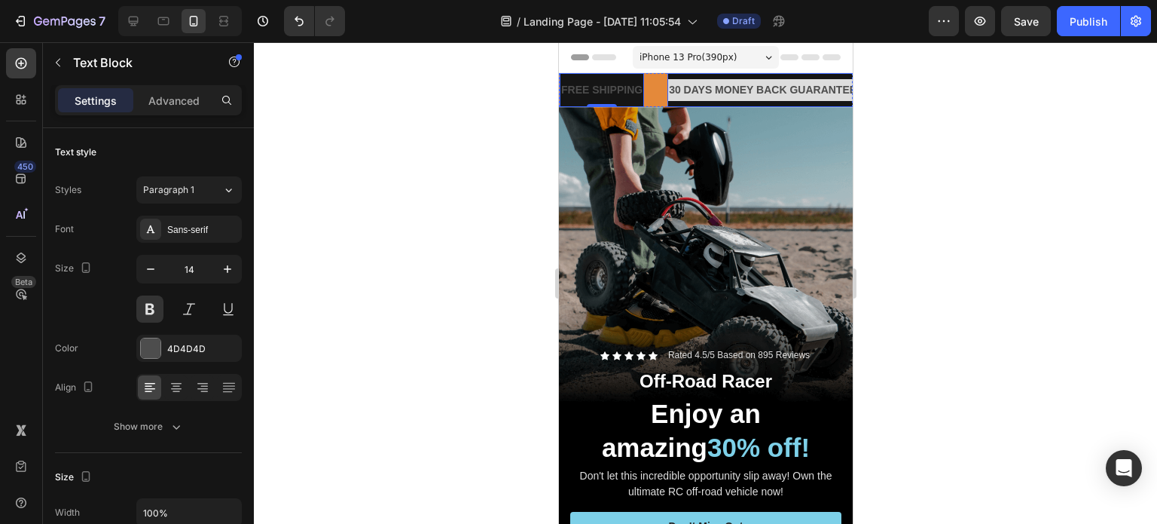
click at [689, 104] on div "30 DAYS MONEY BACK GUARANTEE Text Block" at bounding box center [760, 90] width 191 height 34
click at [694, 102] on div "30 DAYS MONEY BACK GUARANTEE Text Block 0" at bounding box center [761, 90] width 191 height 34
click at [613, 96] on p "FREE SHIPPING" at bounding box center [601, 90] width 81 height 19
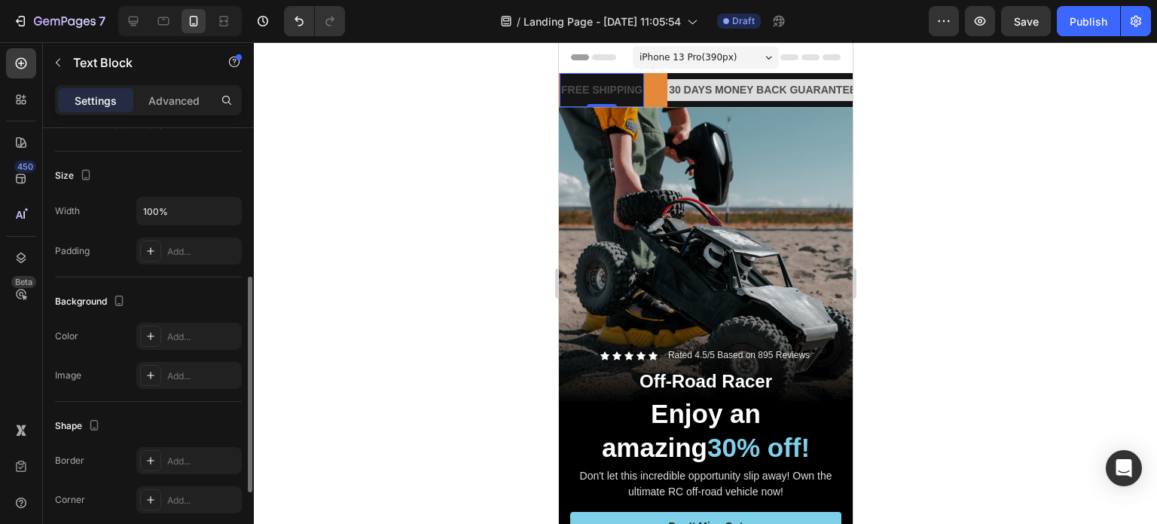
scroll to position [226, 0]
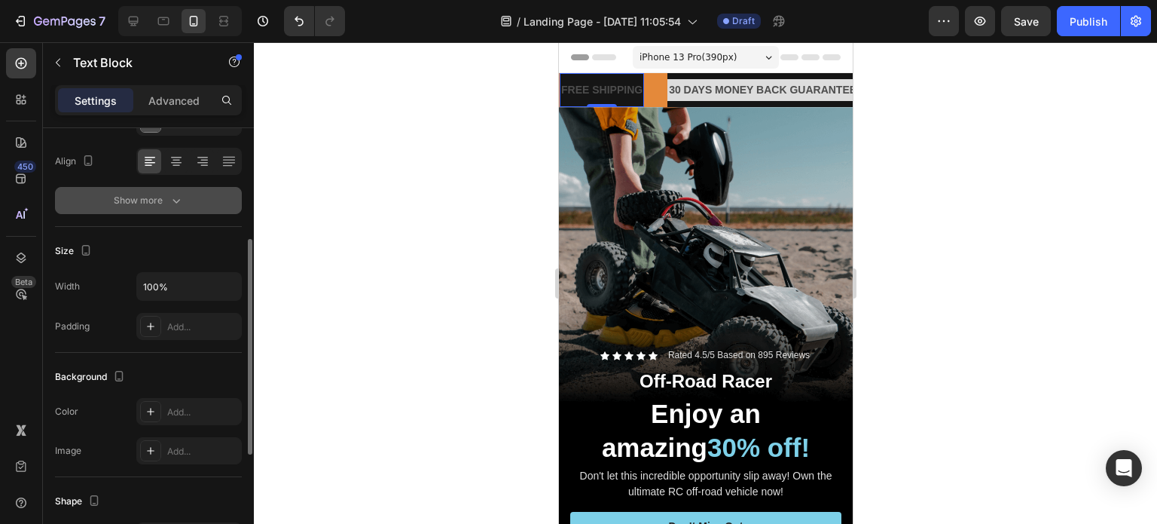
click at [174, 194] on icon "button" at bounding box center [176, 200] width 15 height 15
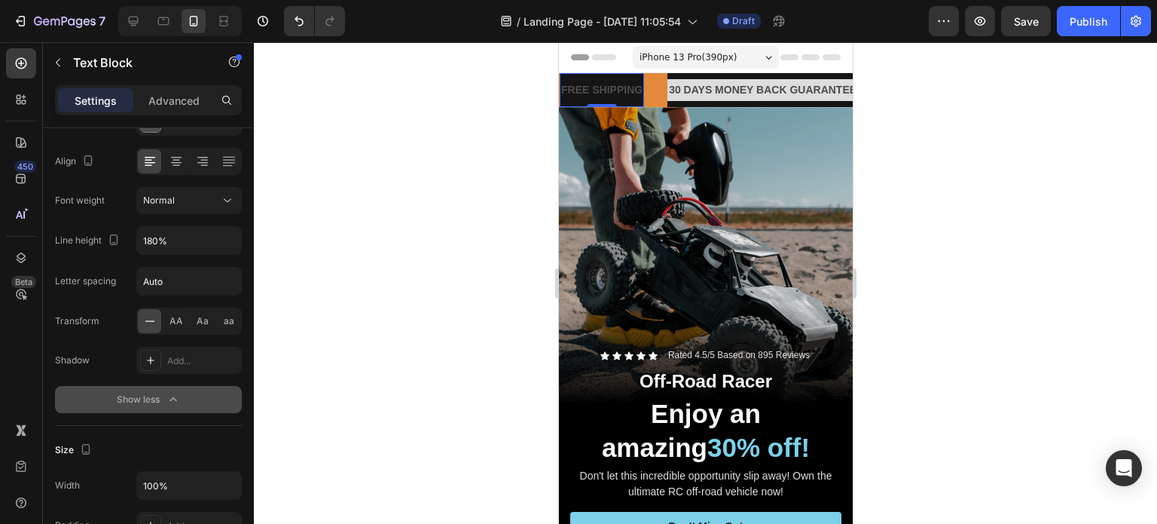
click at [170, 414] on div "Text style Styles Paragraph 1 Font Sans-serif Size 14 Color 4D4D4D Align Font w…" at bounding box center [148, 164] width 187 height 524
click at [166, 404] on div "Show less" at bounding box center [149, 399] width 64 height 15
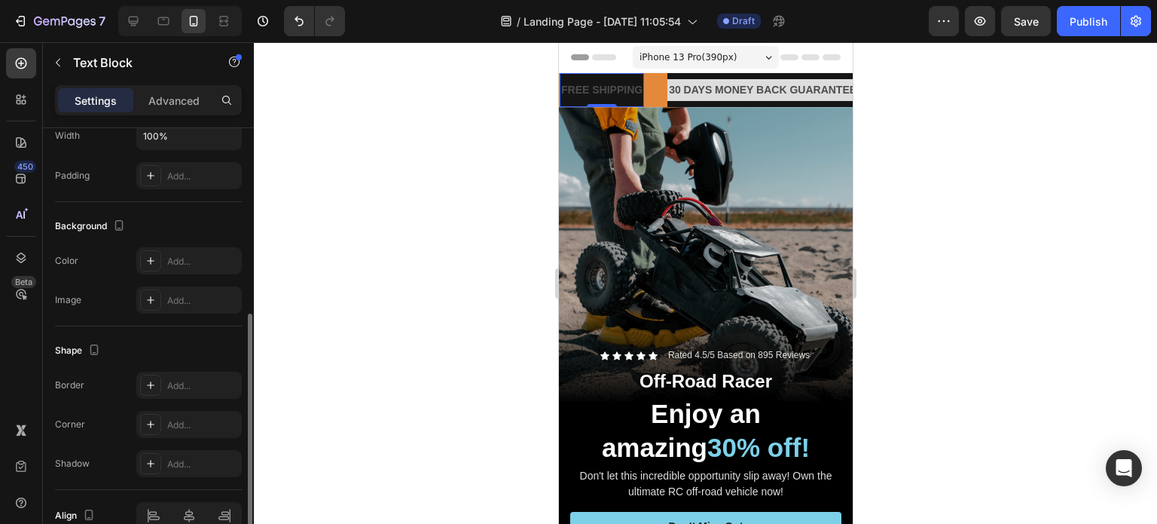
scroll to position [452, 0]
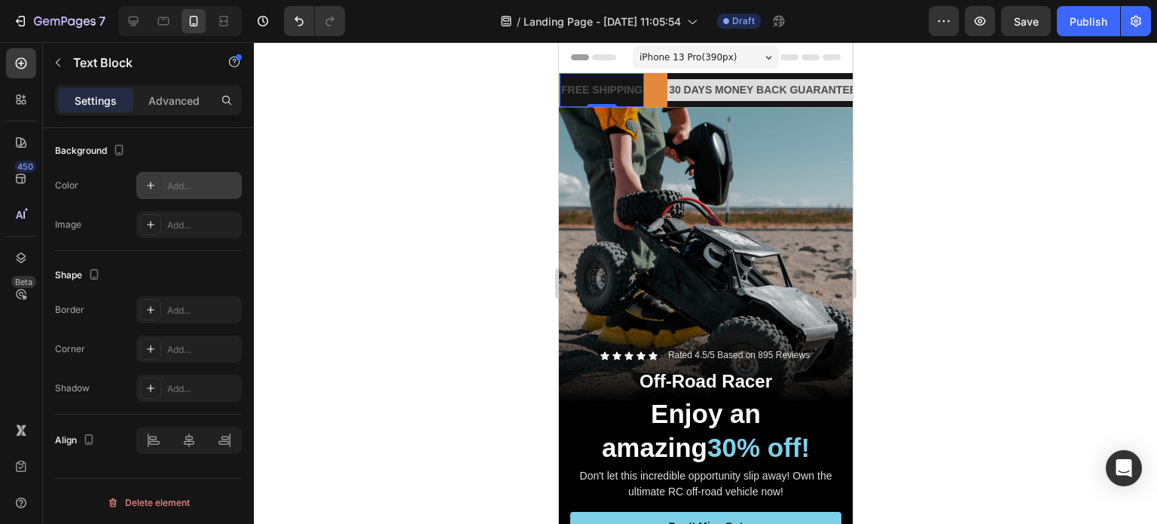
click at [164, 175] on div "Add..." at bounding box center [188, 185] width 105 height 27
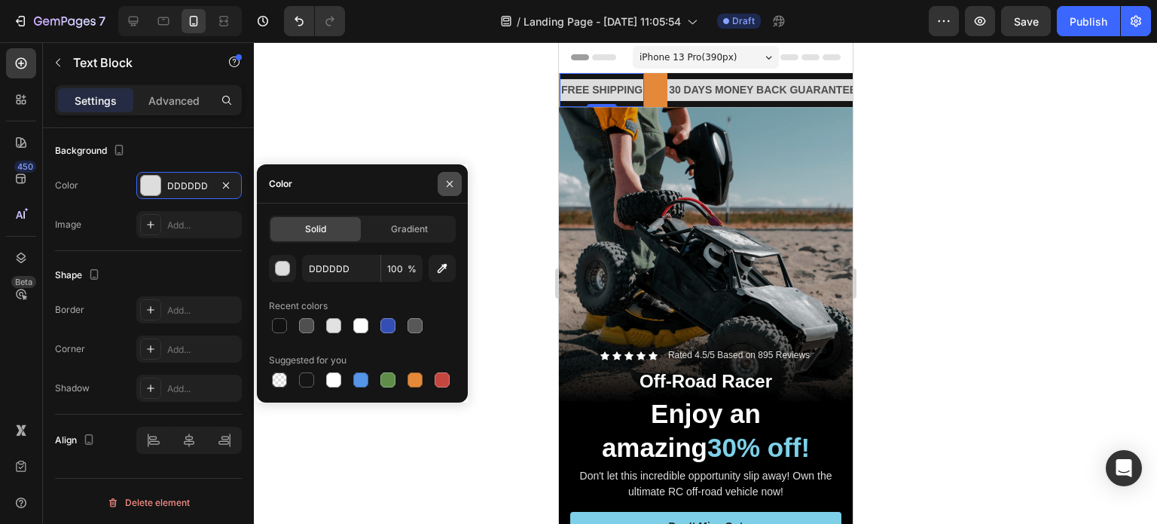
click at [452, 193] on button "button" at bounding box center [450, 184] width 24 height 24
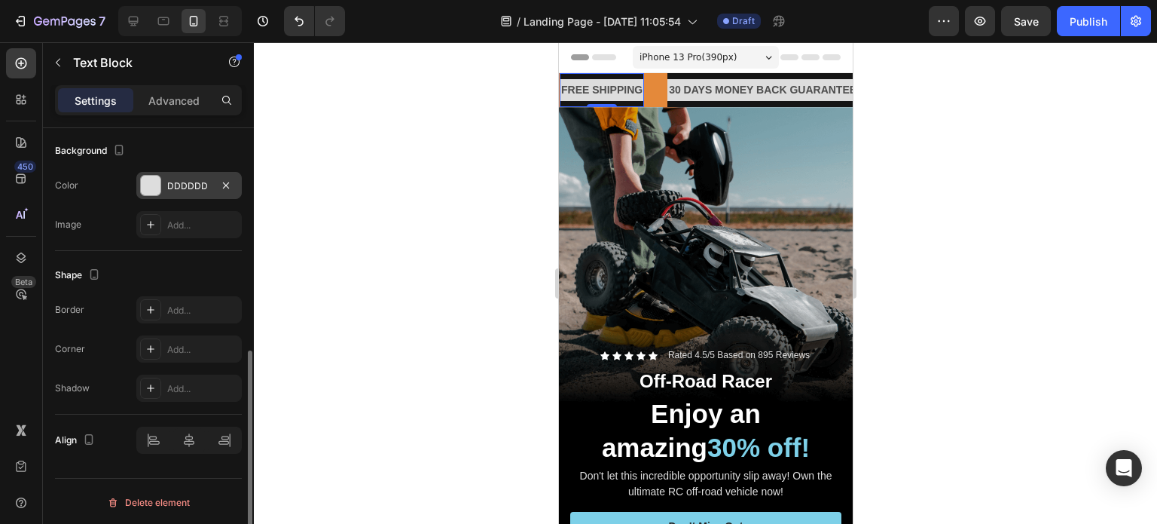
click at [171, 182] on div "DDDDDD" at bounding box center [188, 185] width 105 height 27
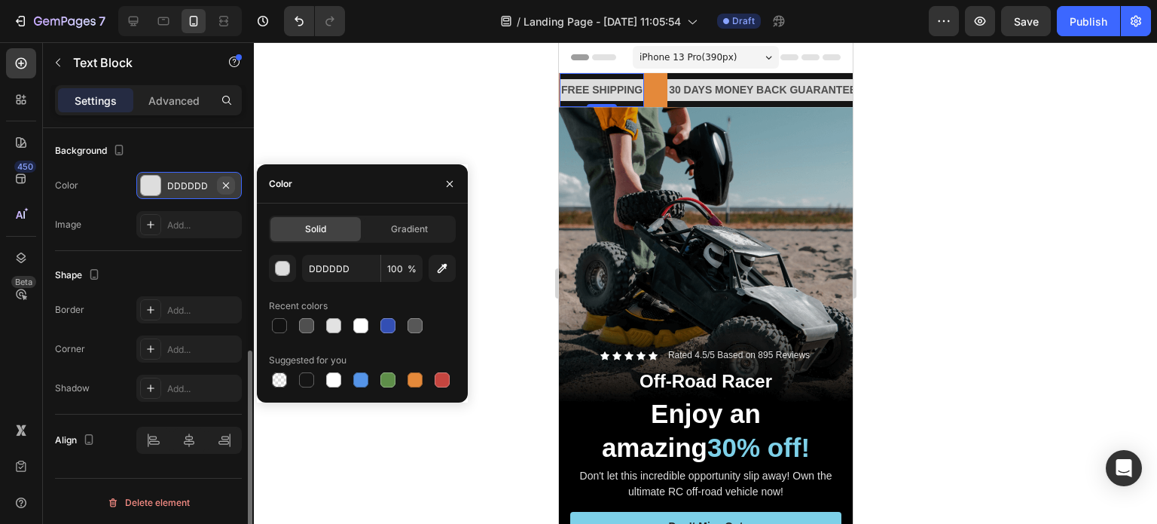
click at [224, 186] on icon "button" at bounding box center [226, 185] width 12 height 12
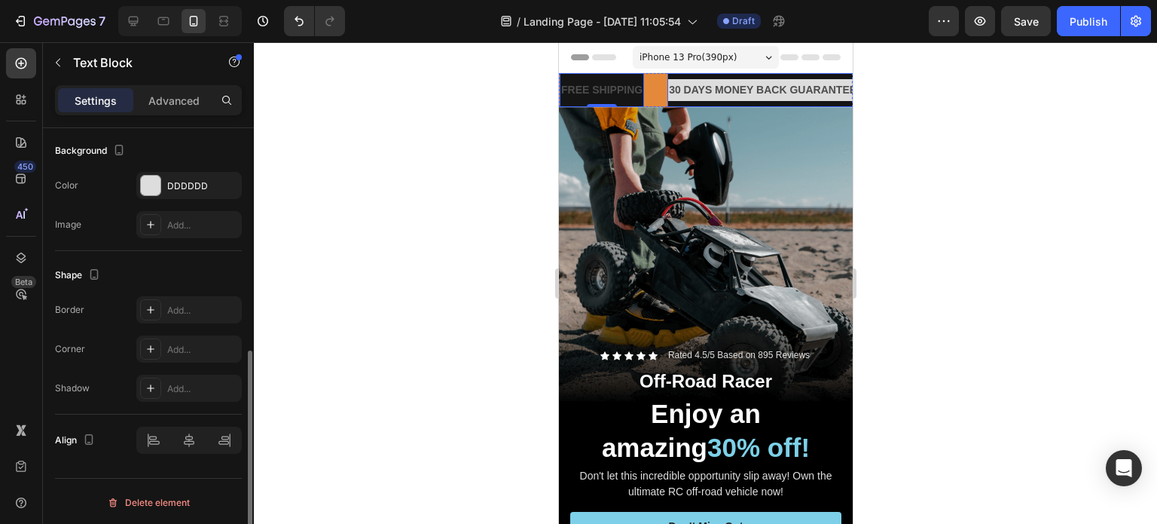
click at [719, 84] on div "30 DAYS MONEY BACK GUARANTEE" at bounding box center [762, 90] width 191 height 22
click at [228, 177] on button "button" at bounding box center [226, 185] width 18 height 18
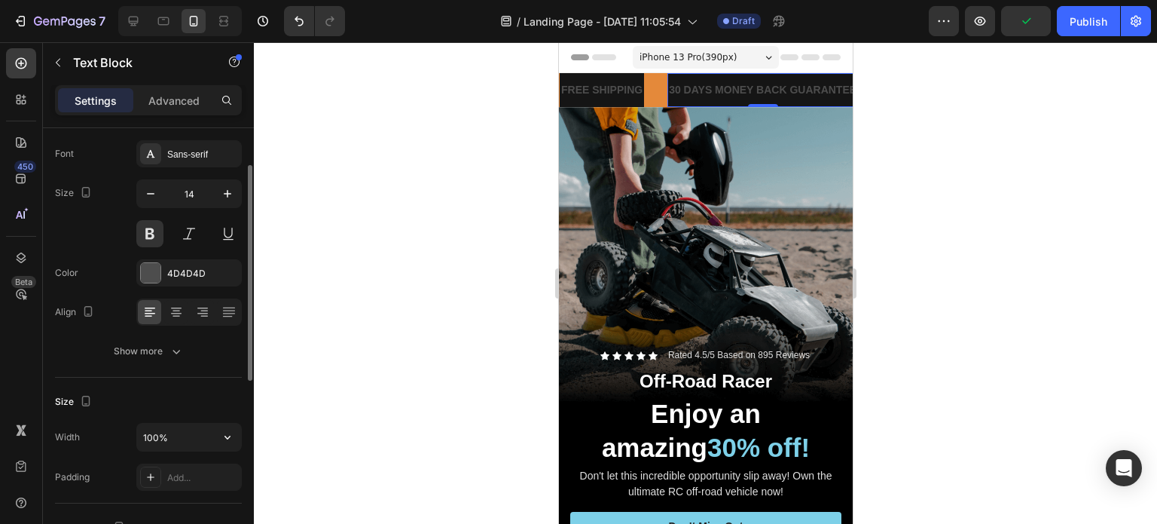
scroll to position [0, 0]
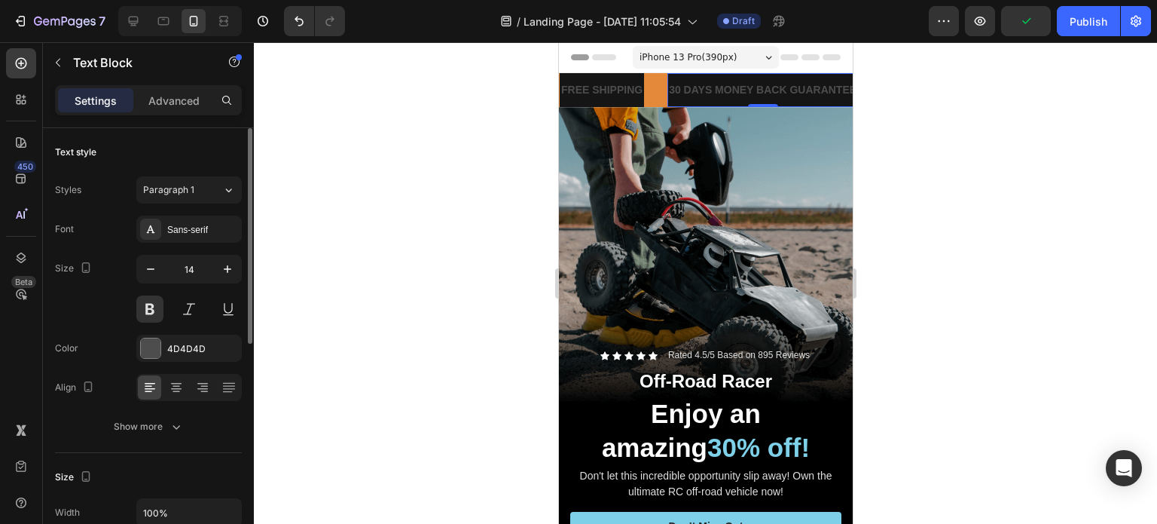
click at [682, 105] on div "30 DAYS MONEY BACK GUARANTEE Text Block 0" at bounding box center [762, 90] width 191 height 34
click at [686, 102] on div "30 DAYS MONEY BACK GUARANTEE Text Block 0" at bounding box center [762, 90] width 191 height 34
click at [686, 102] on div "30 DAYS MONEY BACK GUARANTEE Text Block 0" at bounding box center [761, 90] width 191 height 34
click at [686, 102] on div "30 DAYS MONEY BACK GUARANTEE Text Block 0" at bounding box center [762, 90] width 191 height 34
click at [686, 102] on div "30 DAYS MONEY BACK GUARANTEE Text Block 0" at bounding box center [760, 90] width 191 height 34
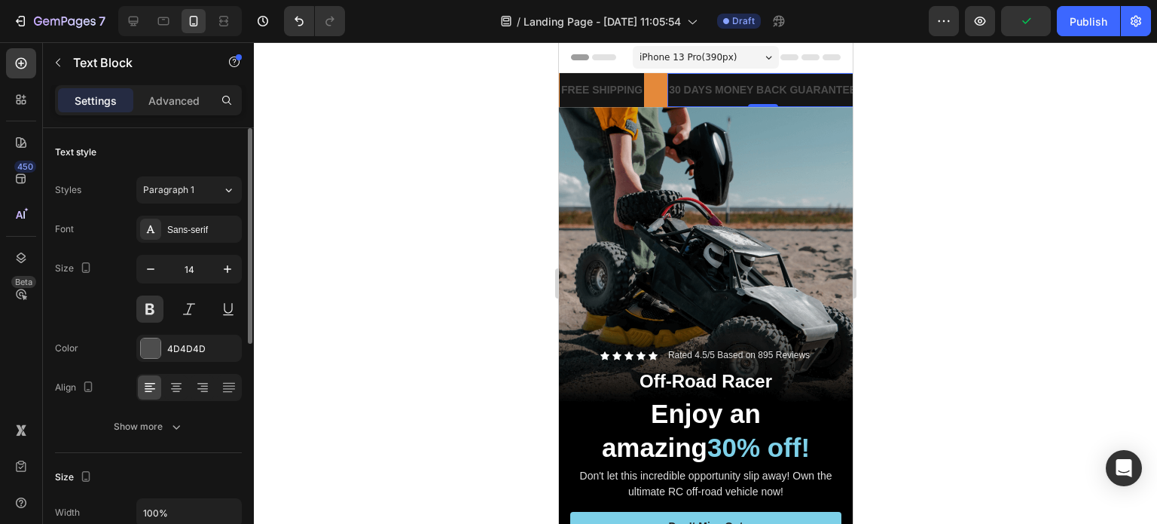
click at [686, 102] on div "30 DAYS MONEY BACK GUARANTEE Text Block 0" at bounding box center [761, 90] width 191 height 34
click at [686, 102] on div "30 DAYS MONEY BACK GUARANTEE Text Block 0" at bounding box center [762, 90] width 191 height 34
drag, startPoint x: 686, startPoint y: 102, endPoint x: 625, endPoint y: 117, distance: 63.6
click at [683, 102] on div "30 DAYS MONEY BACK GUARANTEE Text Block 0" at bounding box center [762, 90] width 191 height 34
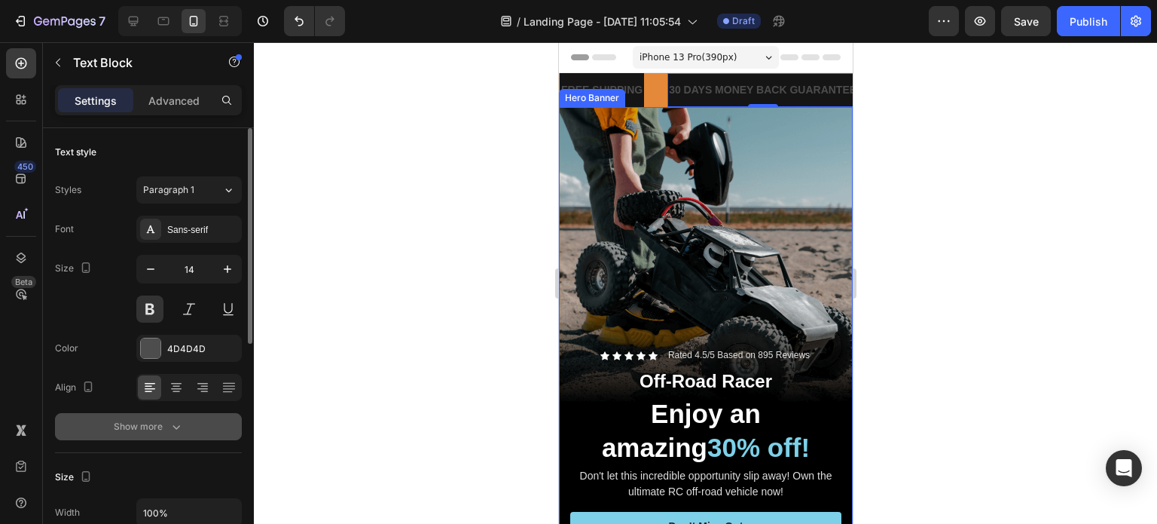
click at [142, 436] on button "Show more" at bounding box center [148, 426] width 187 height 27
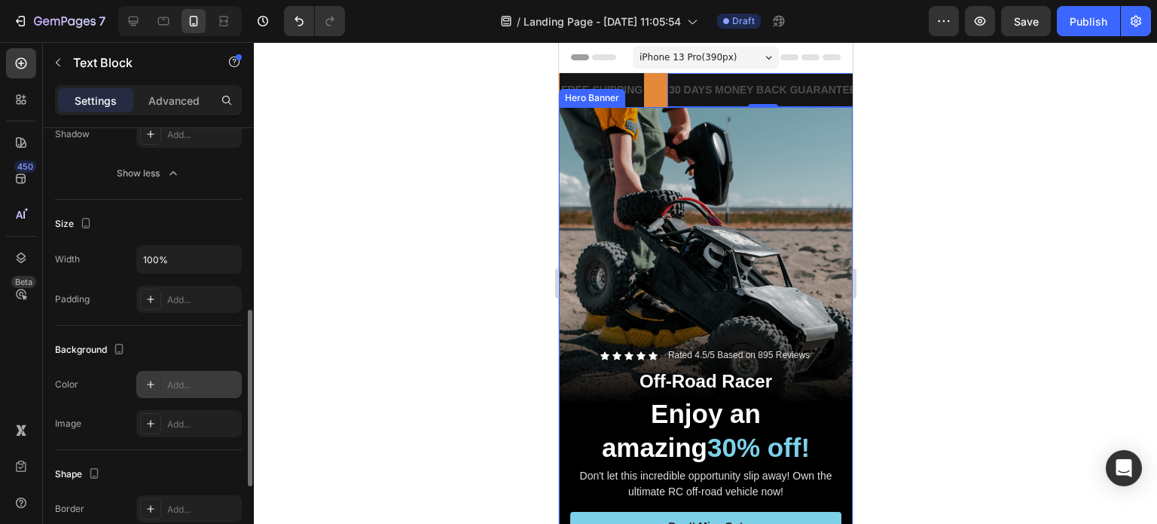
scroll to position [527, 0]
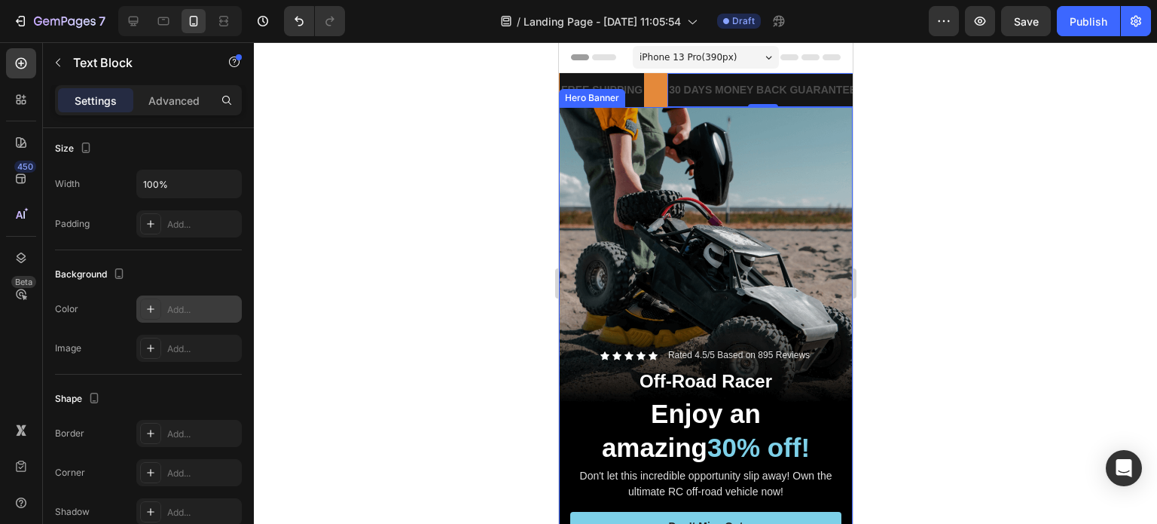
click at [196, 316] on div "Add..." at bounding box center [188, 308] width 105 height 27
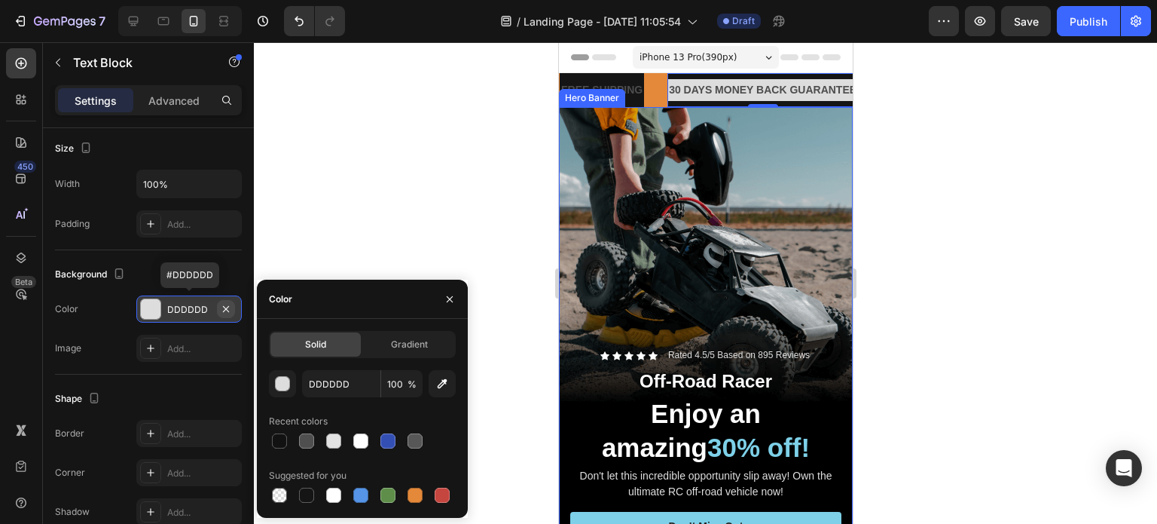
click at [223, 305] on icon "button" at bounding box center [226, 308] width 6 height 6
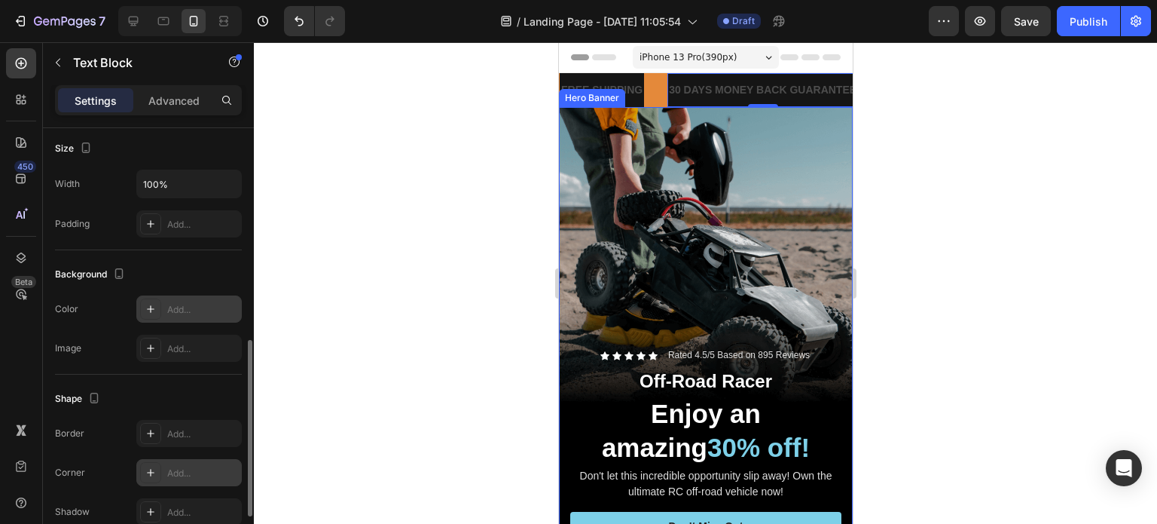
scroll to position [651, 0]
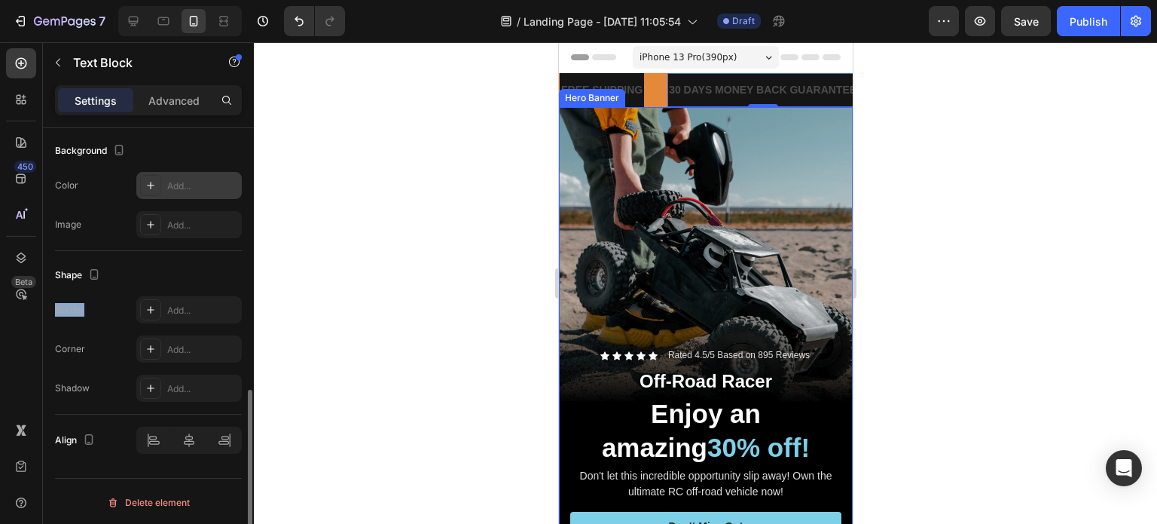
drag, startPoint x: 98, startPoint y: 307, endPoint x: 53, endPoint y: 313, distance: 44.9
click at [53, 313] on div "Text style Styles Paragraph 1 Font Sans-serif Size 14 Color 4D4D4D Align Font w…" at bounding box center [148, 23] width 211 height 1092
click at [72, 308] on div "Border" at bounding box center [69, 310] width 29 height 14
click at [63, 313] on div at bounding box center [63, 313] width 0 height 0
click at [86, 331] on div "Border Add... Corner Add... Shadow Add..." at bounding box center [148, 348] width 187 height 105
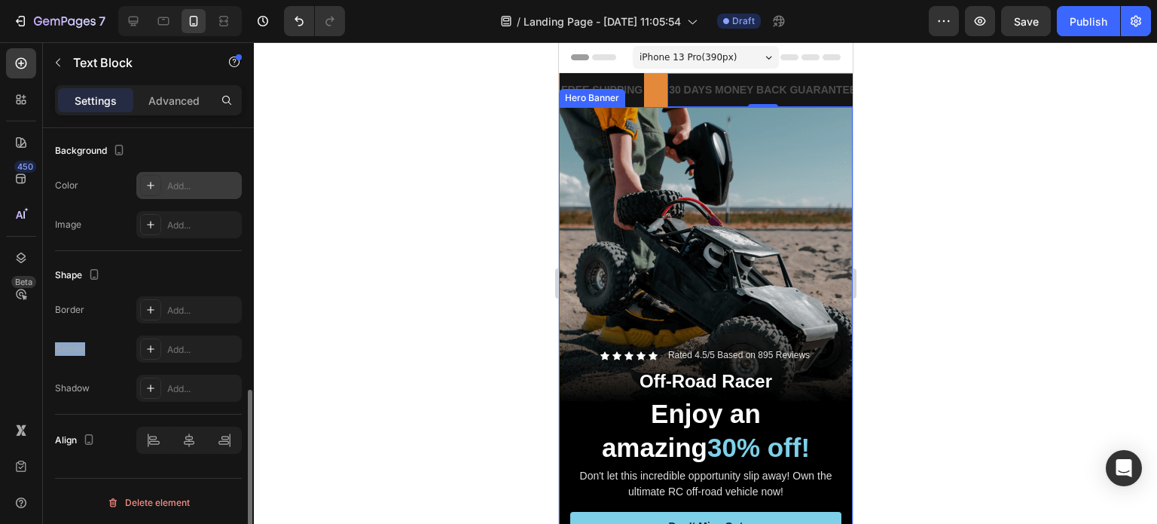
drag, startPoint x: 88, startPoint y: 349, endPoint x: 45, endPoint y: 351, distance: 43.0
click at [45, 351] on div "Text style Styles Paragraph 1 Font Sans-serif Size 14 Color 4D4D4D Align Font w…" at bounding box center [148, 23] width 211 height 1092
click at [35, 353] on div at bounding box center [35, 353] width 0 height 0
click at [101, 360] on div "Corner Add..." at bounding box center [148, 348] width 187 height 27
drag, startPoint x: 88, startPoint y: 392, endPoint x: 54, endPoint y: 394, distance: 34.0
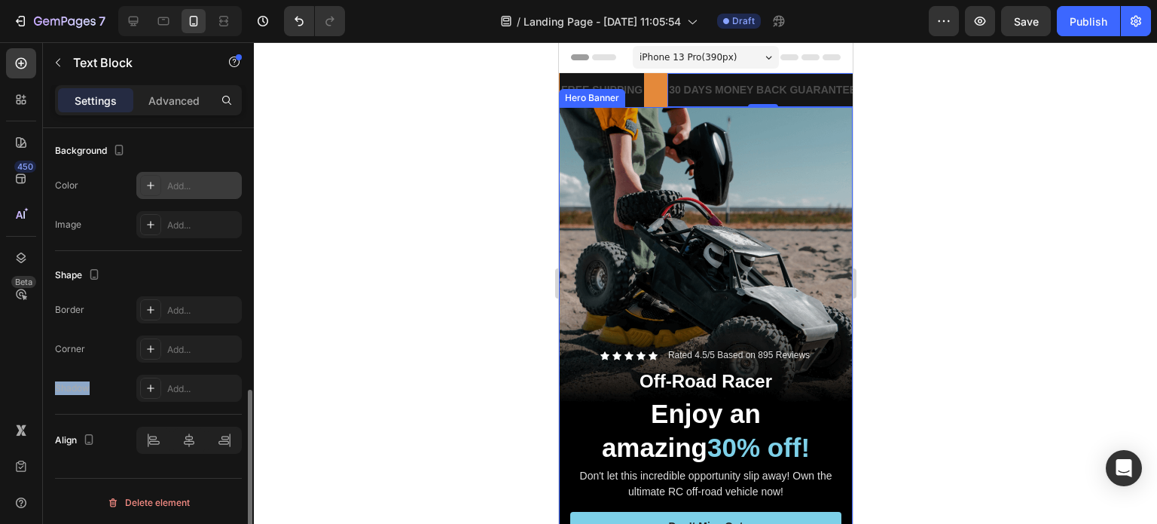
click at [55, 394] on div "Shadow Add..." at bounding box center [148, 387] width 187 height 27
click at [64, 391] on div "Shadow" at bounding box center [72, 388] width 35 height 14
click at [93, 385] on div "Shadow Add..." at bounding box center [148, 387] width 187 height 27
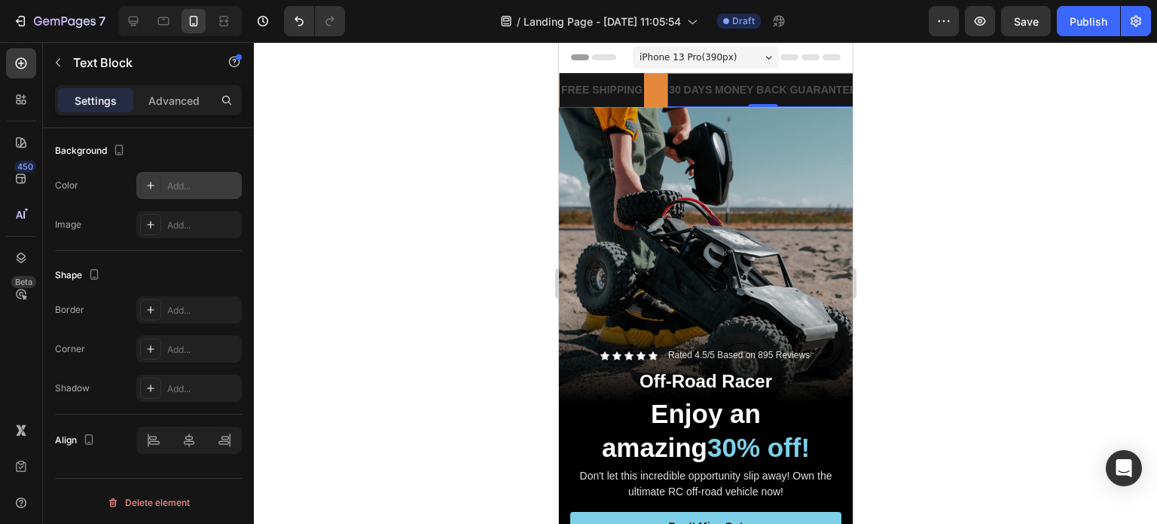
click at [672, 103] on div "30 DAYS MONEY BACK GUARANTEE Text Block 0" at bounding box center [761, 90] width 191 height 34
click at [679, 100] on div "30 DAYS MONEY BACK GUARANTEE" at bounding box center [762, 90] width 191 height 22
click at [679, 100] on div "30 DAYS MONEY BACK GUARANTEE" at bounding box center [761, 90] width 191 height 22
click at [725, 92] on p "30 DAYS MONEY BACK GUARANTEE" at bounding box center [707, 90] width 188 height 19
click at [735, 78] on div "30 DAYS MONEY BACK GUARANTEE Text Block 0" at bounding box center [761, 90] width 191 height 34
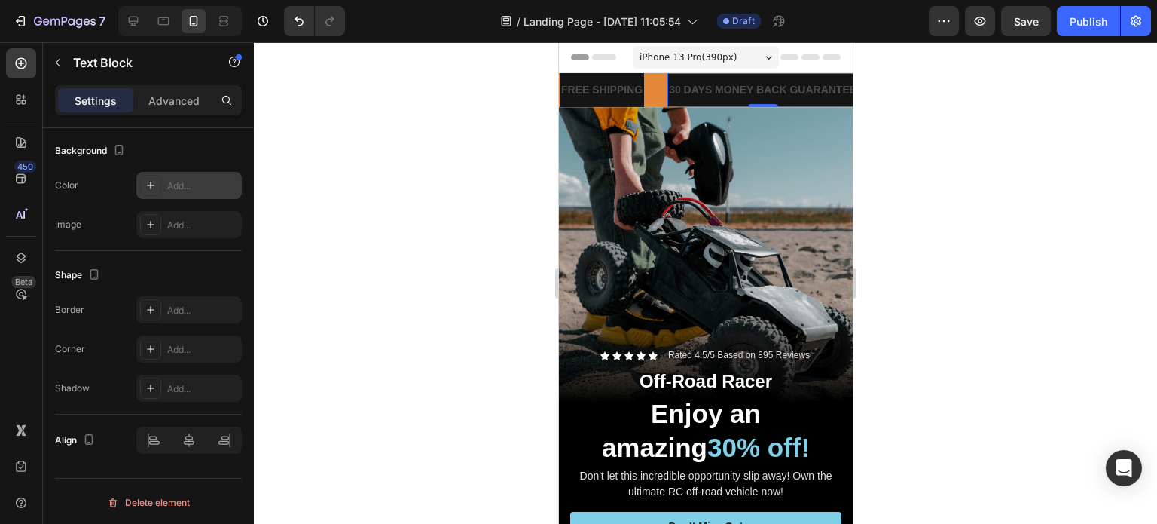
click at [735, 78] on div "30 DAYS MONEY BACK GUARANTEE Text Block 0" at bounding box center [761, 90] width 191 height 34
click at [735, 78] on div "30 DAYS MONEY BACK GUARANTEE Text Block 0" at bounding box center [762, 90] width 191 height 34
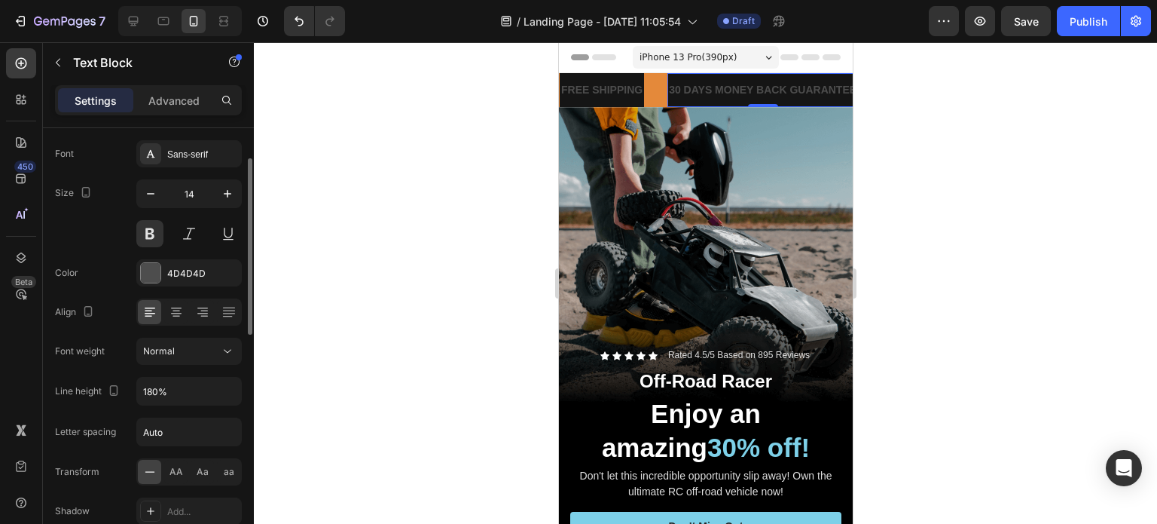
scroll to position [226, 0]
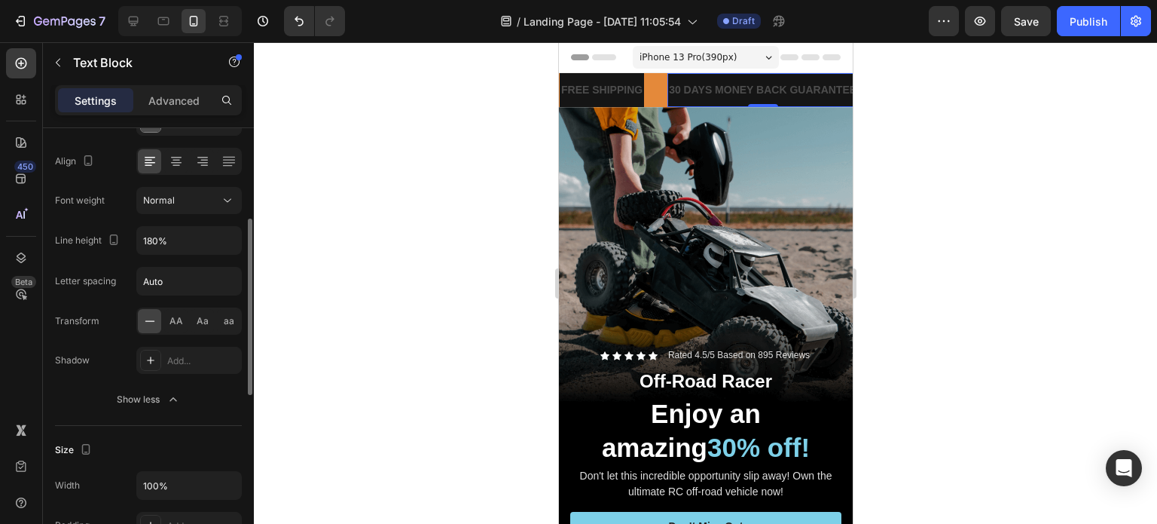
click at [167, 114] on div "Settings Advanced" at bounding box center [148, 100] width 187 height 30
click at [178, 99] on p "Advanced" at bounding box center [173, 101] width 51 height 16
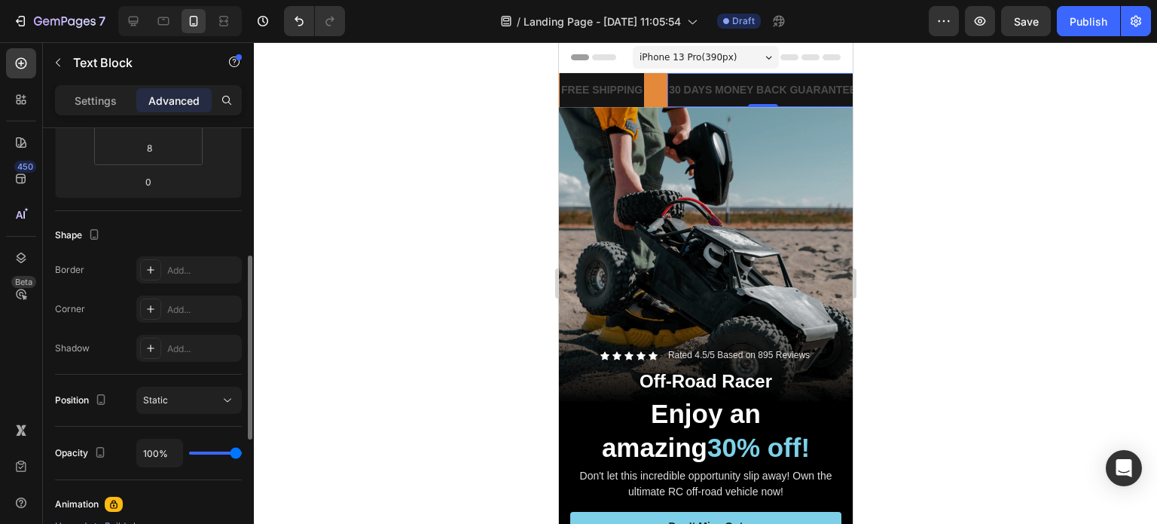
scroll to position [78, 0]
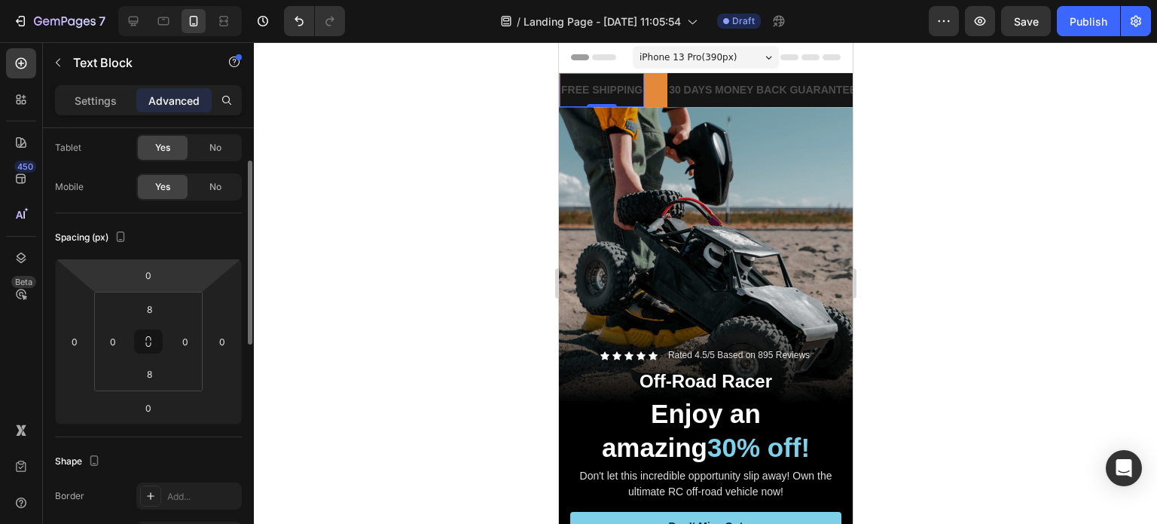
click at [631, 95] on p "FREE SHIPPING" at bounding box center [601, 90] width 81 height 19
click at [118, 88] on div "Settings" at bounding box center [95, 100] width 75 height 24
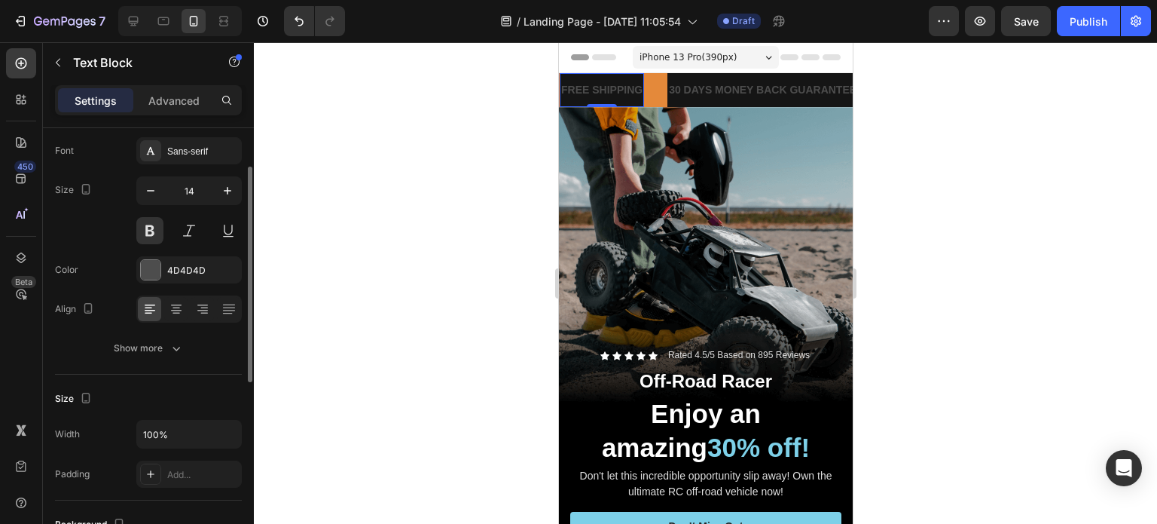
scroll to position [154, 0]
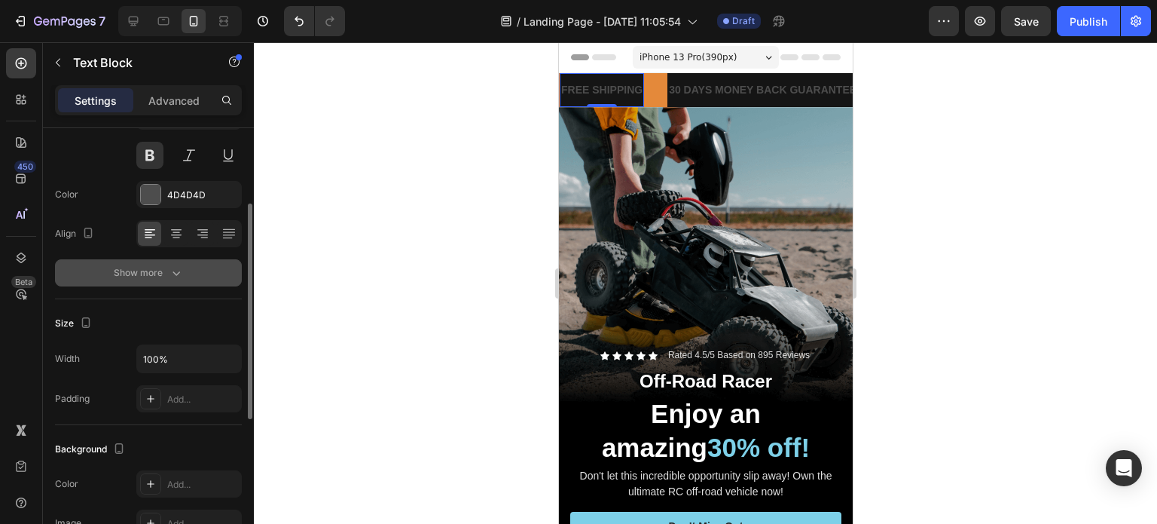
click at [148, 273] on div "Show more" at bounding box center [149, 272] width 70 height 15
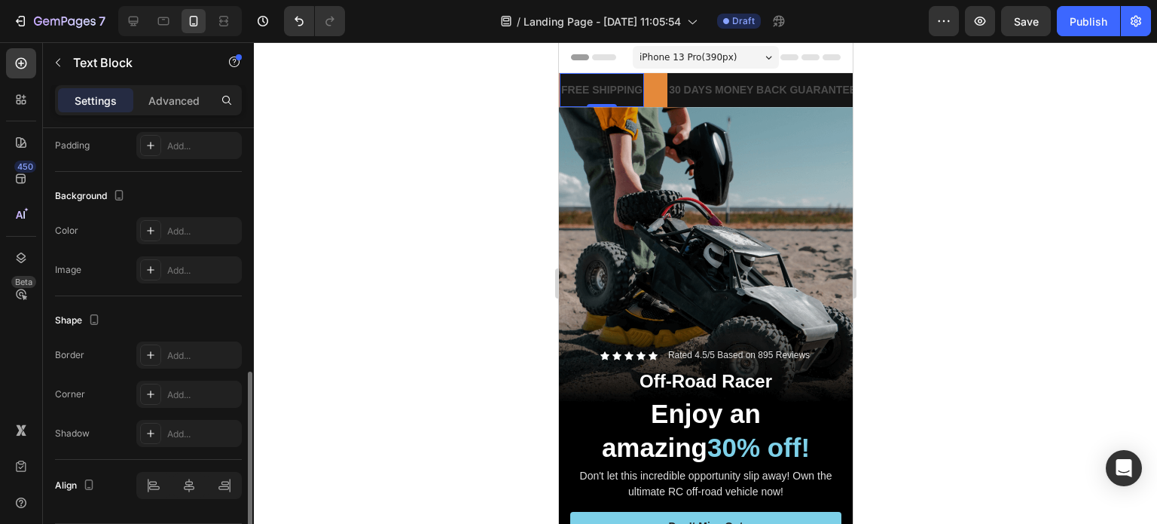
scroll to position [651, 0]
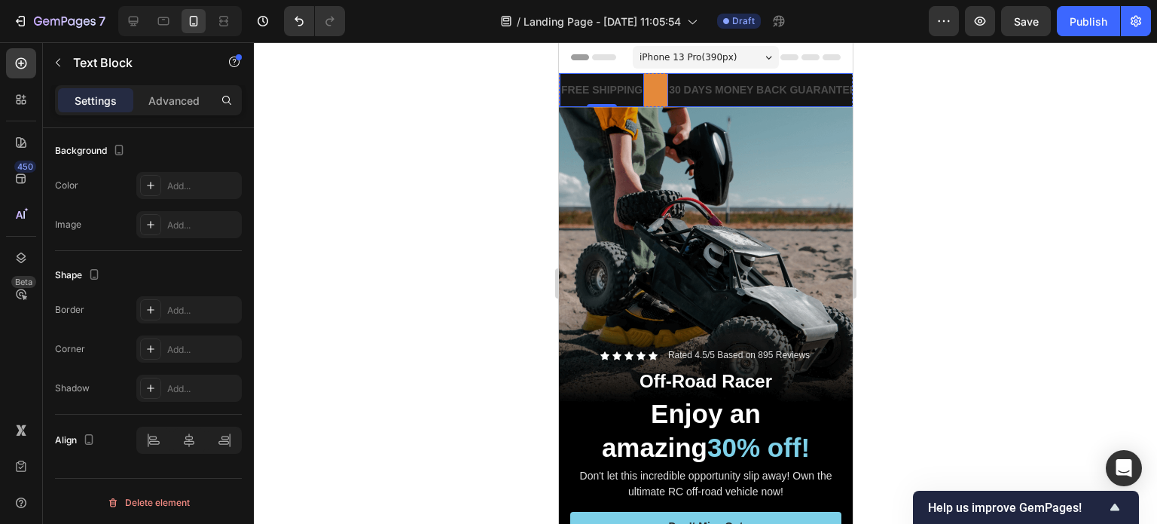
click at [703, 90] on p "30 DAYS MONEY BACK GUARANTEE" at bounding box center [762, 90] width 188 height 19
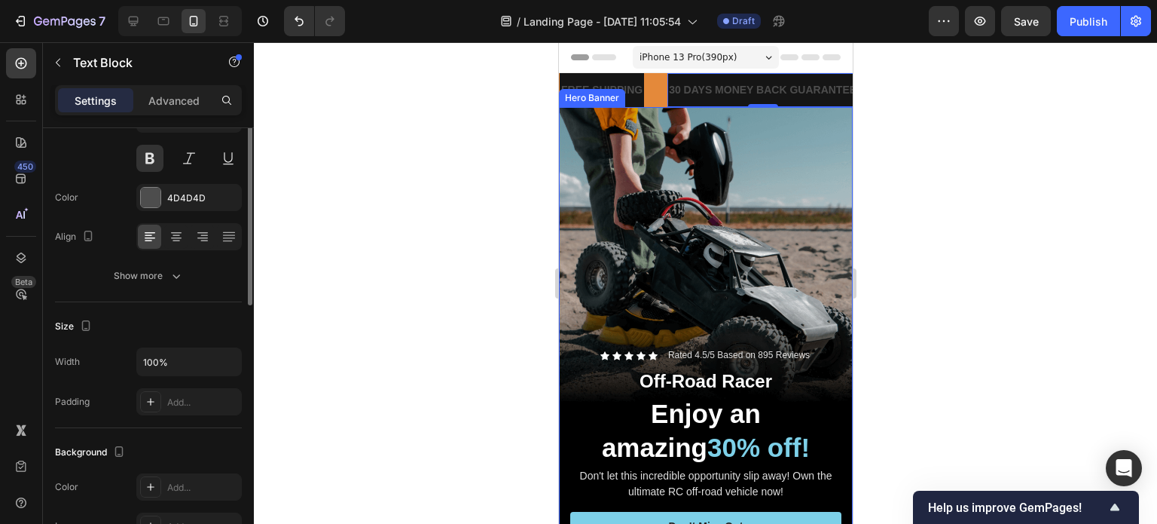
scroll to position [75, 0]
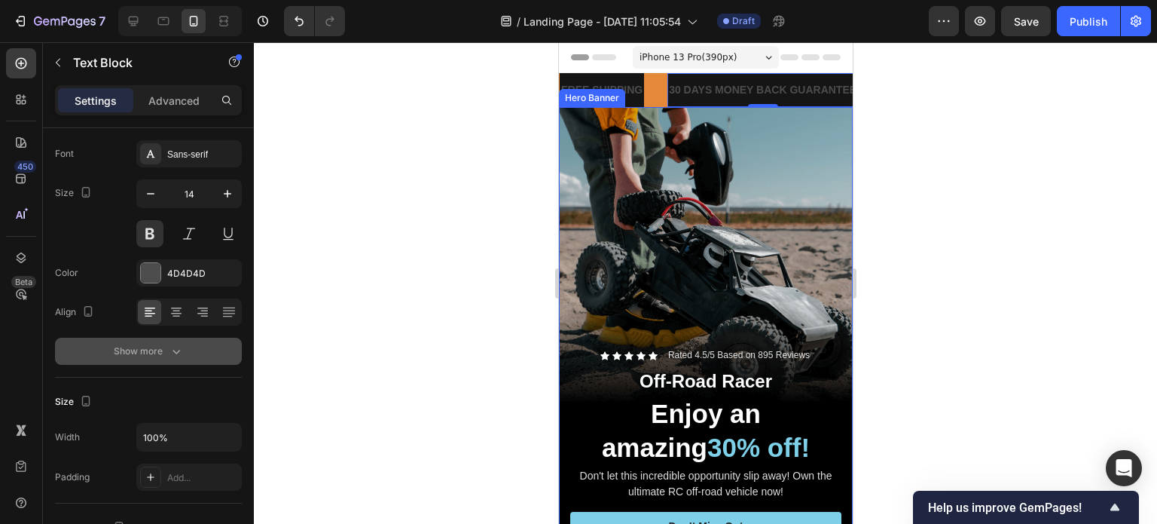
click at [173, 346] on icon "button" at bounding box center [176, 351] width 15 height 15
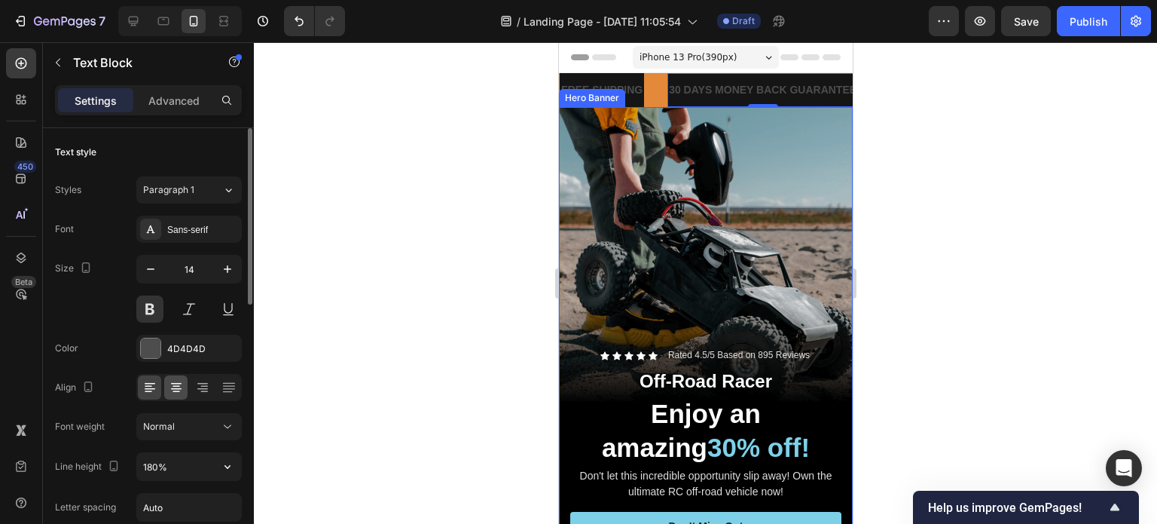
scroll to position [0, 0]
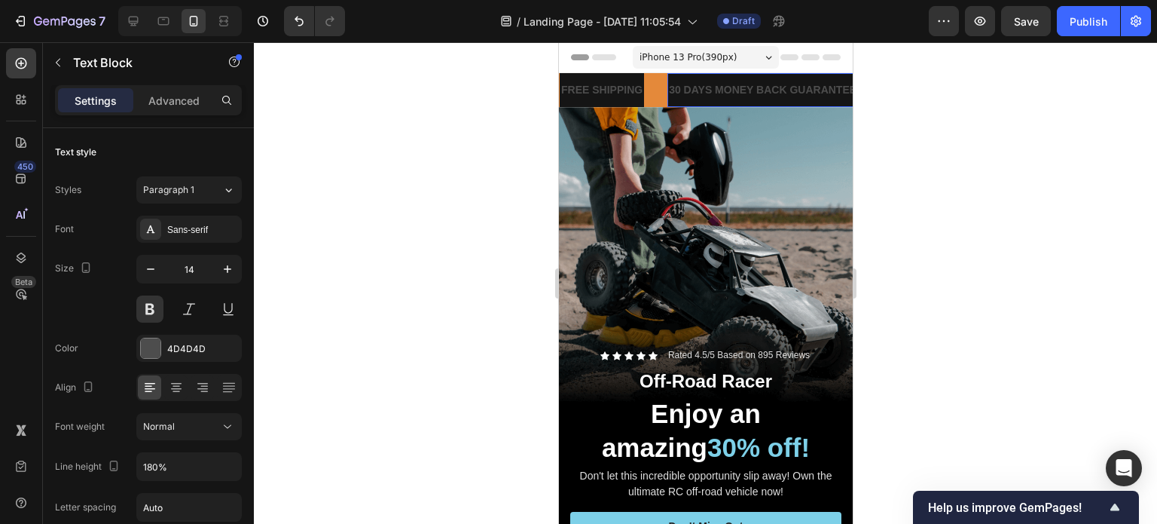
click at [703, 79] on div "30 DAYS MONEY BACK GUARANTEE" at bounding box center [761, 90] width 191 height 22
click at [826, 101] on div "30 DAYS MONEY BACK GUARANTEE Text Block 0" at bounding box center [761, 90] width 191 height 34
click at [658, 92] on div "FREE SHIPPING Text Block" at bounding box center [613, 90] width 108 height 34
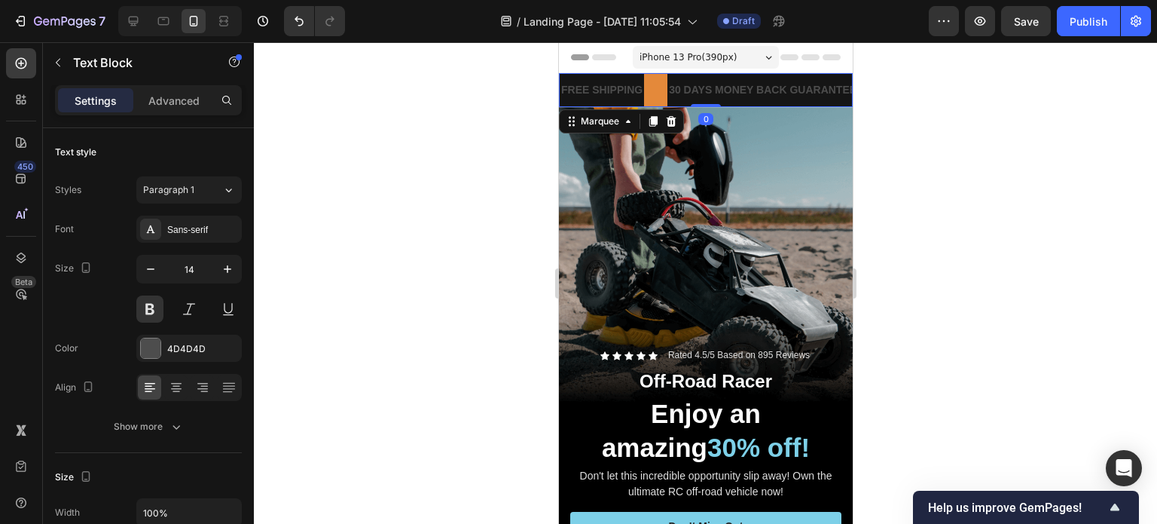
click at [667, 73] on div "30 DAYS MONEY BACK GUARANTEE Text Block" at bounding box center [761, 90] width 191 height 34
click at [651, 75] on div "FREE SHIPPING Text Block" at bounding box center [612, 90] width 108 height 34
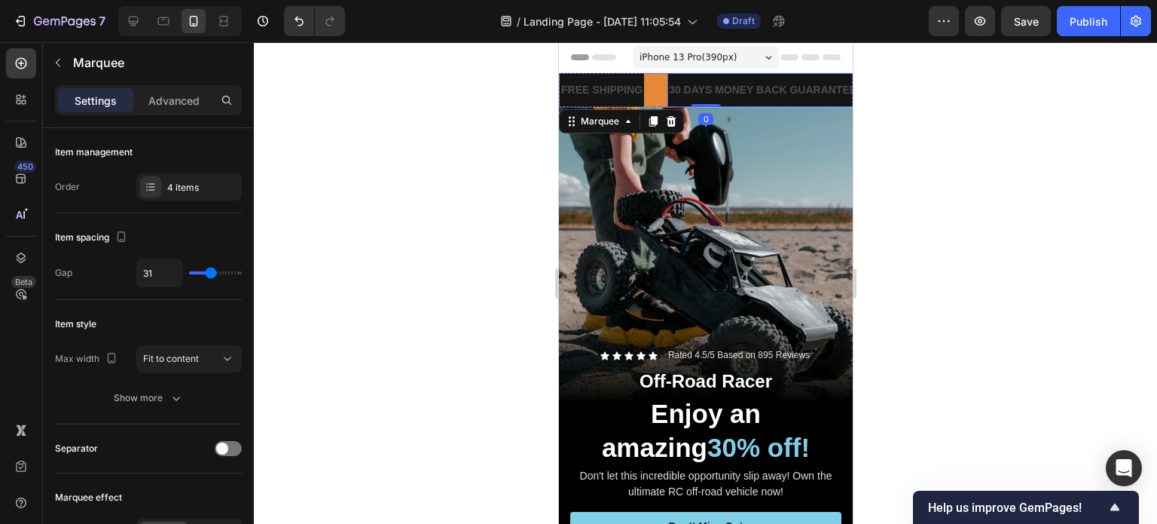
click at [668, 75] on div "30 DAYS MONEY BACK GUARANTEE Text Block" at bounding box center [761, 90] width 191 height 34
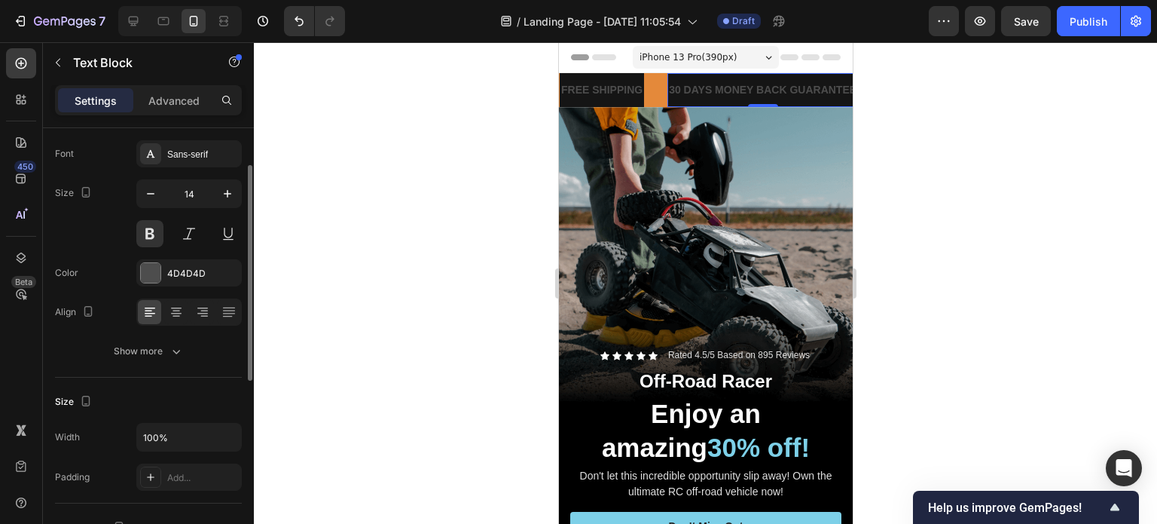
scroll to position [151, 0]
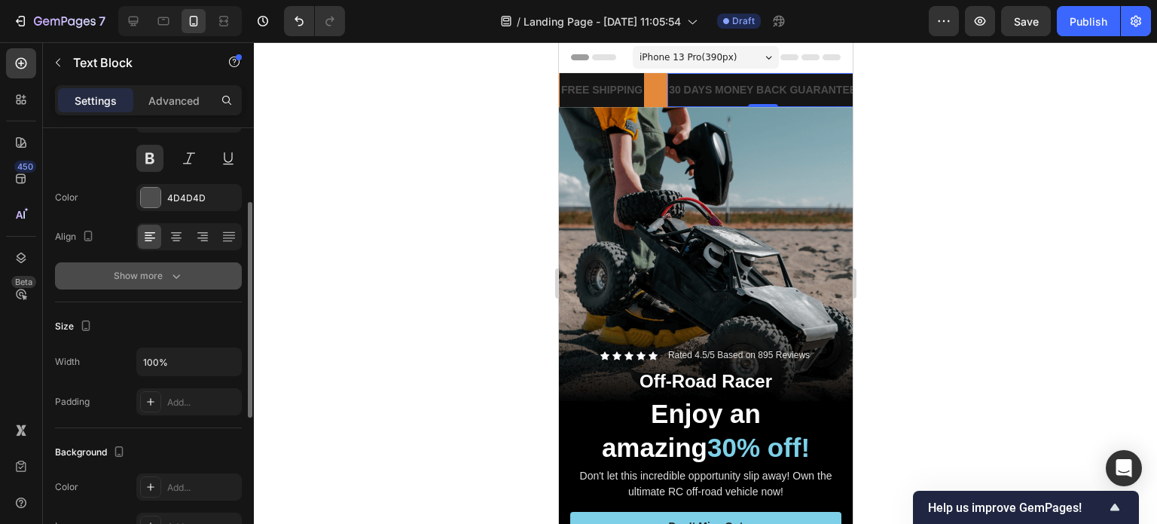
click at [170, 270] on icon "button" at bounding box center [176, 275] width 15 height 15
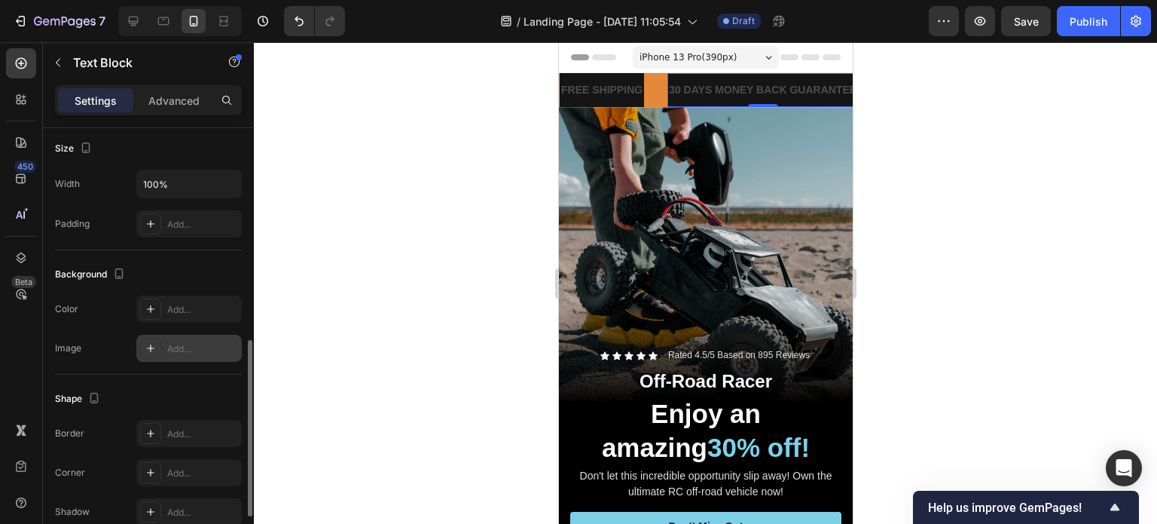
scroll to position [603, 0]
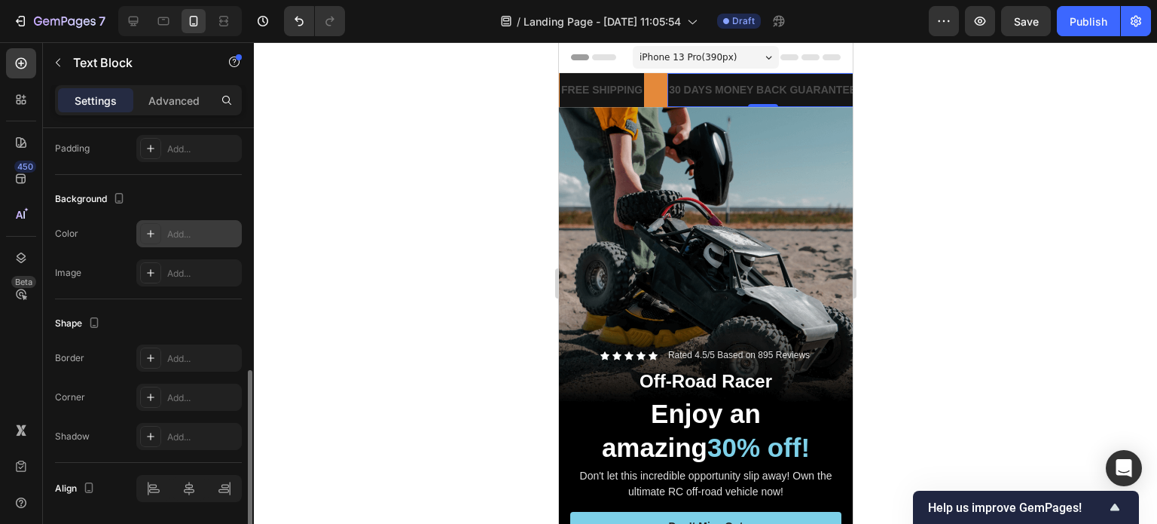
click at [212, 245] on div "Add..." at bounding box center [188, 233] width 105 height 27
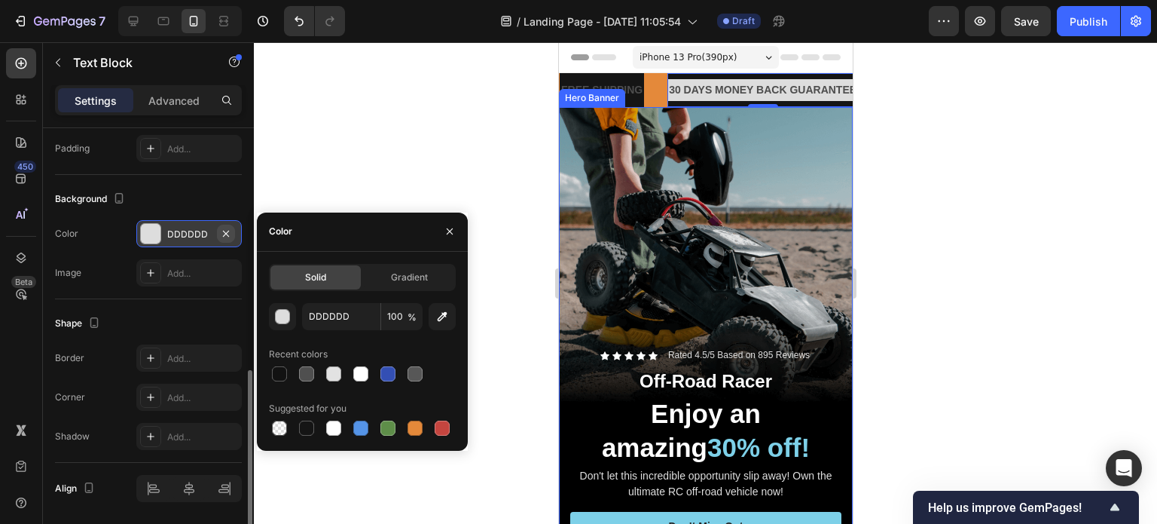
click at [223, 228] on icon "button" at bounding box center [226, 234] width 12 height 12
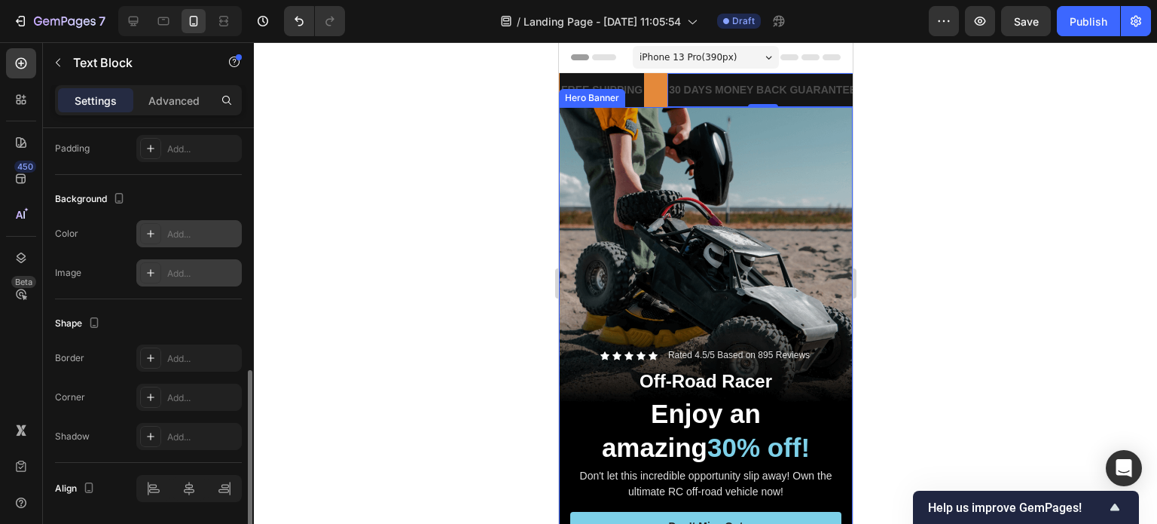
click at [189, 273] on div "Add..." at bounding box center [202, 274] width 71 height 14
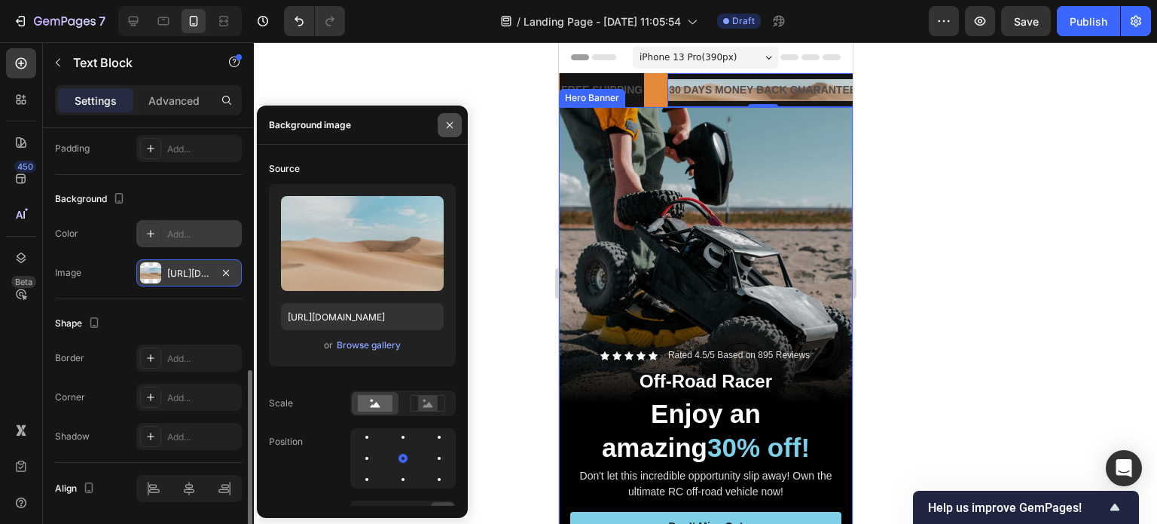
click at [454, 126] on icon "button" at bounding box center [450, 125] width 12 height 12
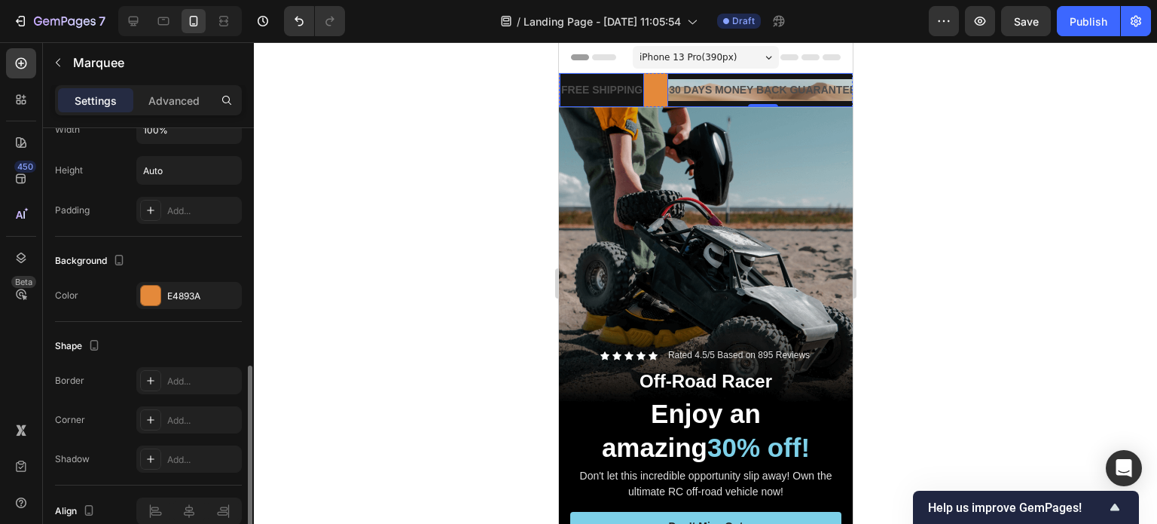
click at [652, 96] on div "FREE SHIPPING Text Block" at bounding box center [612, 90] width 108 height 34
click at [689, 96] on p "30 DAYS MONEY BACK GUARANTEE" at bounding box center [761, 90] width 188 height 19
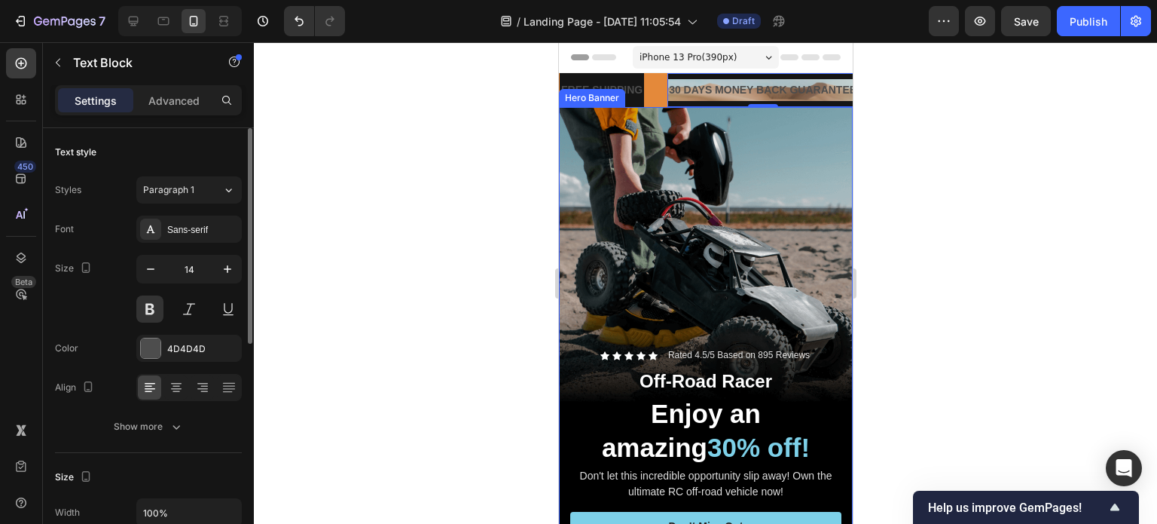
scroll to position [226, 0]
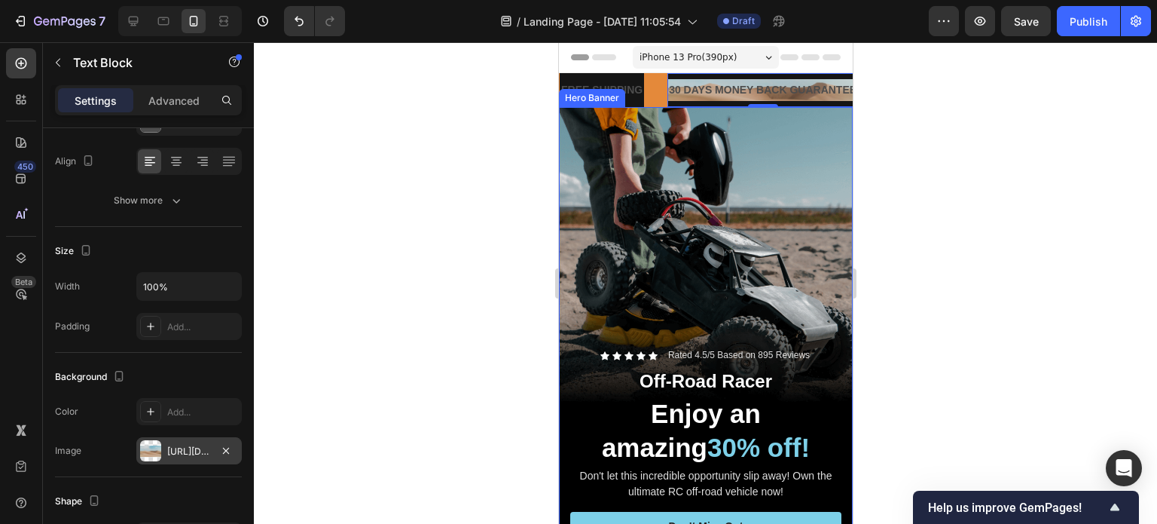
click at [178, 451] on div "[URL][DOMAIN_NAME]" at bounding box center [189, 452] width 44 height 14
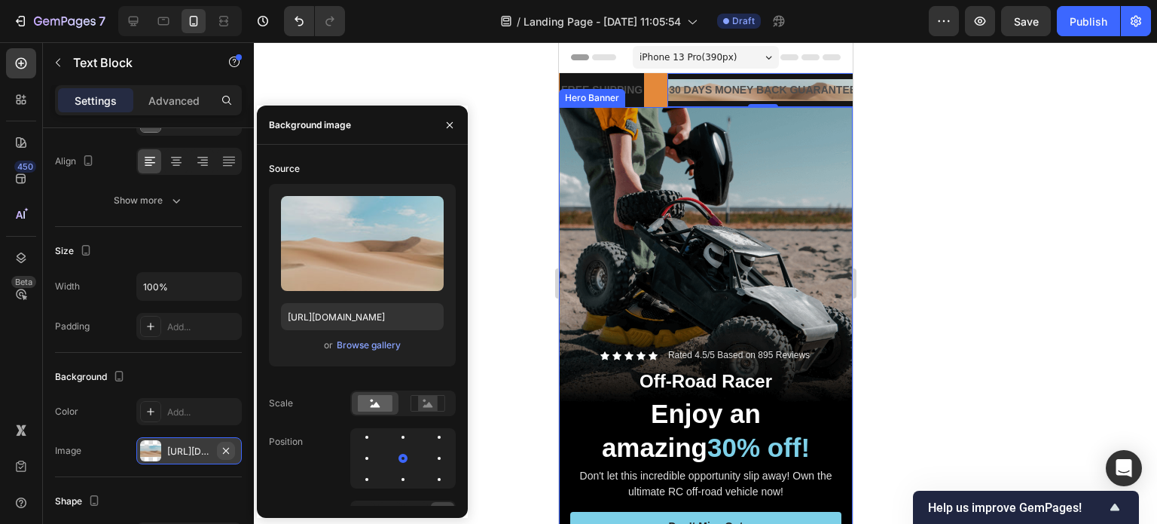
click at [218, 448] on button "button" at bounding box center [226, 450] width 18 height 18
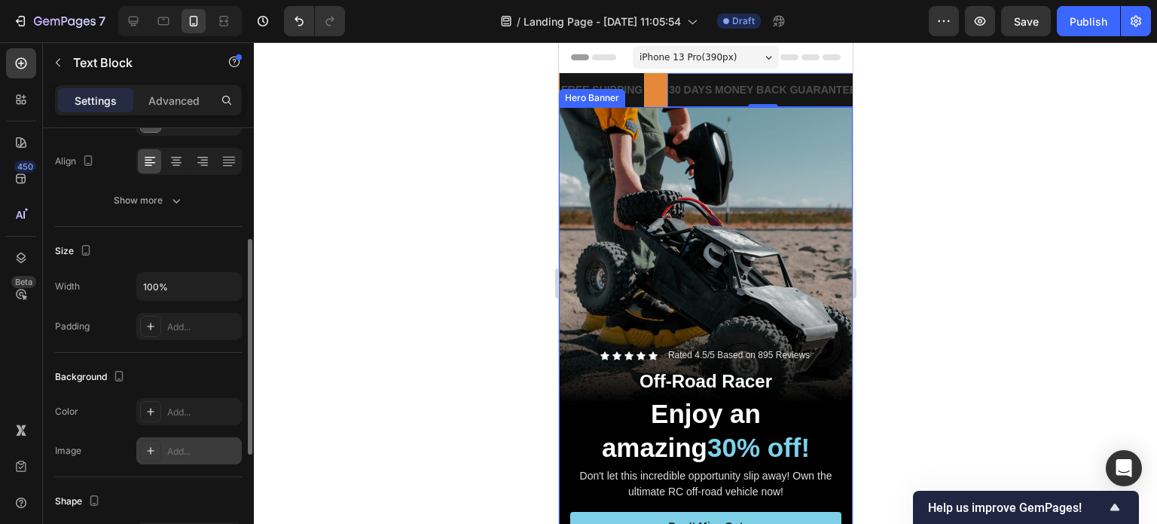
scroll to position [452, 0]
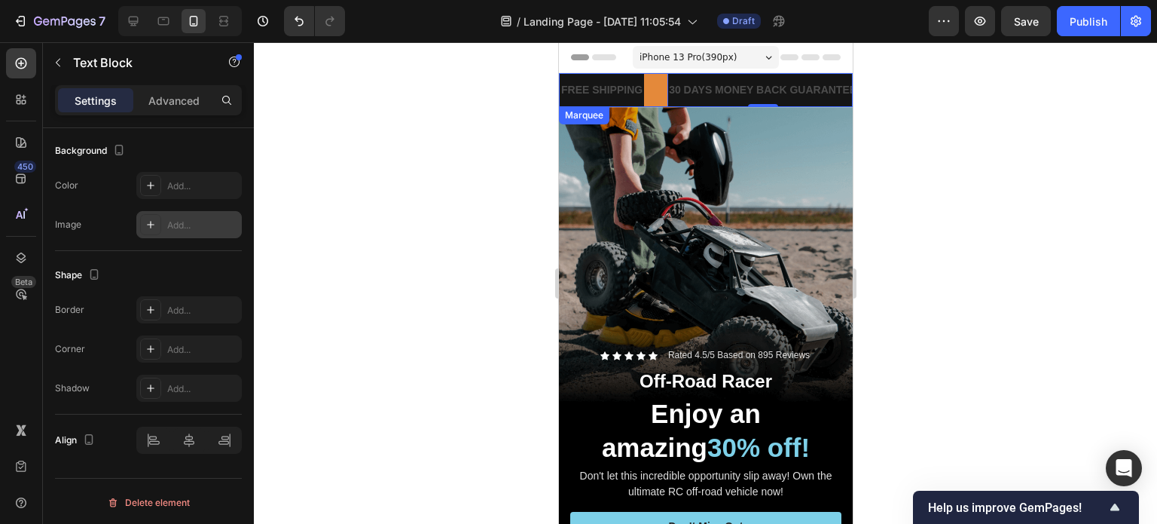
click at [649, 90] on div "FREE SHIPPING Text Block" at bounding box center [612, 90] width 108 height 34
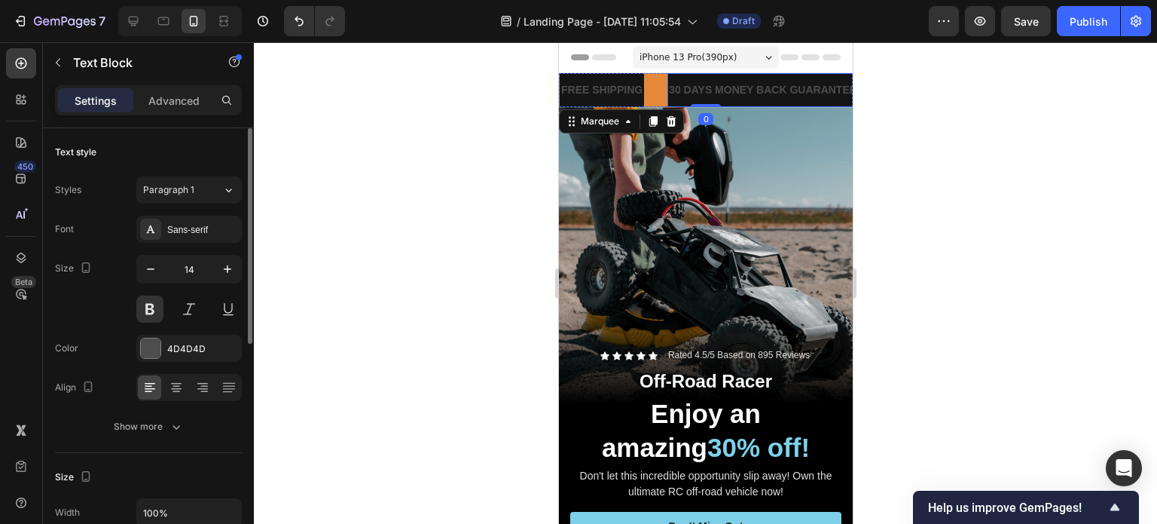
click at [737, 83] on p "30 DAYS MONEY BACK GUARANTEE" at bounding box center [762, 90] width 188 height 19
click at [744, 102] on div "30 DAYS MONEY BACK GUARANTEE Text Block 0" at bounding box center [761, 90] width 191 height 34
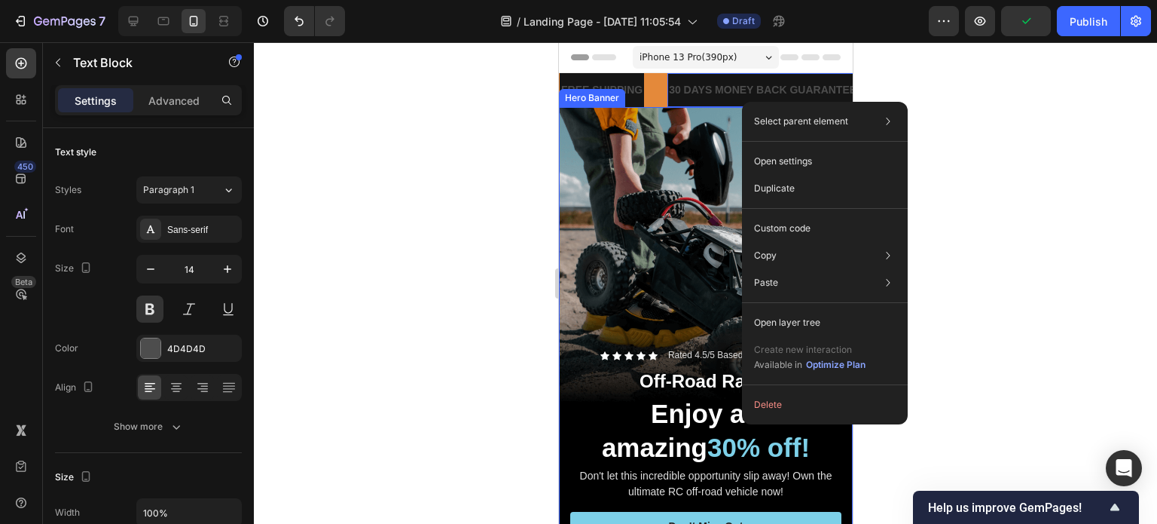
click at [673, 108] on div "Overlay" at bounding box center [705, 368] width 294 height 523
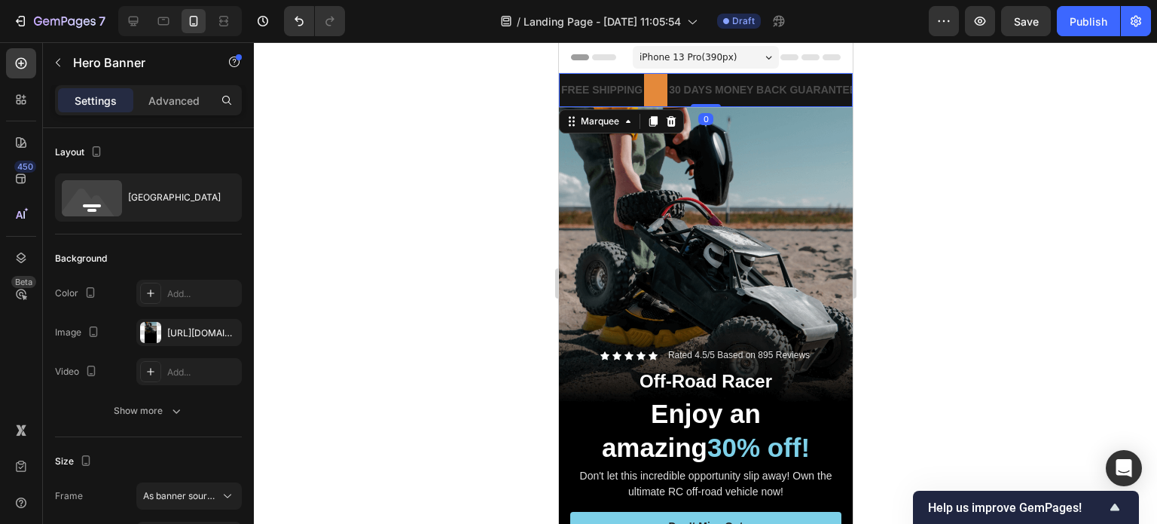
click at [663, 78] on div "FREE SHIPPING Text Block" at bounding box center [613, 90] width 108 height 34
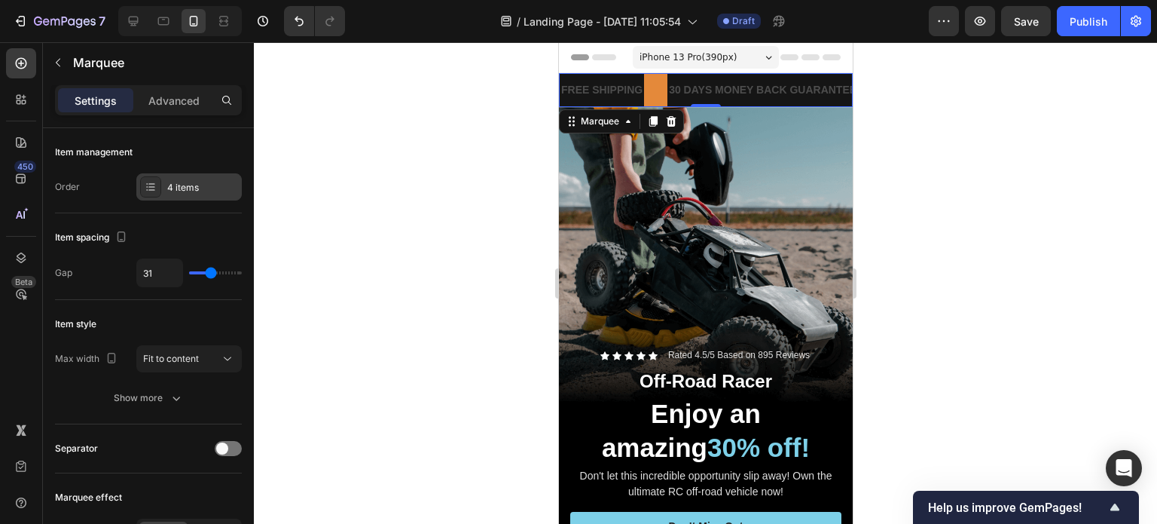
click at [182, 191] on div "4 items" at bounding box center [202, 188] width 71 height 14
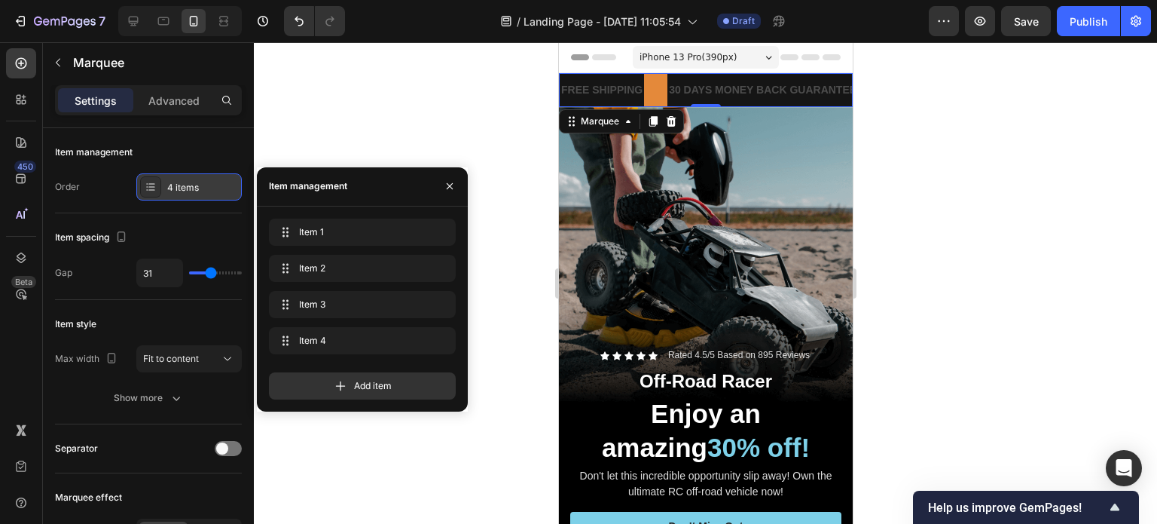
click at [183, 190] on div "4 items" at bounding box center [202, 188] width 71 height 14
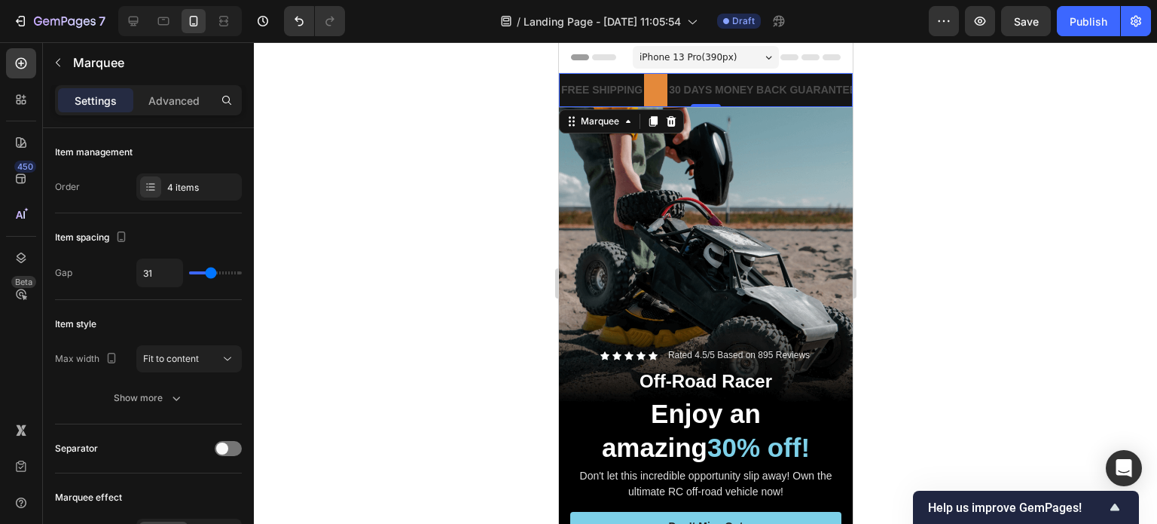
scroll to position [75, 0]
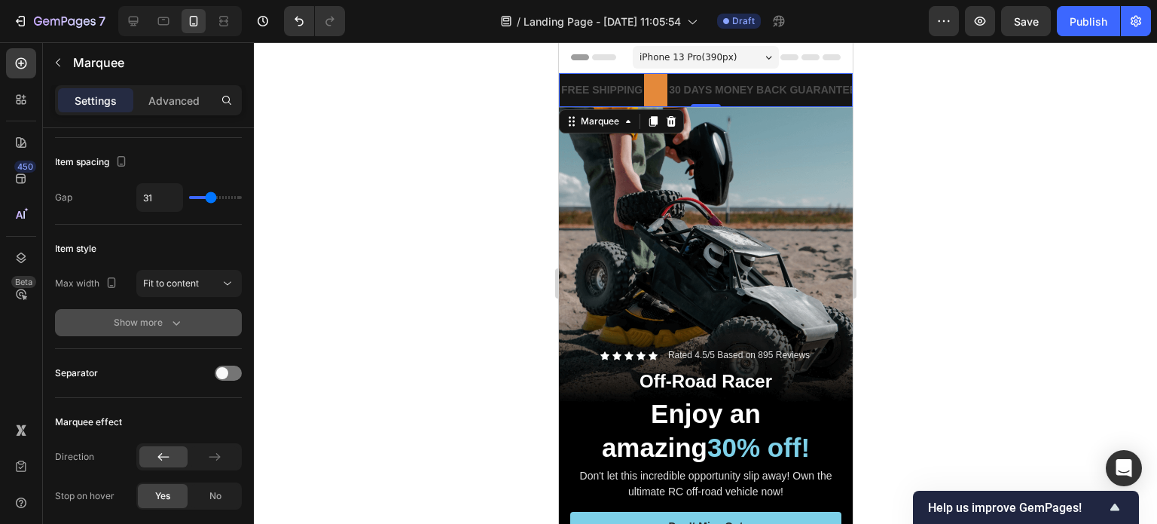
click at [166, 325] on div "Show more" at bounding box center [149, 322] width 70 height 15
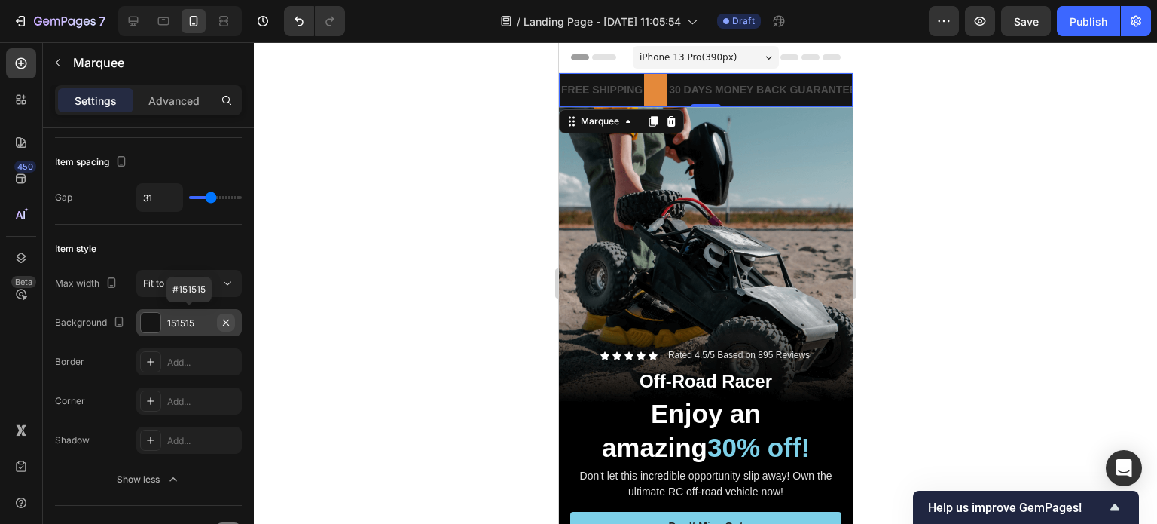
click at [221, 321] on icon "button" at bounding box center [226, 322] width 12 height 12
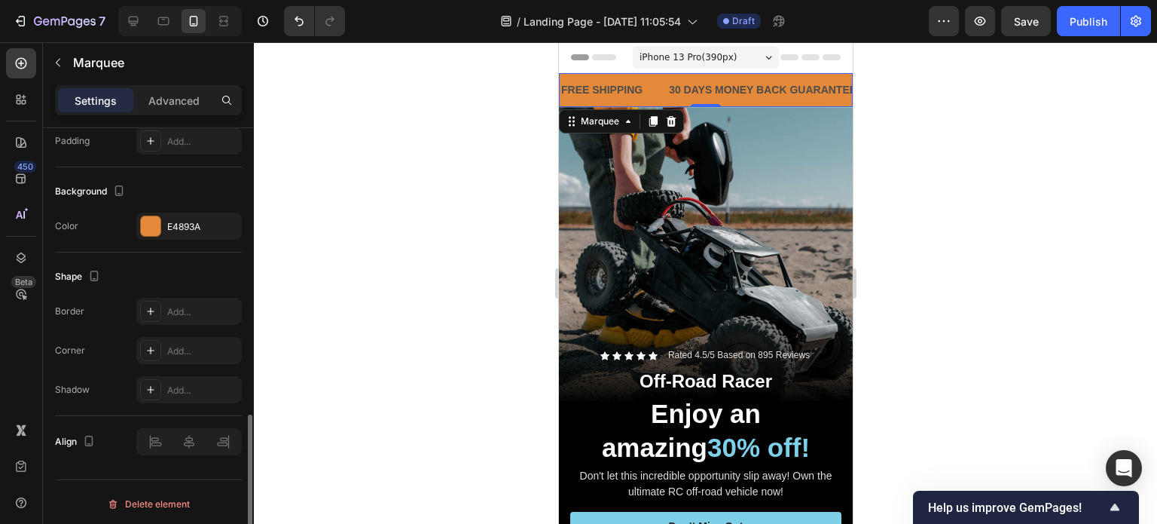
scroll to position [829, 0]
click at [433, 246] on div at bounding box center [705, 282] width 903 height 481
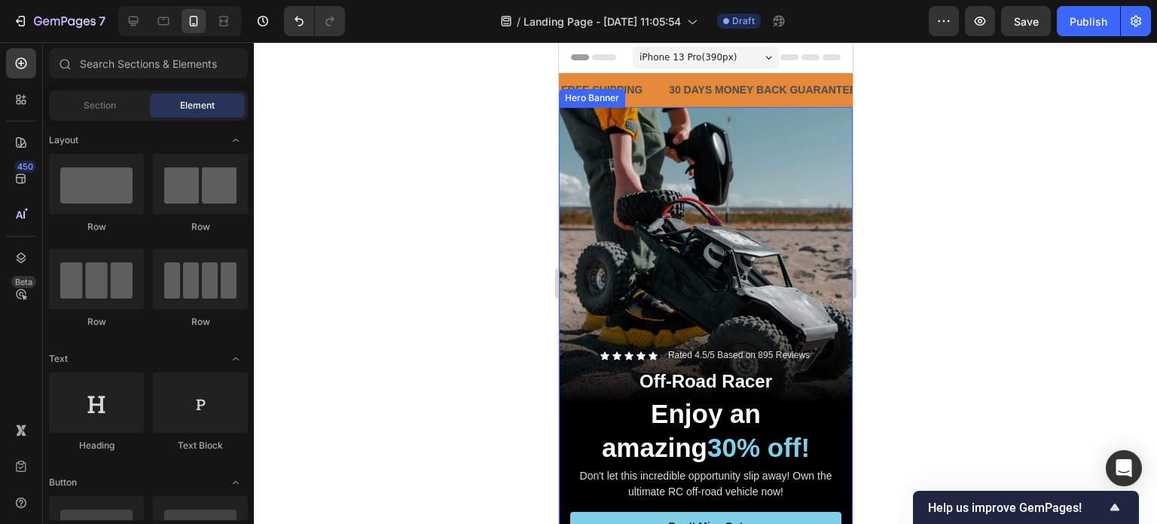
click at [692, 170] on div "Overlay" at bounding box center [705, 368] width 294 height 523
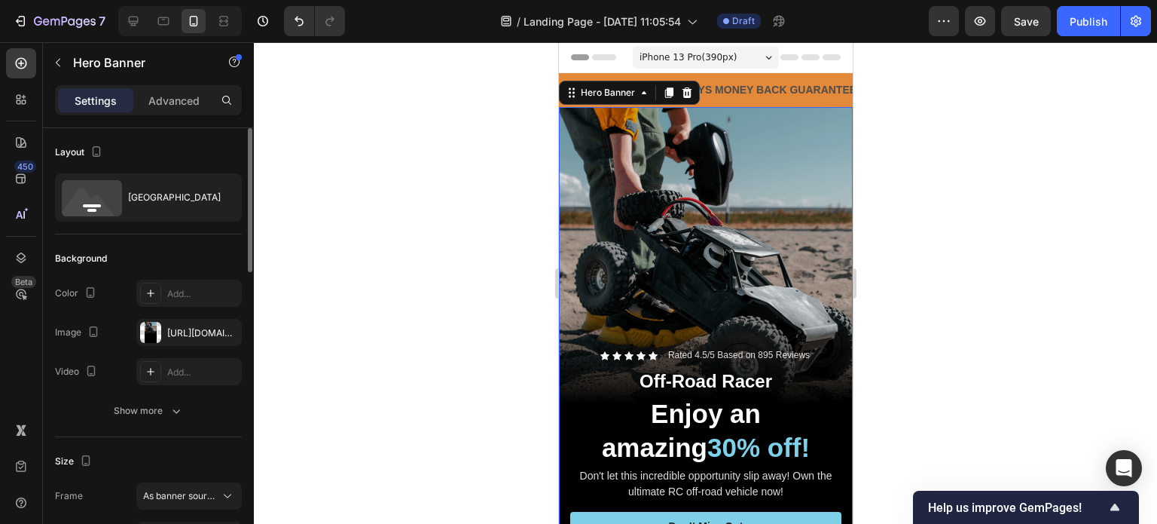
scroll to position [226, 0]
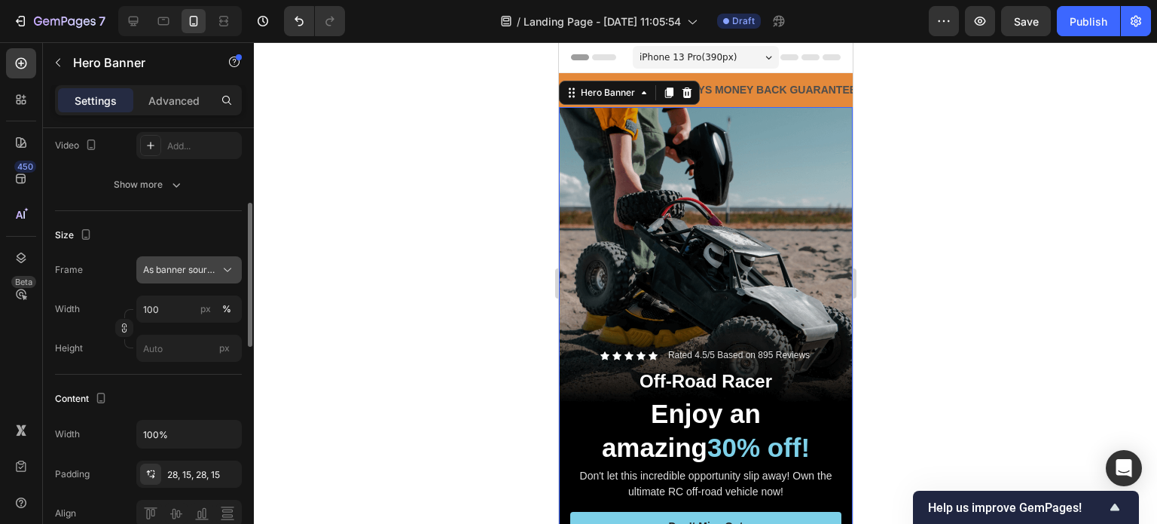
click at [226, 276] on icon at bounding box center [227, 269] width 15 height 15
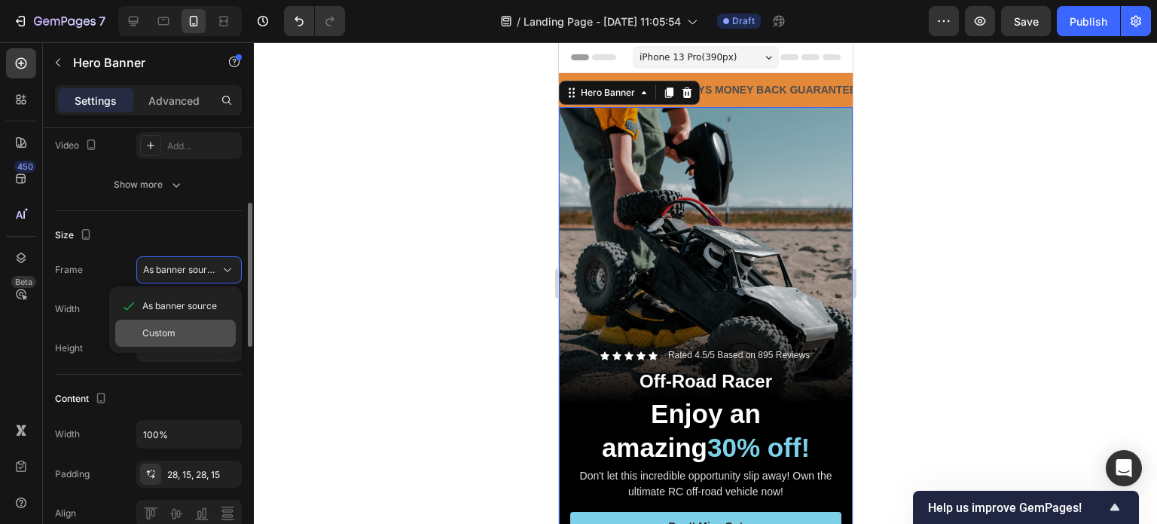
drag, startPoint x: 172, startPoint y: 333, endPoint x: 179, endPoint y: 328, distance: 8.6
click at [172, 332] on span "Custom" at bounding box center [158, 333] width 33 height 14
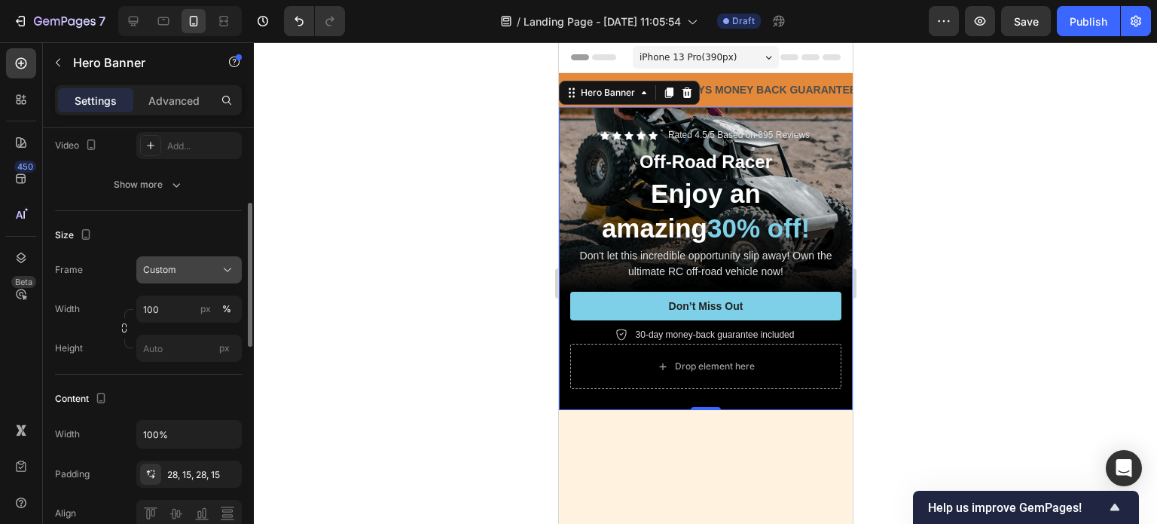
click at [208, 261] on button "Custom" at bounding box center [188, 269] width 105 height 27
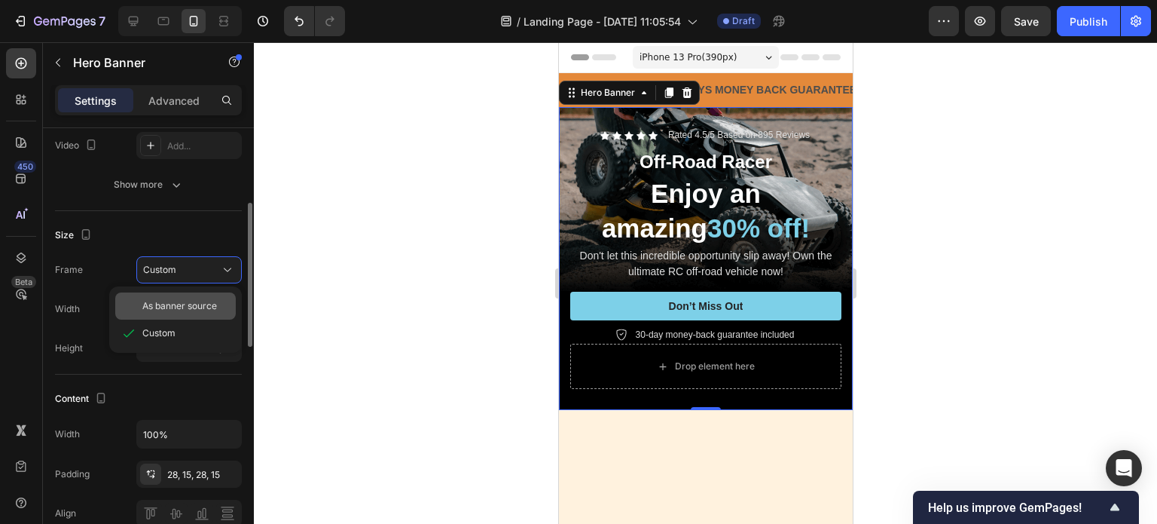
click at [191, 299] on span "As banner source" at bounding box center [179, 306] width 75 height 14
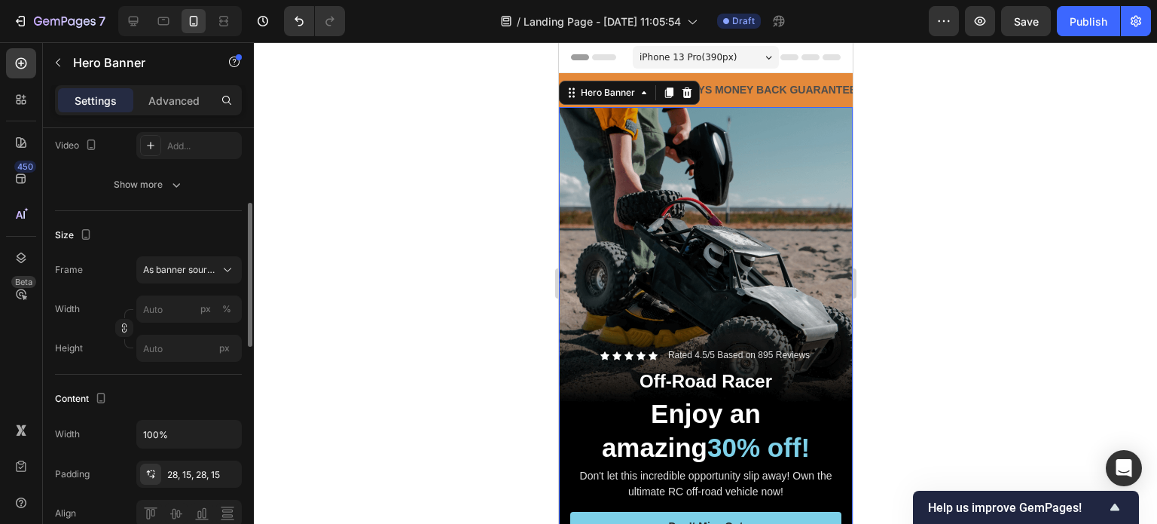
click at [1101, 501] on span "Help us improve GemPages!" at bounding box center [1017, 507] width 178 height 14
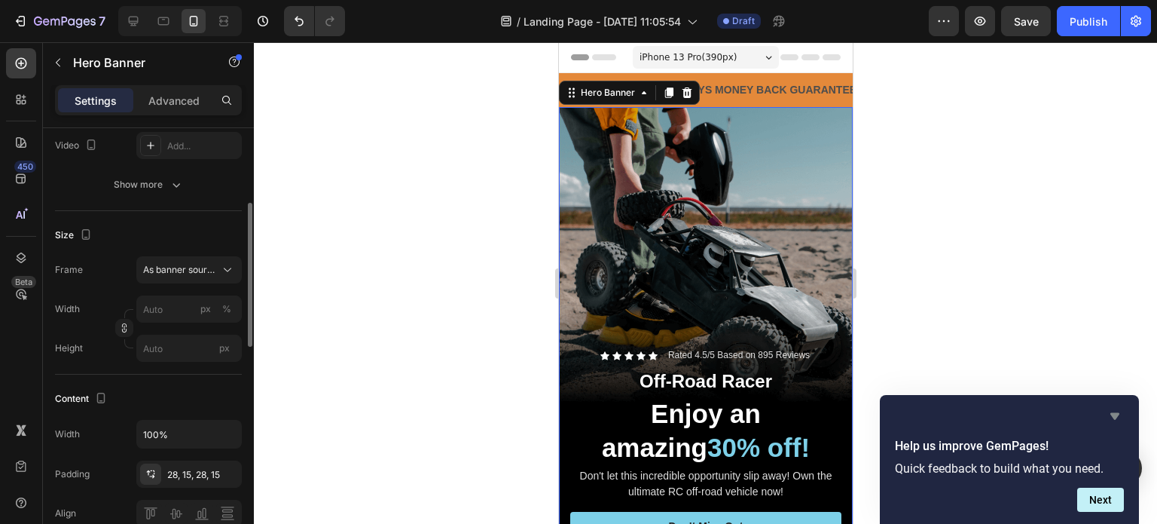
click at [1117, 415] on icon "Hide survey" at bounding box center [1115, 416] width 9 height 7
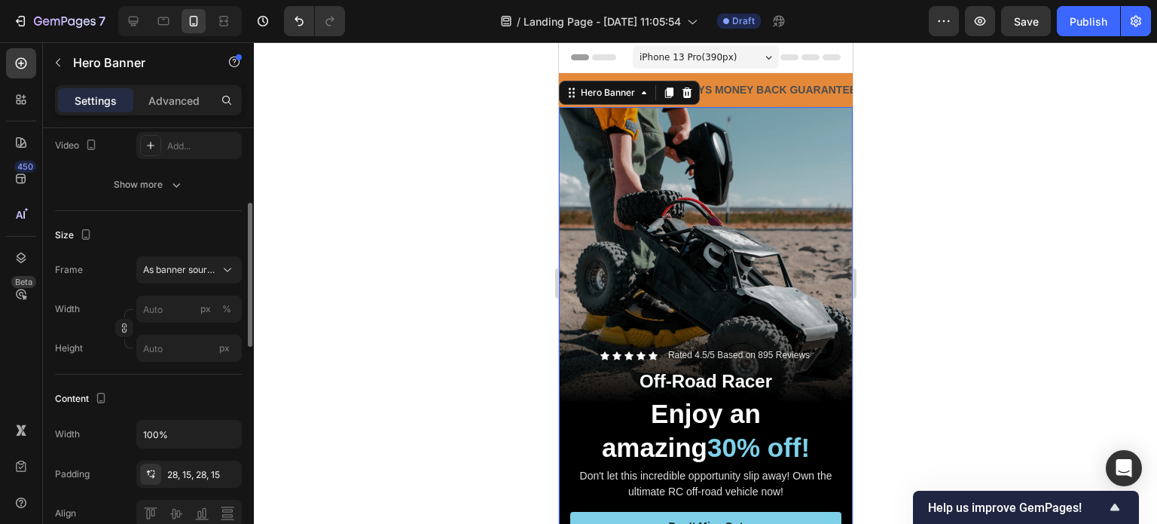
click at [756, 180] on div "Overlay" at bounding box center [705, 368] width 294 height 523
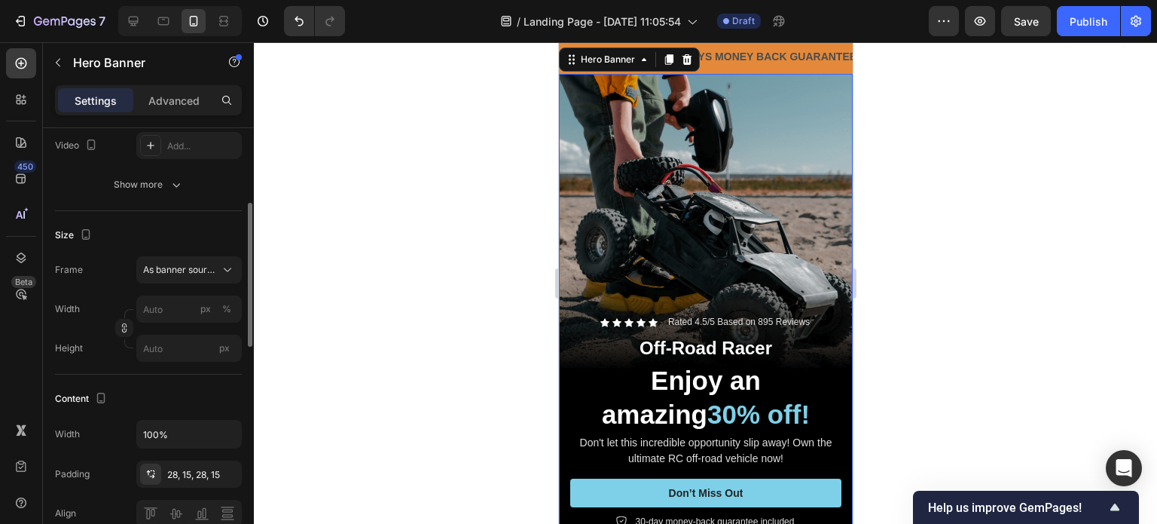
scroll to position [75, 0]
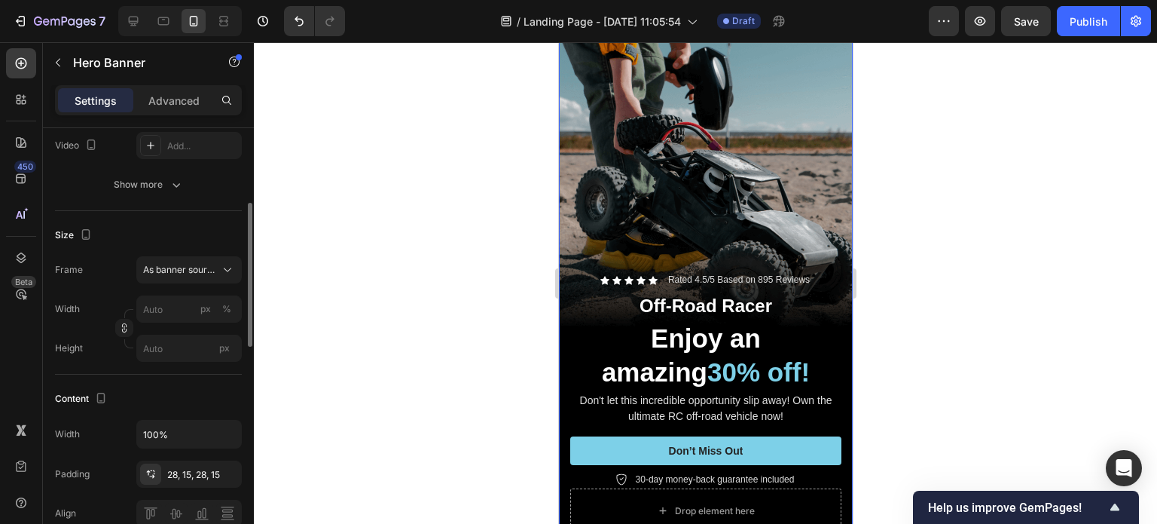
drag, startPoint x: 899, startPoint y: 120, endPoint x: 887, endPoint y: 127, distance: 13.8
click at [899, 121] on div at bounding box center [705, 282] width 903 height 481
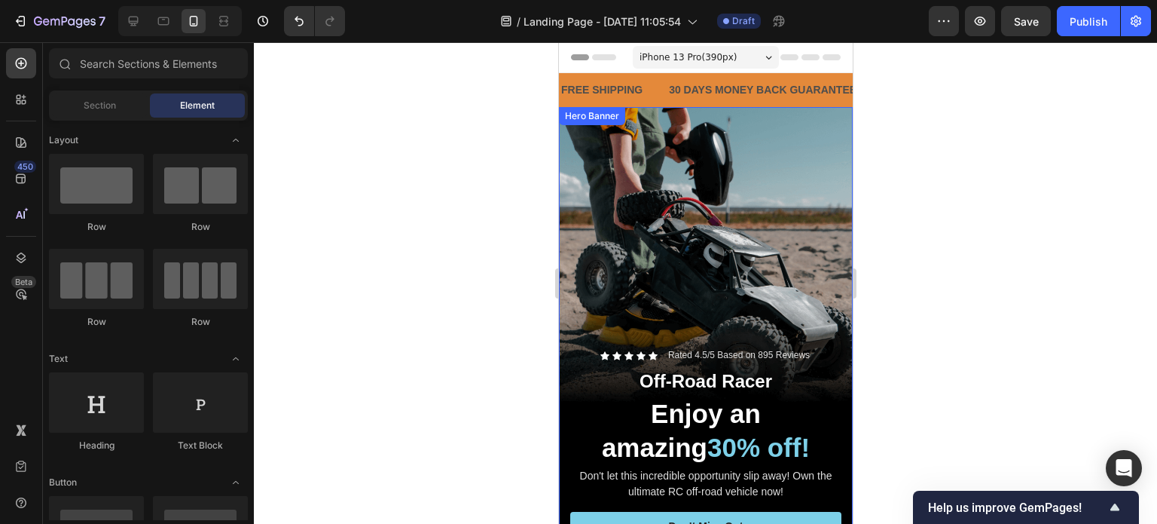
scroll to position [0, 0]
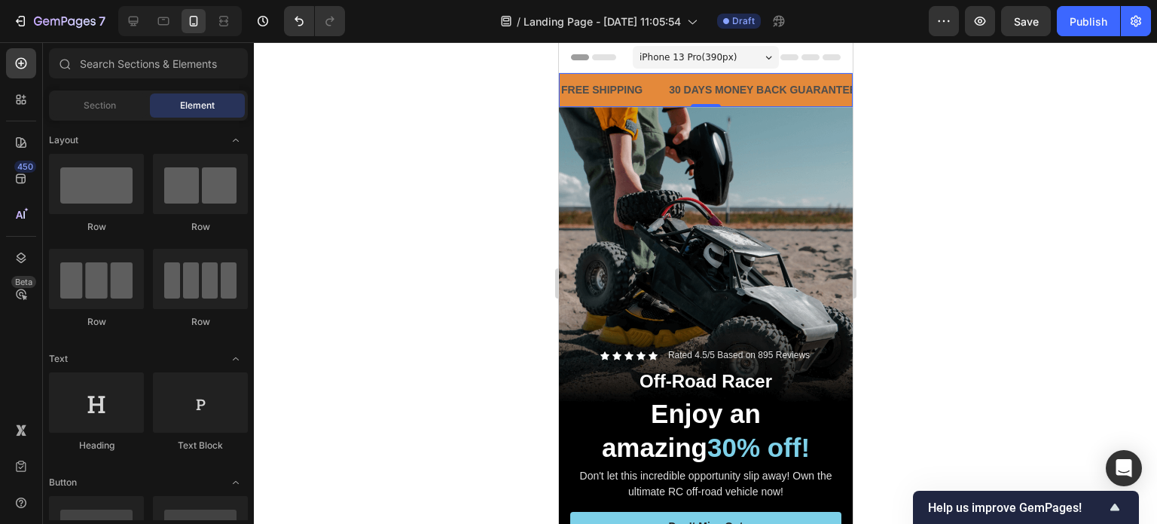
click at [661, 75] on div "FREE SHIPPING Text Block" at bounding box center [613, 90] width 108 height 34
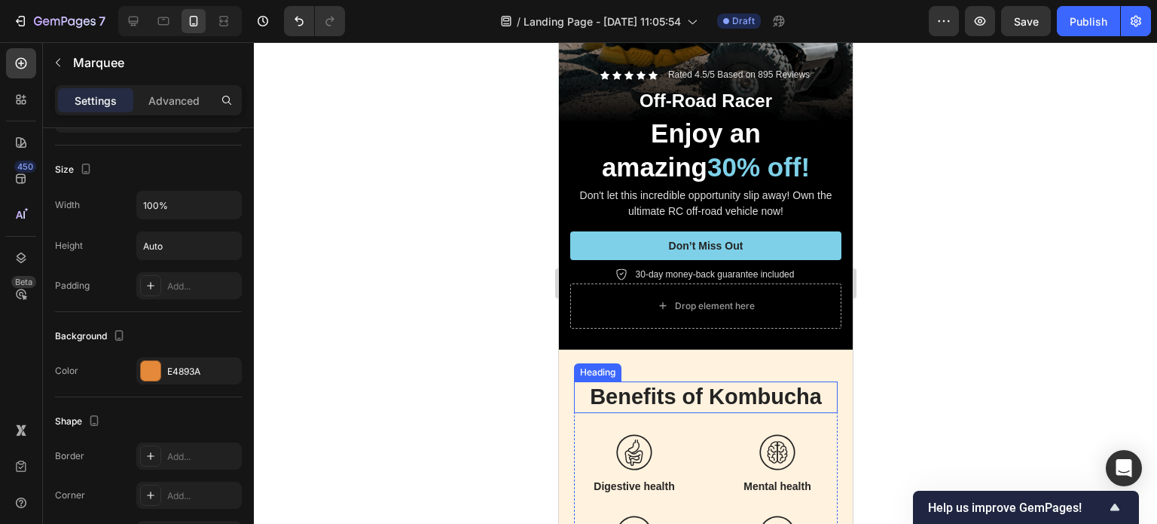
scroll to position [301, 0]
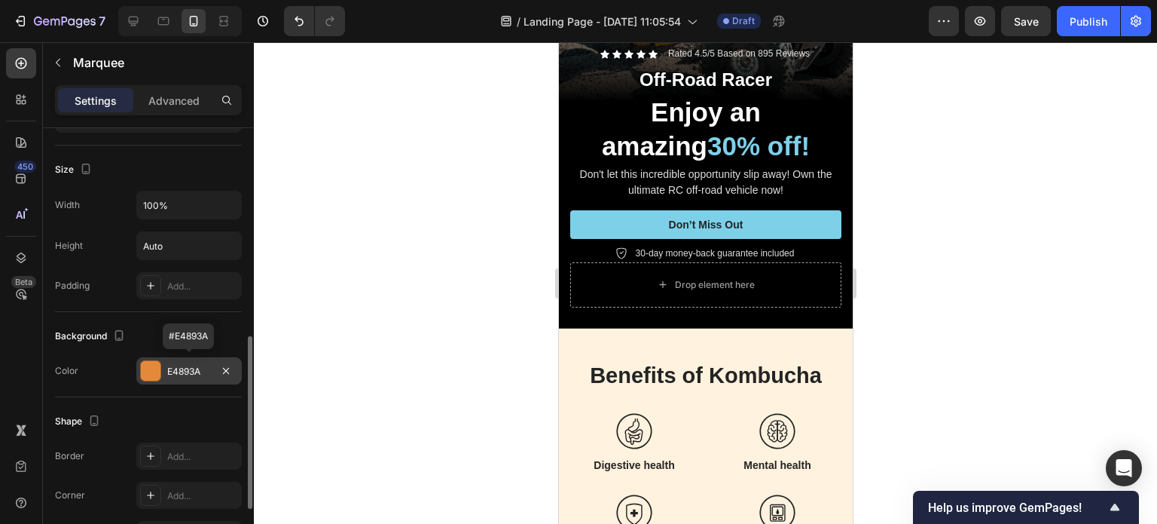
click at [194, 368] on div "E4893A" at bounding box center [189, 372] width 44 height 14
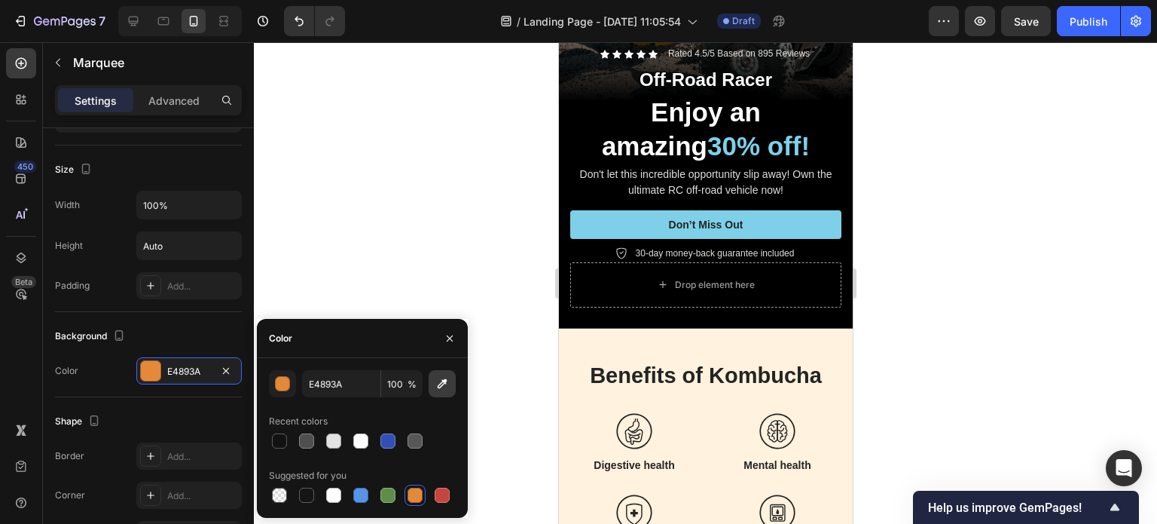
click at [445, 382] on icon "button" at bounding box center [443, 384] width 10 height 10
type input "FFF2DE"
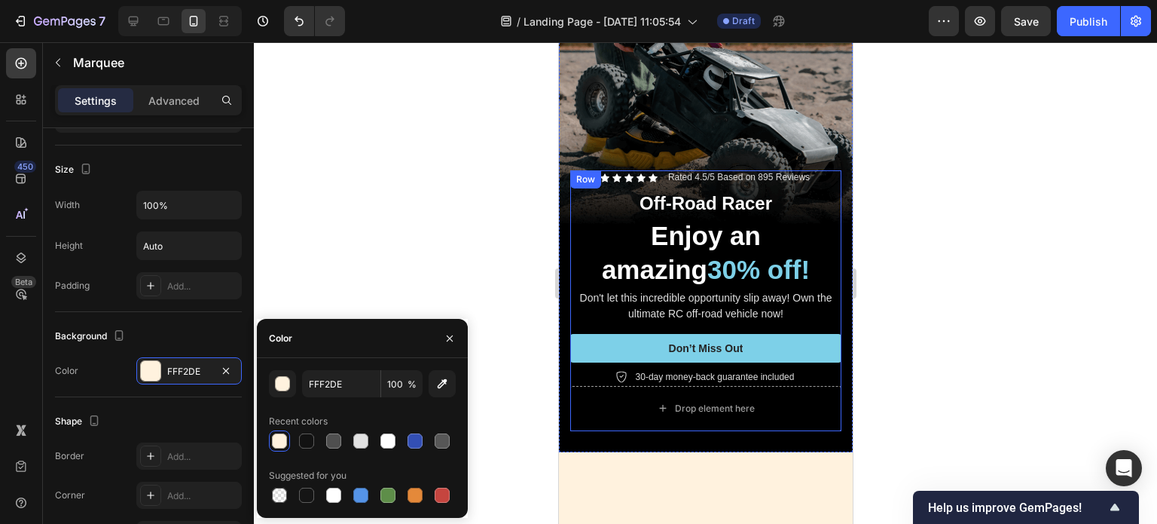
scroll to position [0, 0]
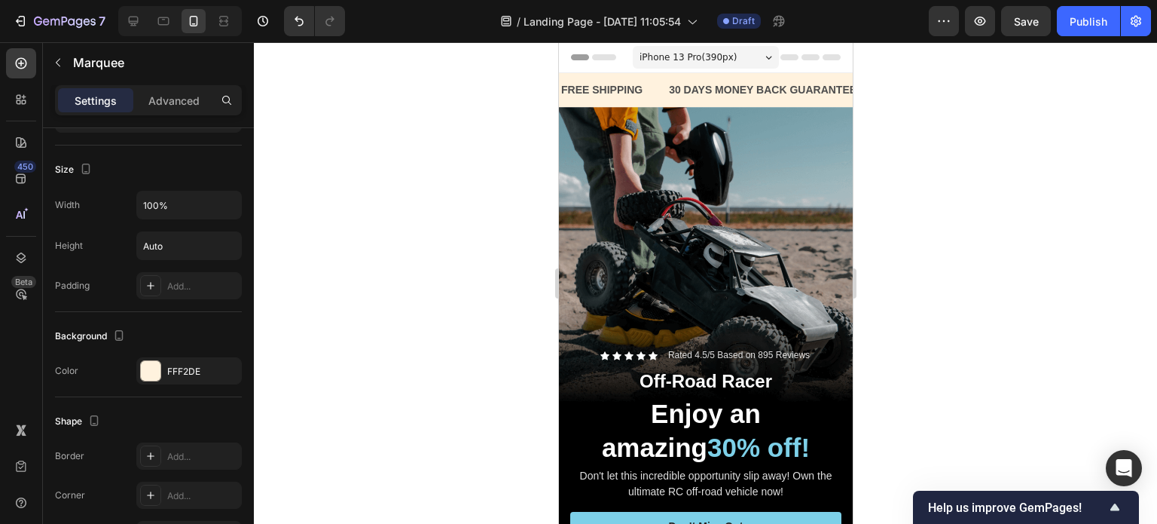
click at [922, 196] on div at bounding box center [705, 282] width 903 height 481
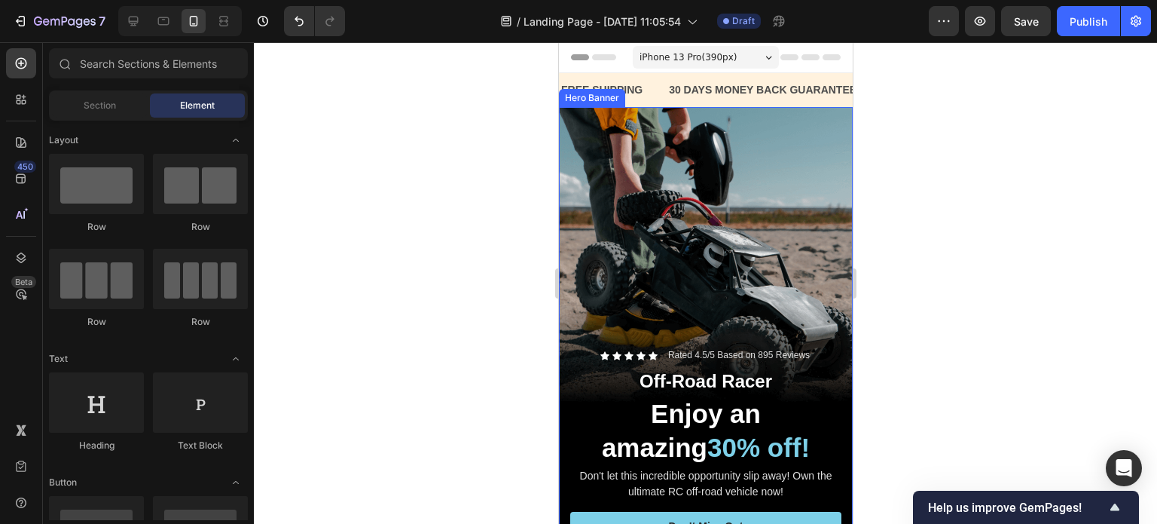
click at [772, 249] on div "Overlay" at bounding box center [705, 368] width 294 height 523
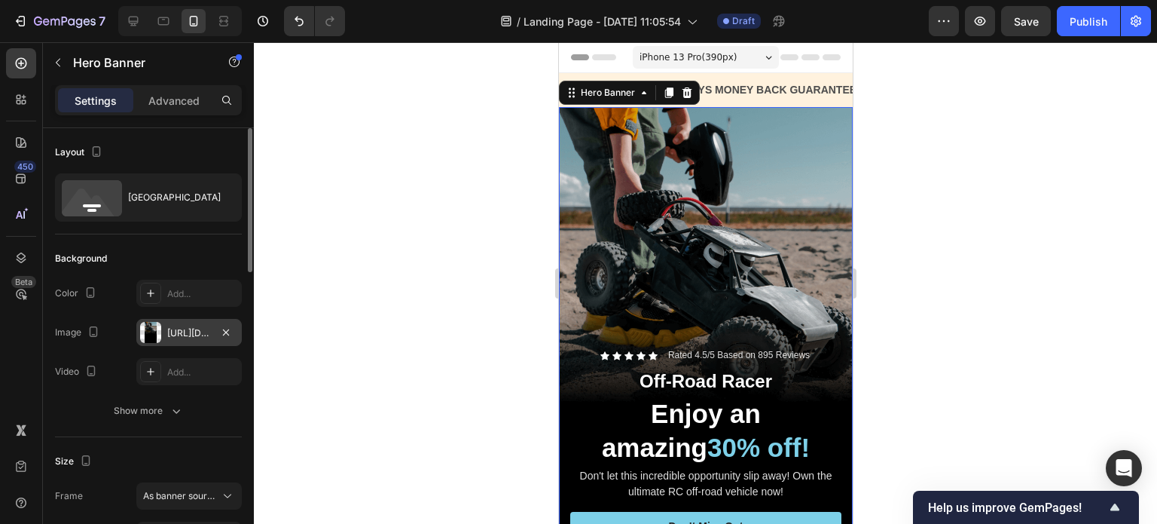
click at [191, 331] on div "[URL][DOMAIN_NAME]" at bounding box center [189, 333] width 44 height 14
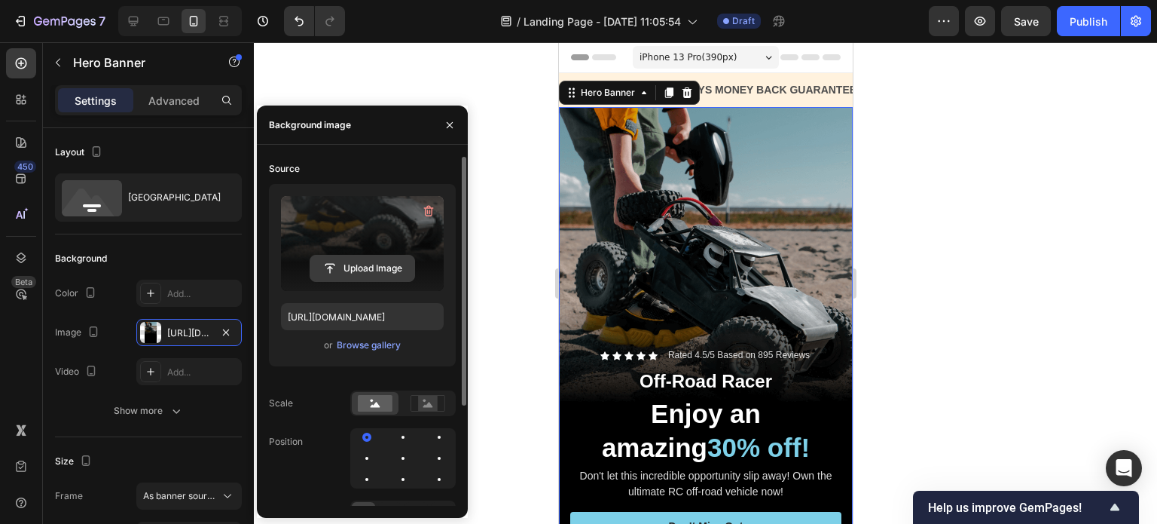
click at [322, 264] on input "file" at bounding box center [362, 268] width 104 height 26
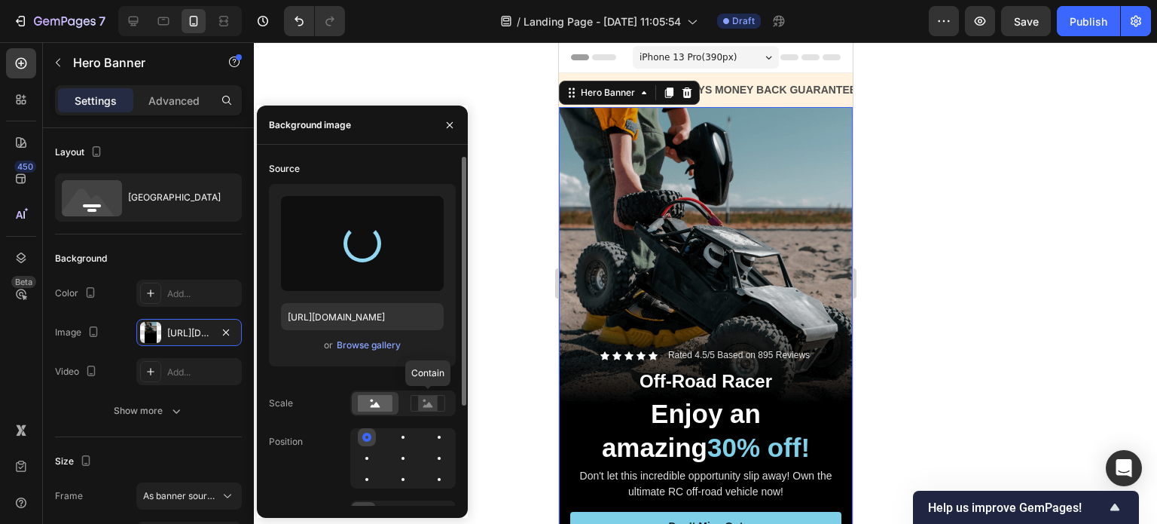
type input "[URL][DOMAIN_NAME]"
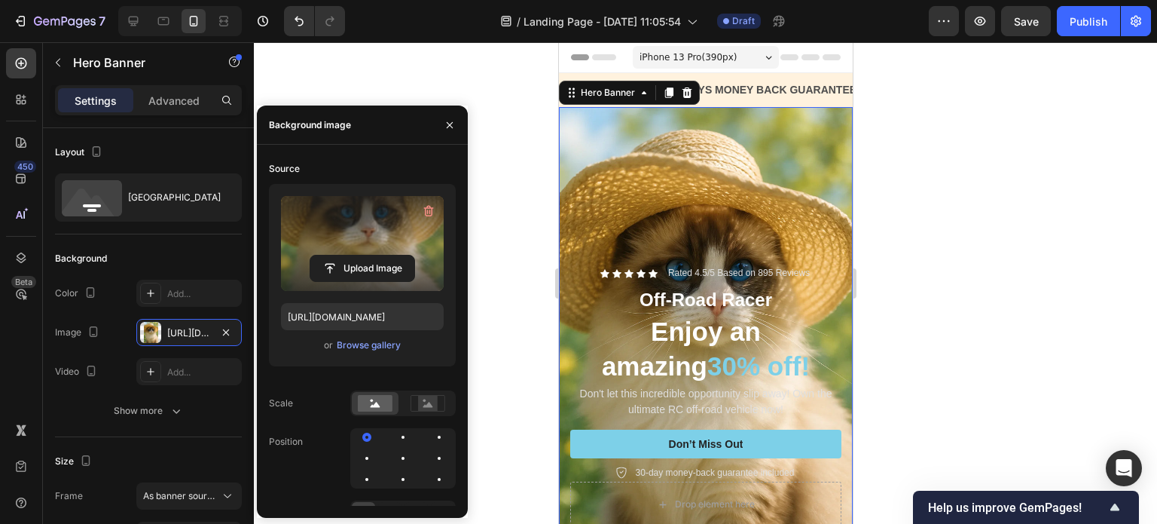
click at [1044, 249] on div at bounding box center [705, 282] width 903 height 481
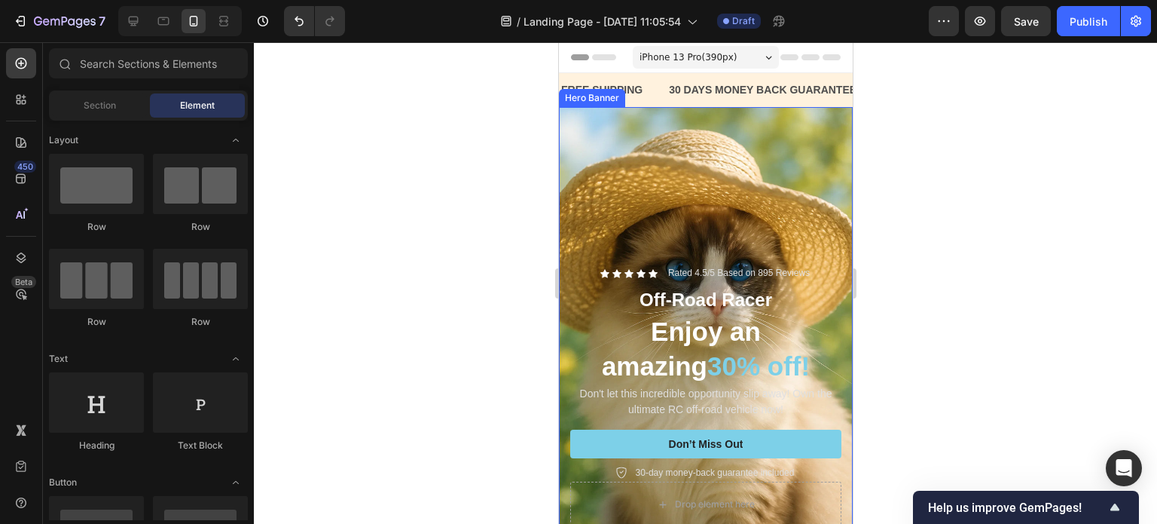
click at [778, 136] on div "Overlay" at bounding box center [705, 327] width 294 height 441
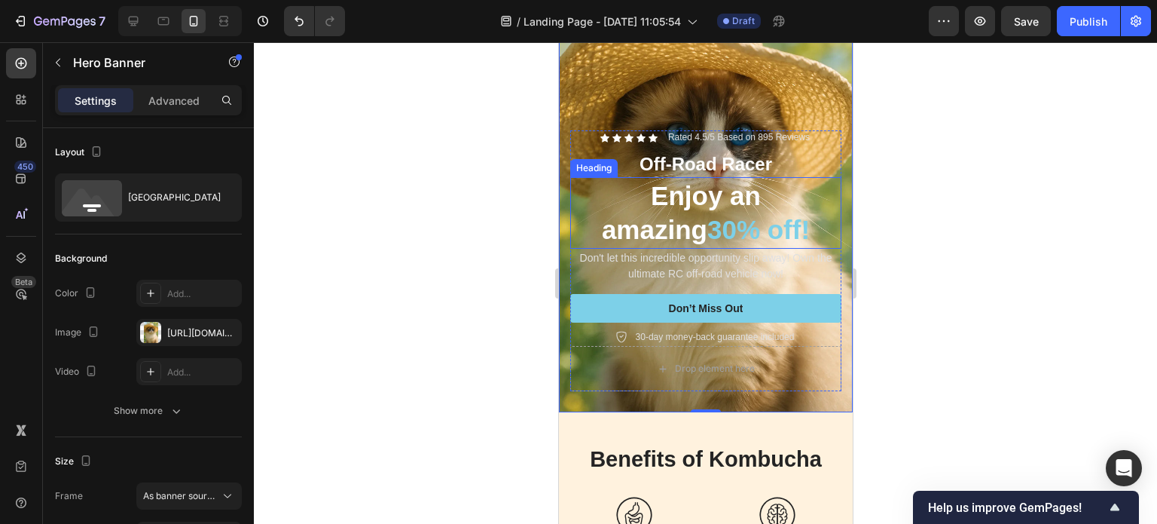
scroll to position [226, 0]
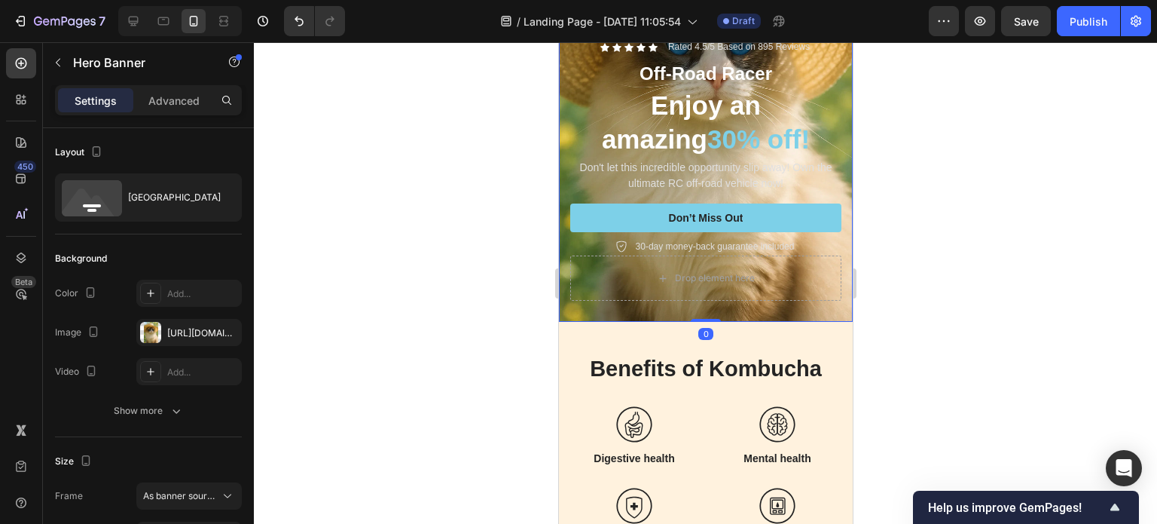
drag, startPoint x: 707, startPoint y: 304, endPoint x: 710, endPoint y: 292, distance: 12.6
click at [710, 292] on div "Icon Icon Icon Icon Icon Icon List Rated 4.5/5 Based on 895 Reviews Text Block …" at bounding box center [705, 101] width 294 height 441
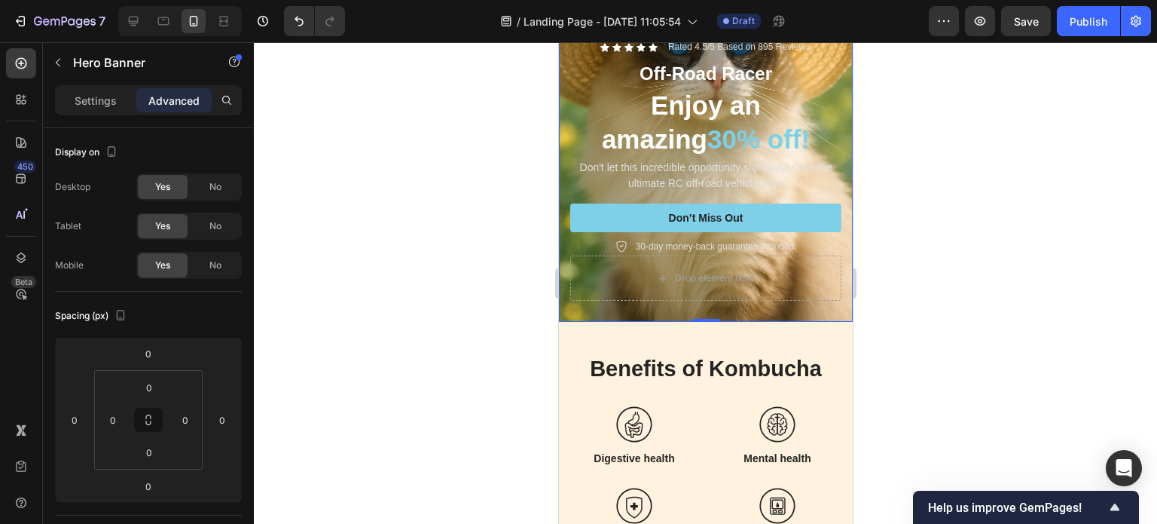
drag, startPoint x: 706, startPoint y: 306, endPoint x: 718, endPoint y: 295, distance: 16.5
click at [723, 295] on div "Icon Icon Icon Icon Icon Icon List Rated 4.5/5 Based on 895 Reviews Text Block …" at bounding box center [705, 170] width 294 height 303
click at [562, 160] on div "Icon Icon Icon Icon Icon Icon List Rated 4.5/5 Based on 895 Reviews Text Block …" at bounding box center [705, 170] width 294 height 303
drag, startPoint x: 698, startPoint y: 304, endPoint x: 693, endPoint y: 283, distance: 21.7
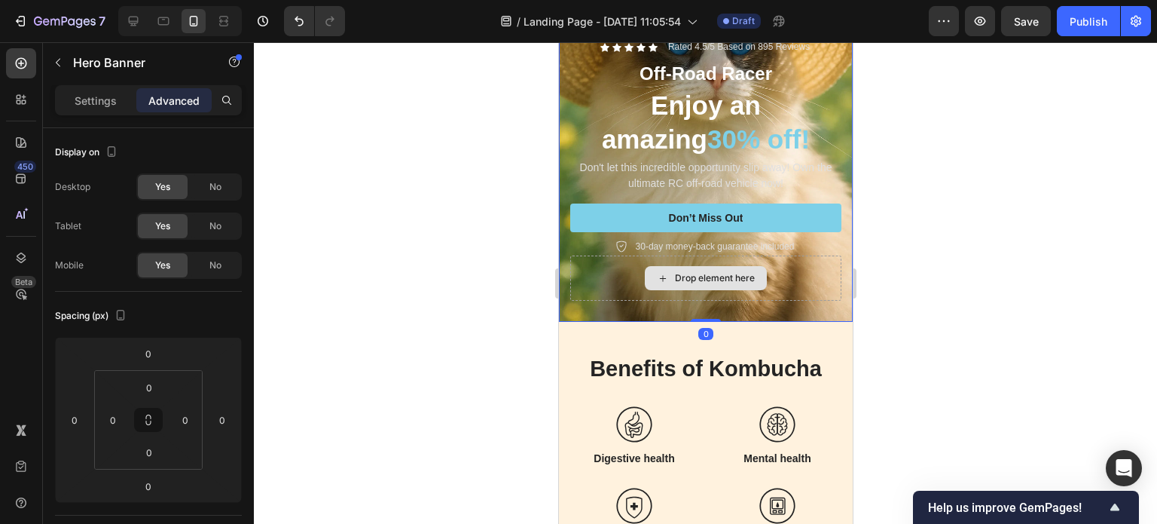
click at [693, 283] on div "Icon Icon Icon Icon Icon Icon List Rated 4.5/5 Based on 895 Reviews Text Block …" at bounding box center [705, 101] width 294 height 441
click at [631, 295] on div "Icon Icon Icon Icon Icon Icon List Rated 4.5/5 Based on 895 Reviews Text Block …" at bounding box center [705, 170] width 294 height 303
click at [630, 295] on div "Icon Icon Icon Icon Icon Icon List Rated 4.5/5 Based on 895 Reviews Text Block …" at bounding box center [705, 170] width 294 height 303
click at [628, 295] on div "Icon Icon Icon Icon Icon Icon List Rated 4.5/5 Based on 895 Reviews Text Block …" at bounding box center [705, 170] width 294 height 303
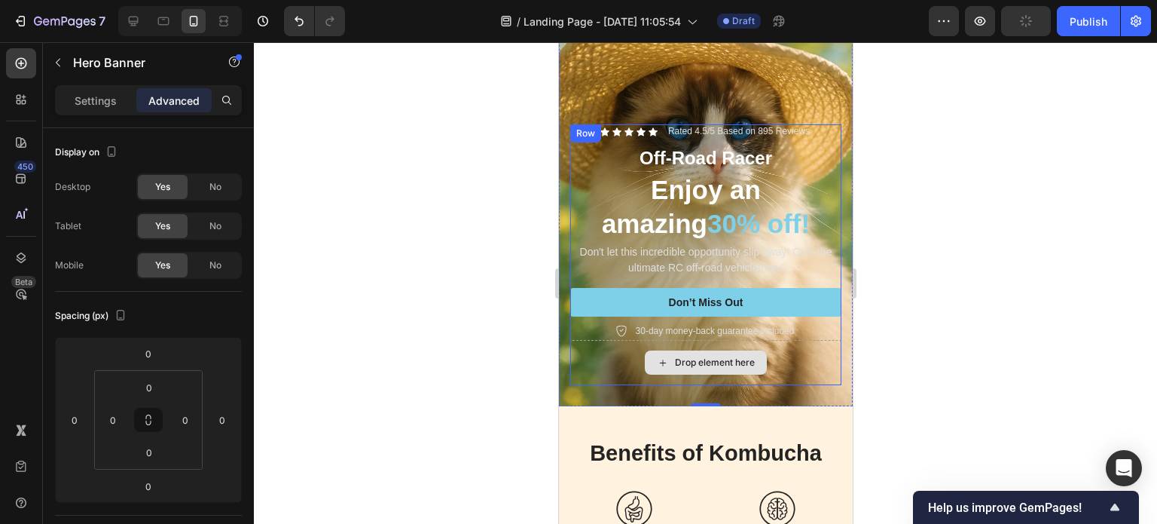
scroll to position [75, 0]
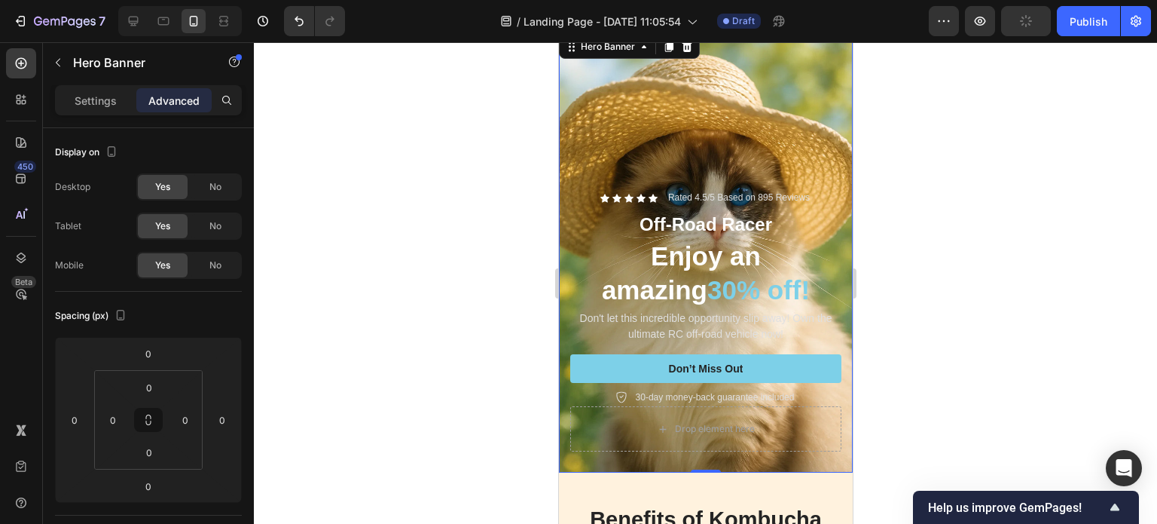
click at [602, 144] on div "Overlay" at bounding box center [705, 252] width 294 height 441
click at [603, 144] on div "Overlay" at bounding box center [705, 252] width 294 height 441
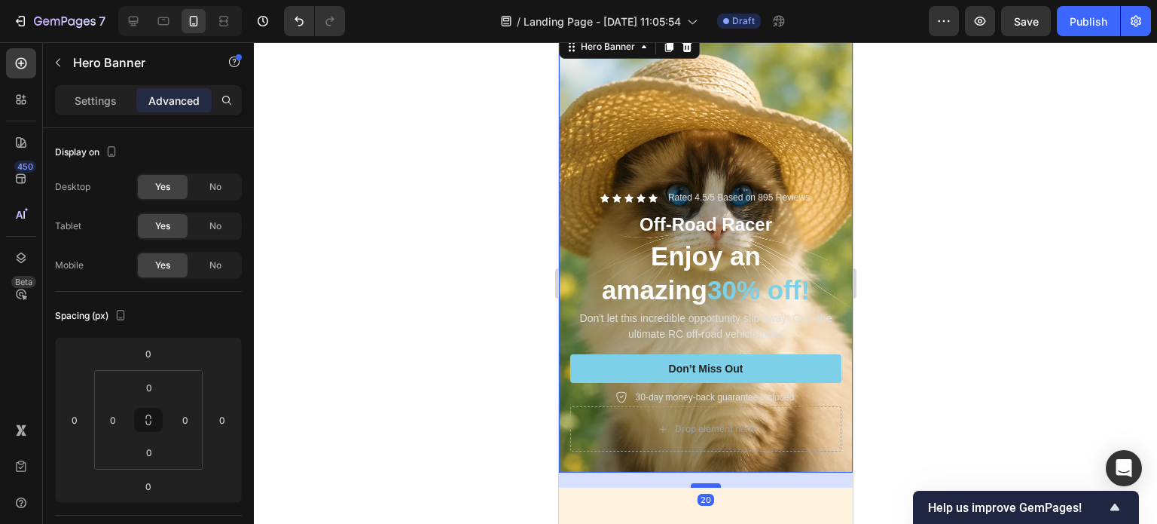
drag, startPoint x: 710, startPoint y: 454, endPoint x: 714, endPoint y: 469, distance: 15.7
click at [714, 483] on div at bounding box center [705, 485] width 30 height 5
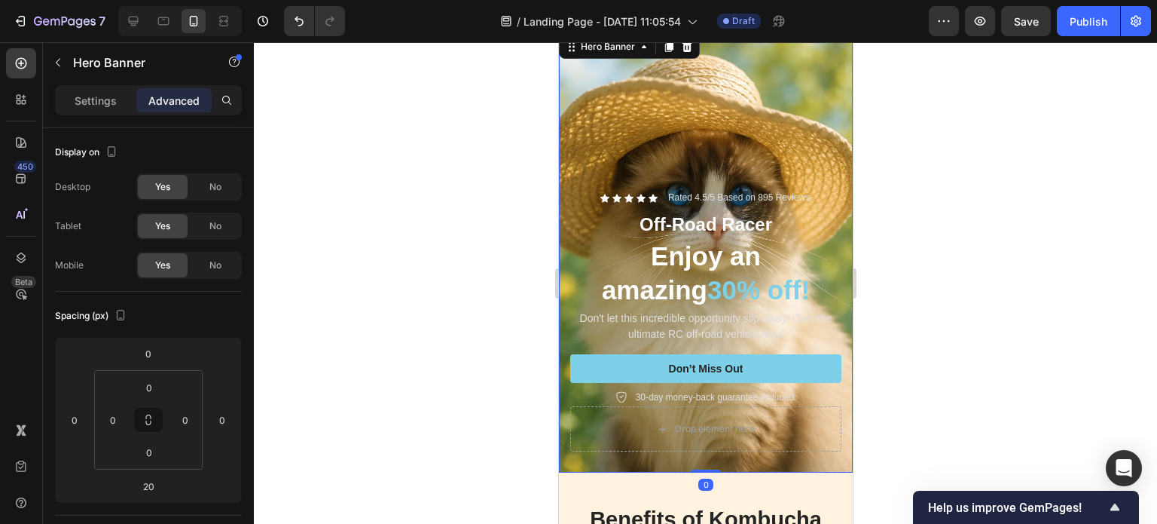
drag, startPoint x: 714, startPoint y: 469, endPoint x: 724, endPoint y: 436, distance: 34.6
click at [707, 445] on div "Icon Icon Icon Icon Icon Icon List Rated 4.5/5 Based on 895 Reviews Text Block …" at bounding box center [705, 252] width 294 height 441
type input "0"
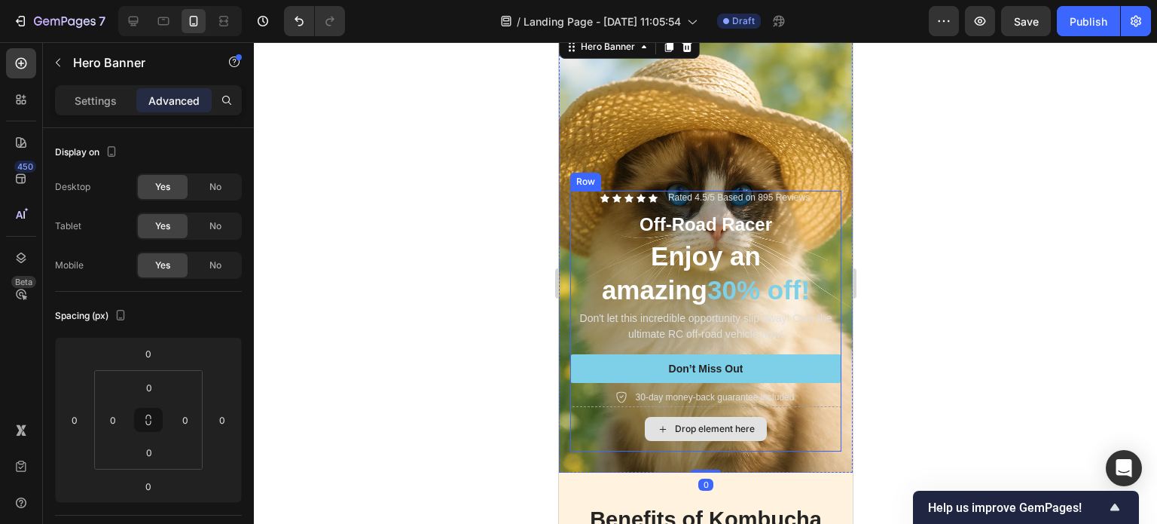
drag, startPoint x: 874, startPoint y: 399, endPoint x: 881, endPoint y: 396, distance: 8.1
click at [875, 399] on div at bounding box center [705, 282] width 903 height 481
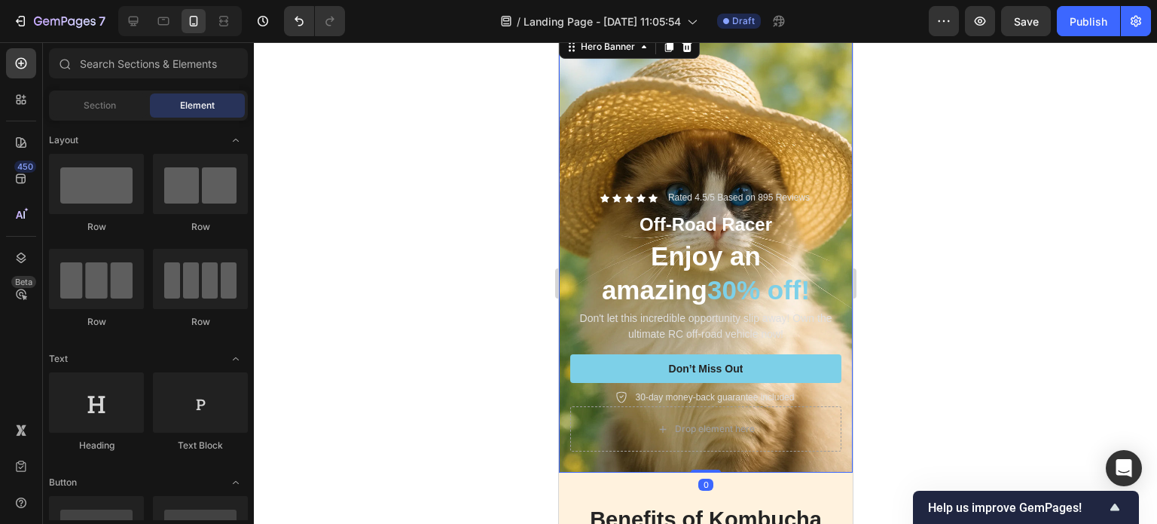
click at [793, 116] on div "Overlay" at bounding box center [705, 252] width 294 height 441
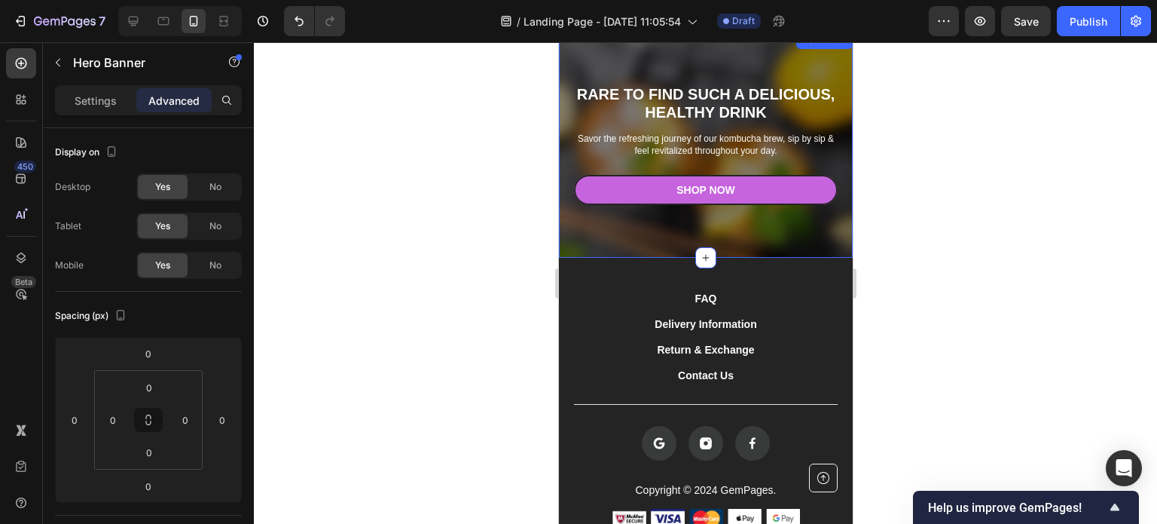
scroll to position [6110, 0]
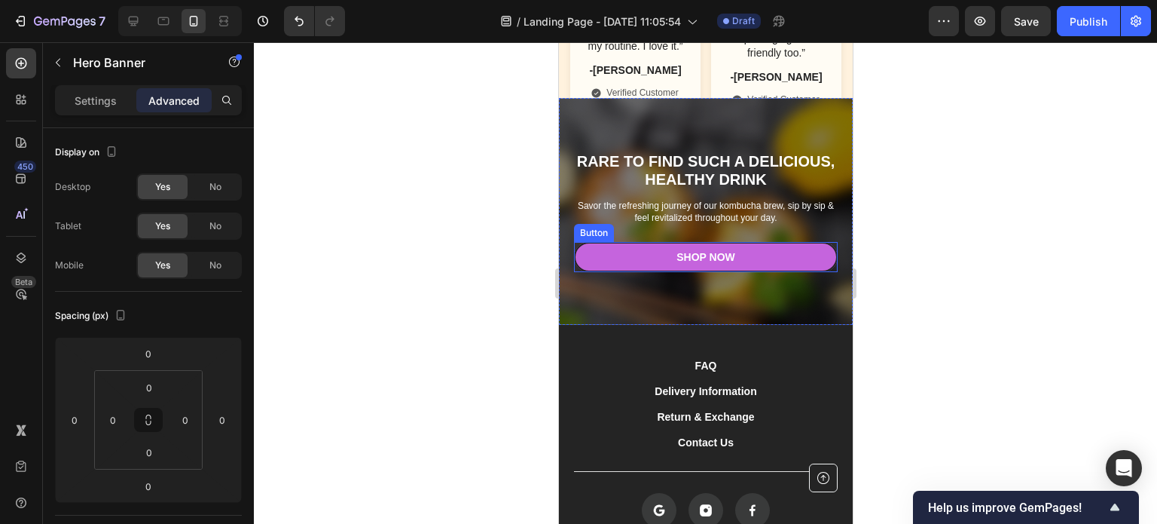
click at [738, 190] on h2 "Rare to find such a delicious, healthy drink" at bounding box center [705, 170] width 264 height 39
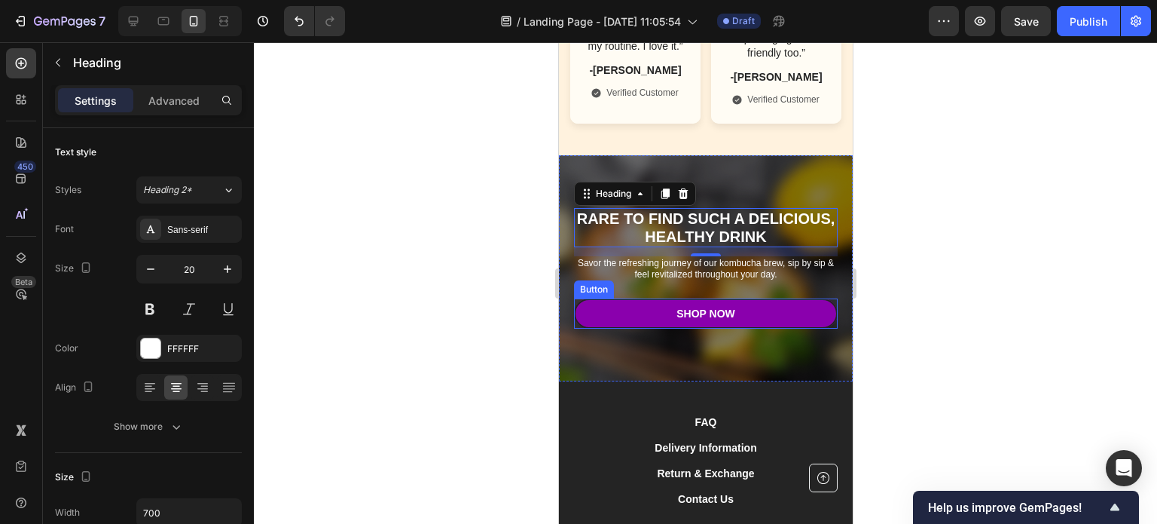
click at [761, 328] on link "Shop Now" at bounding box center [705, 313] width 264 height 30
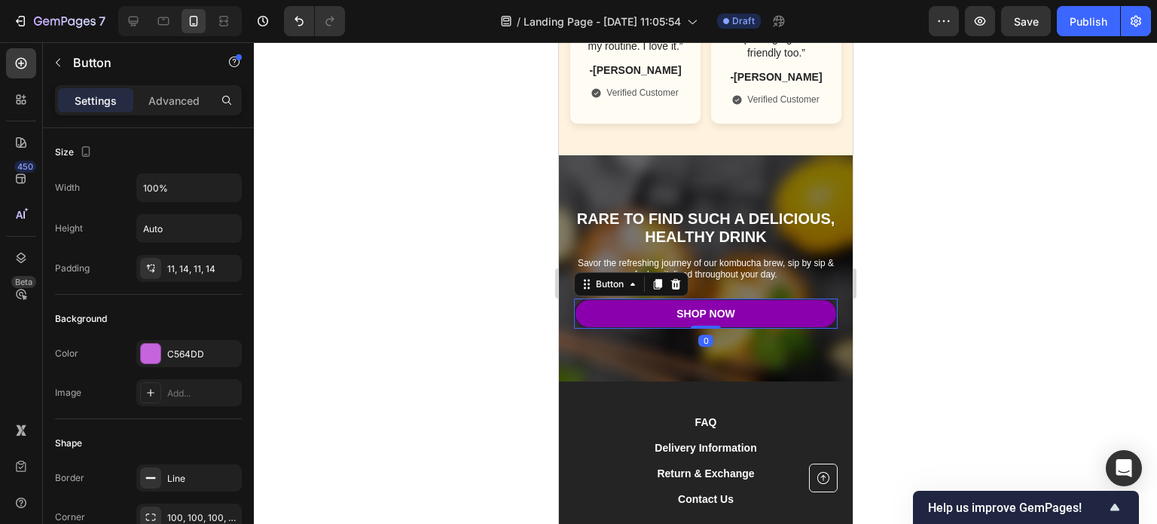
click at [762, 328] on link "Shop Now" at bounding box center [705, 313] width 264 height 30
click at [706, 320] on div "Shop Now" at bounding box center [705, 314] width 59 height 14
click at [710, 320] on p "Shop Now" at bounding box center [705, 314] width 59 height 14
click at [743, 328] on link "Shop Now" at bounding box center [705, 313] width 264 height 30
click at [762, 328] on link "Shop Now" at bounding box center [705, 313] width 264 height 30
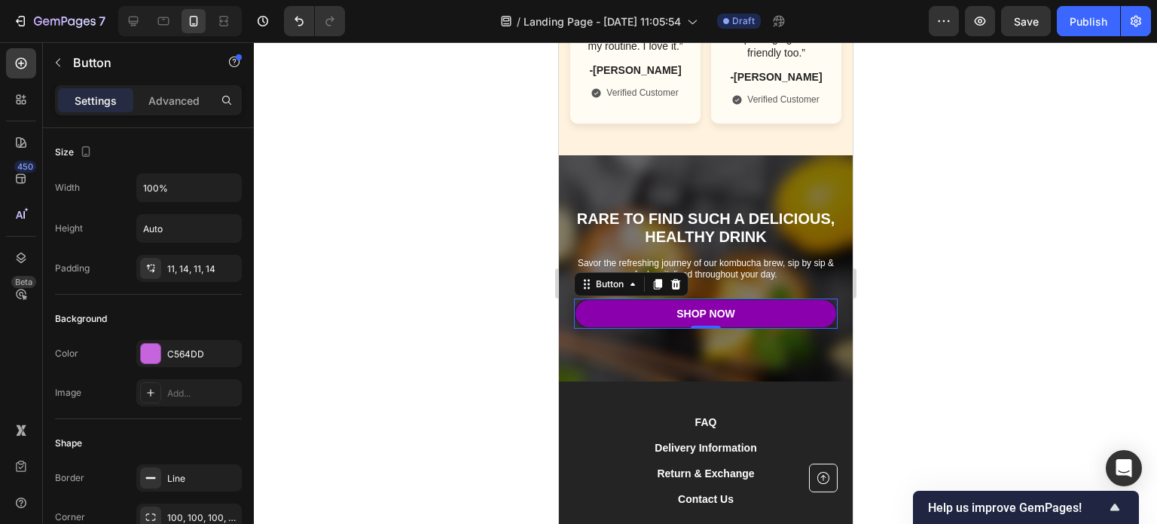
click at [762, 328] on link "Shop Now" at bounding box center [705, 313] width 264 height 30
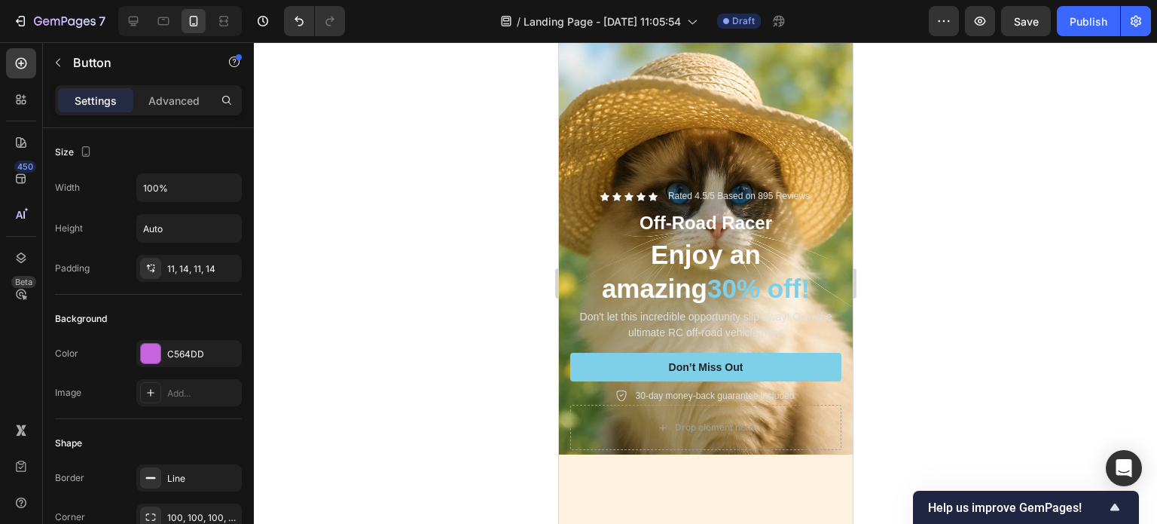
scroll to position [0, 0]
